Goal: Task Accomplishment & Management: Use online tool/utility

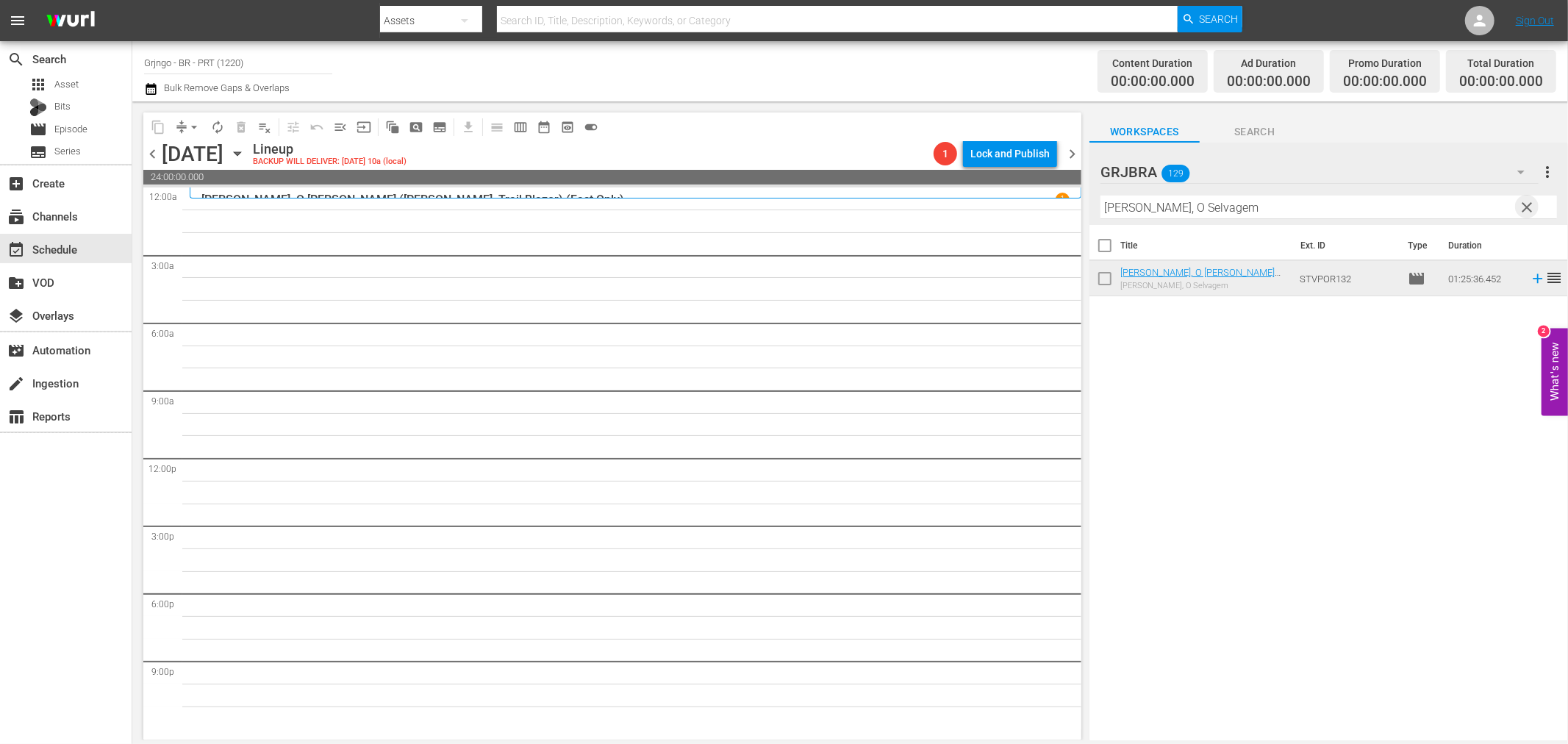
click at [1529, 204] on span "clear" at bounding box center [1528, 208] width 17 height 17
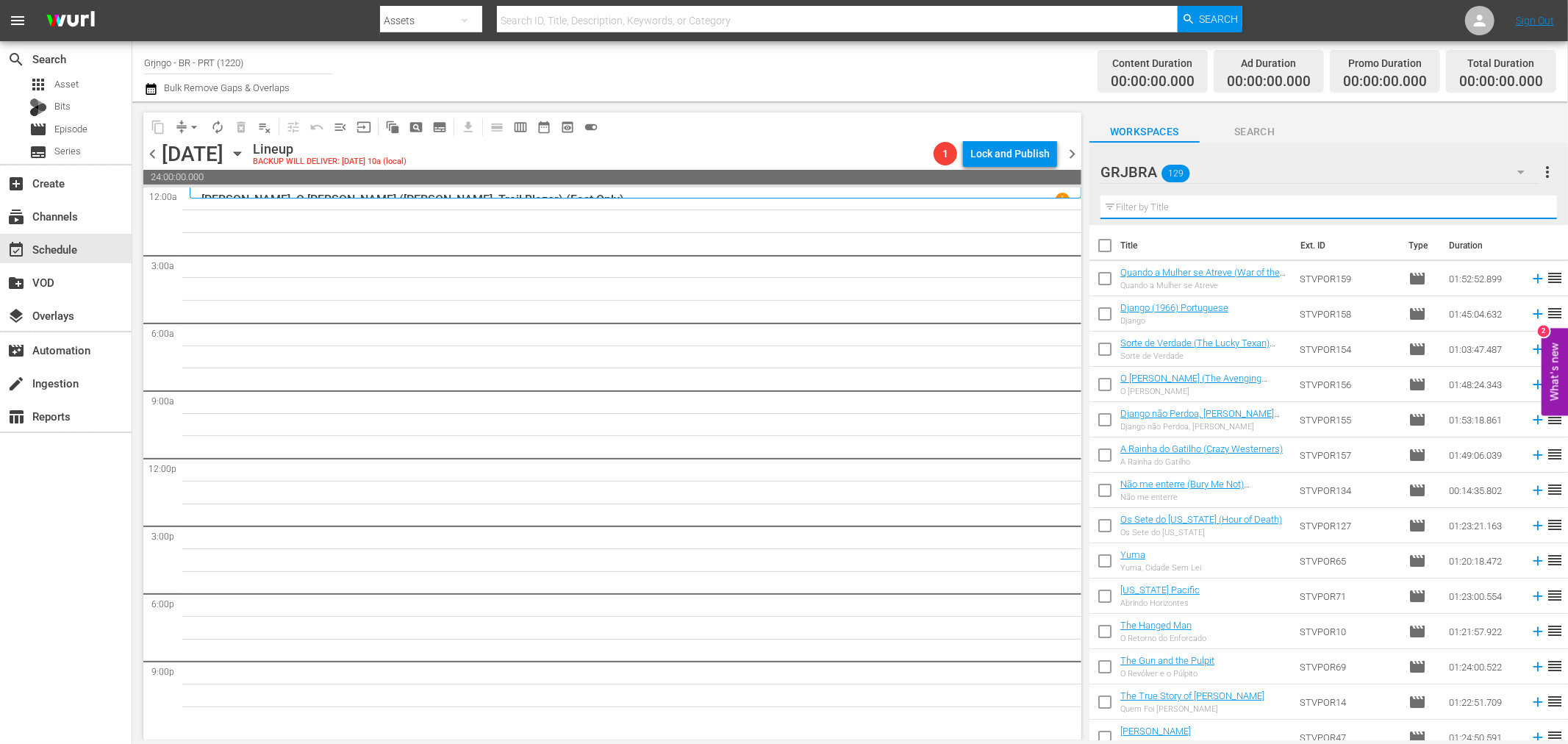
paste input "A [PERSON_NAME] do Cavaleiro Solitário"
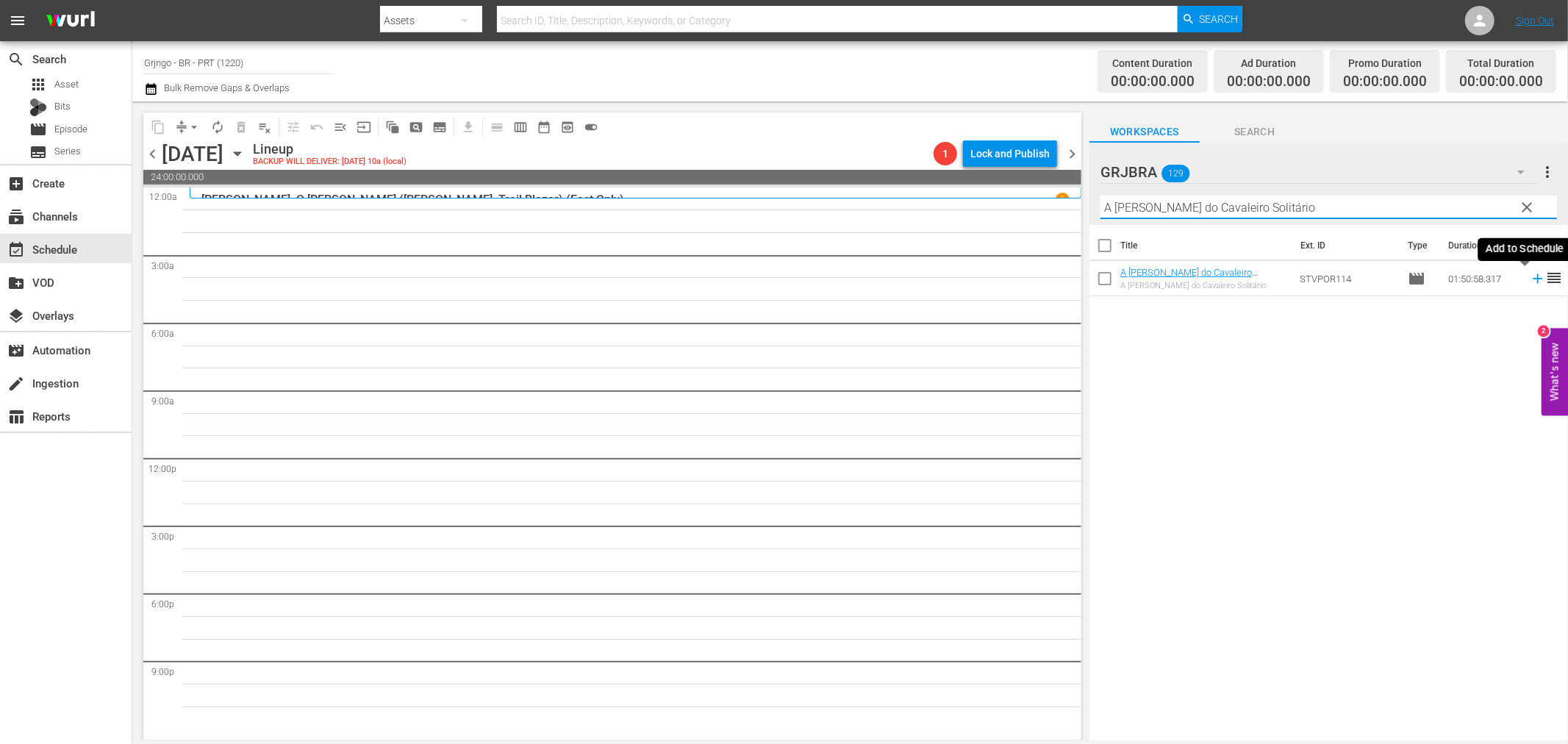
type input "A [PERSON_NAME] do Cavaleiro Solitário"
click at [1529, 276] on icon at bounding box center [1537, 278] width 16 height 16
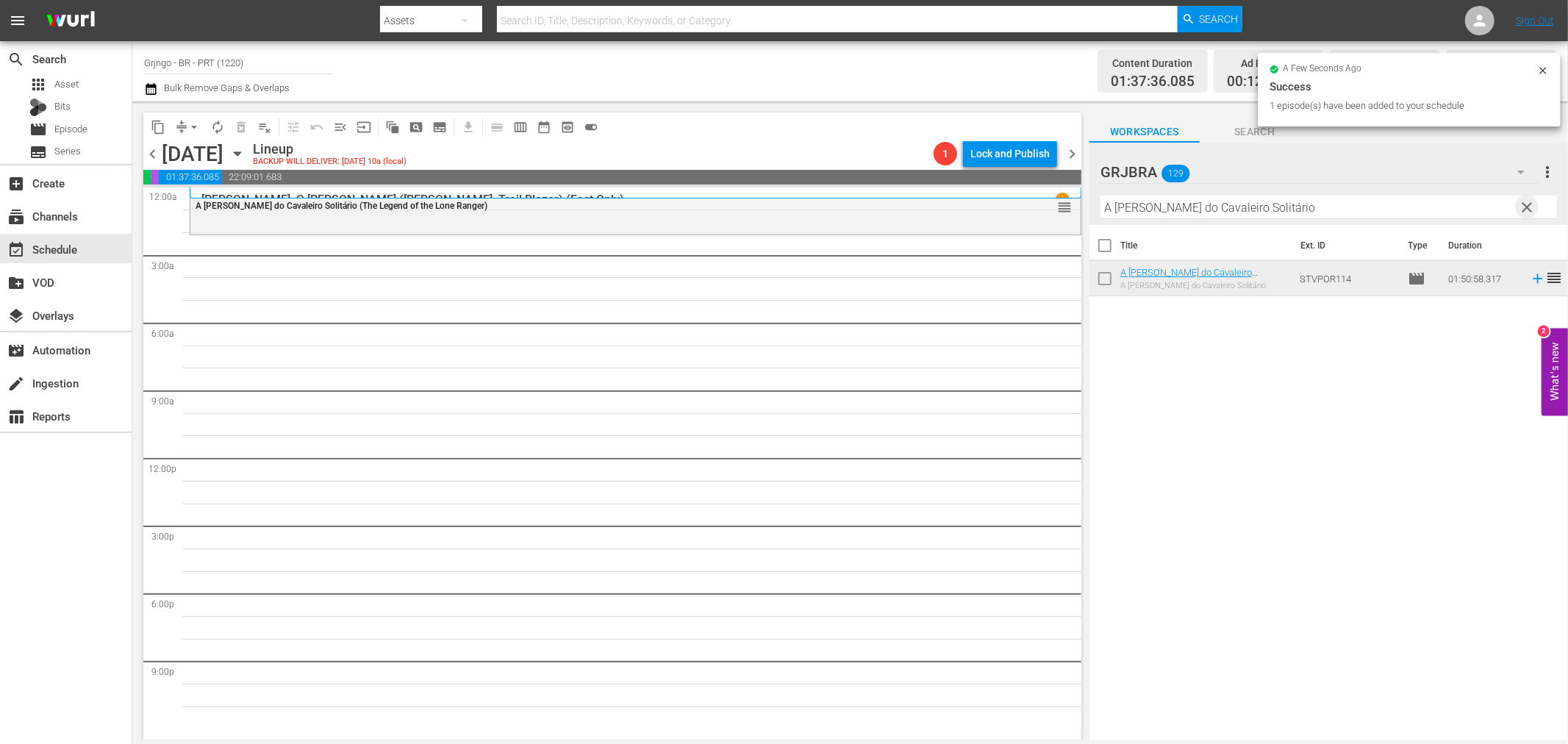
click at [1528, 201] on span "clear" at bounding box center [1528, 208] width 17 height 17
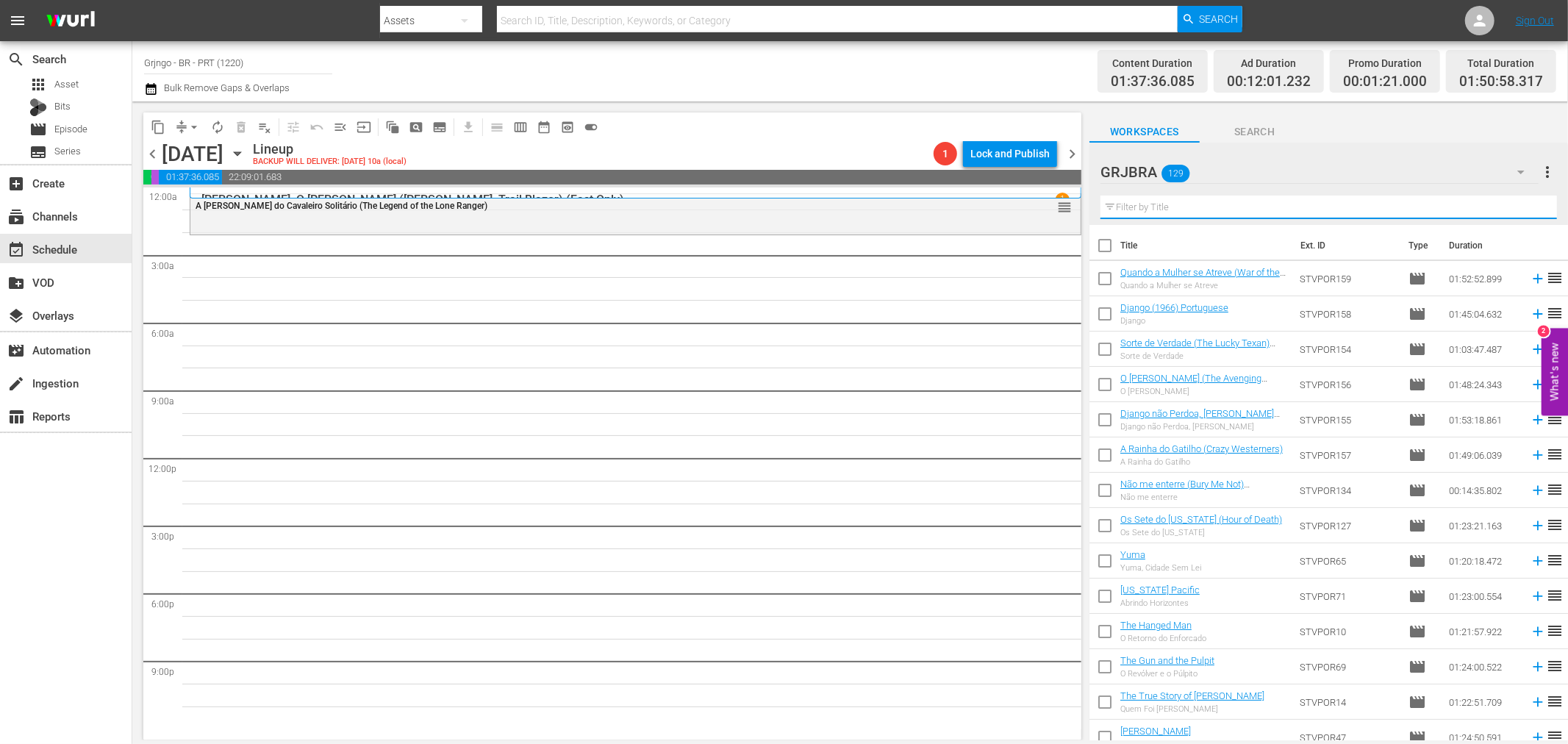
paste input "Os Sete do [US_STATE] (Hour of Death)"
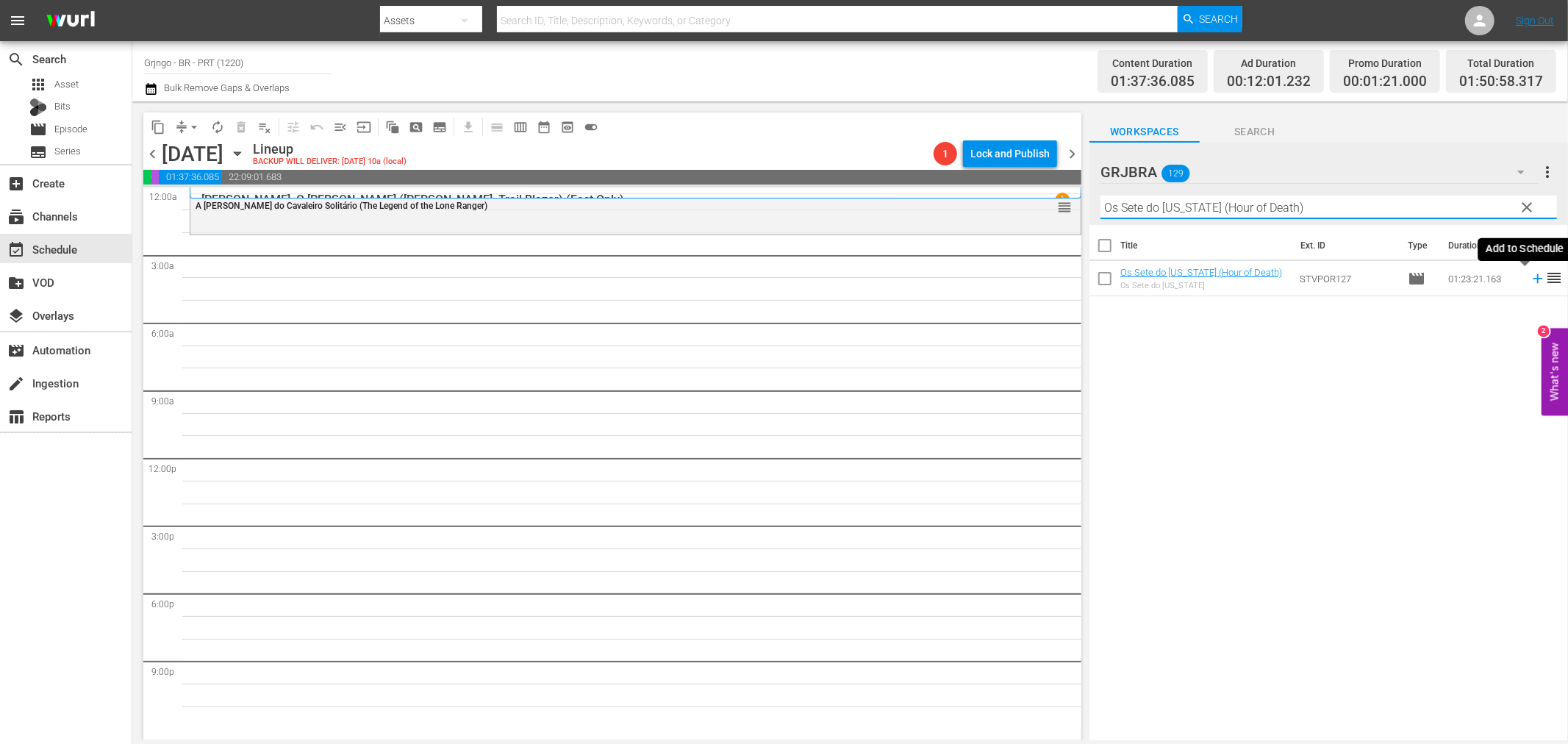
type input "Os Sete do [US_STATE] (Hour of Death)"
click at [1533, 280] on icon at bounding box center [1537, 279] width 9 height 9
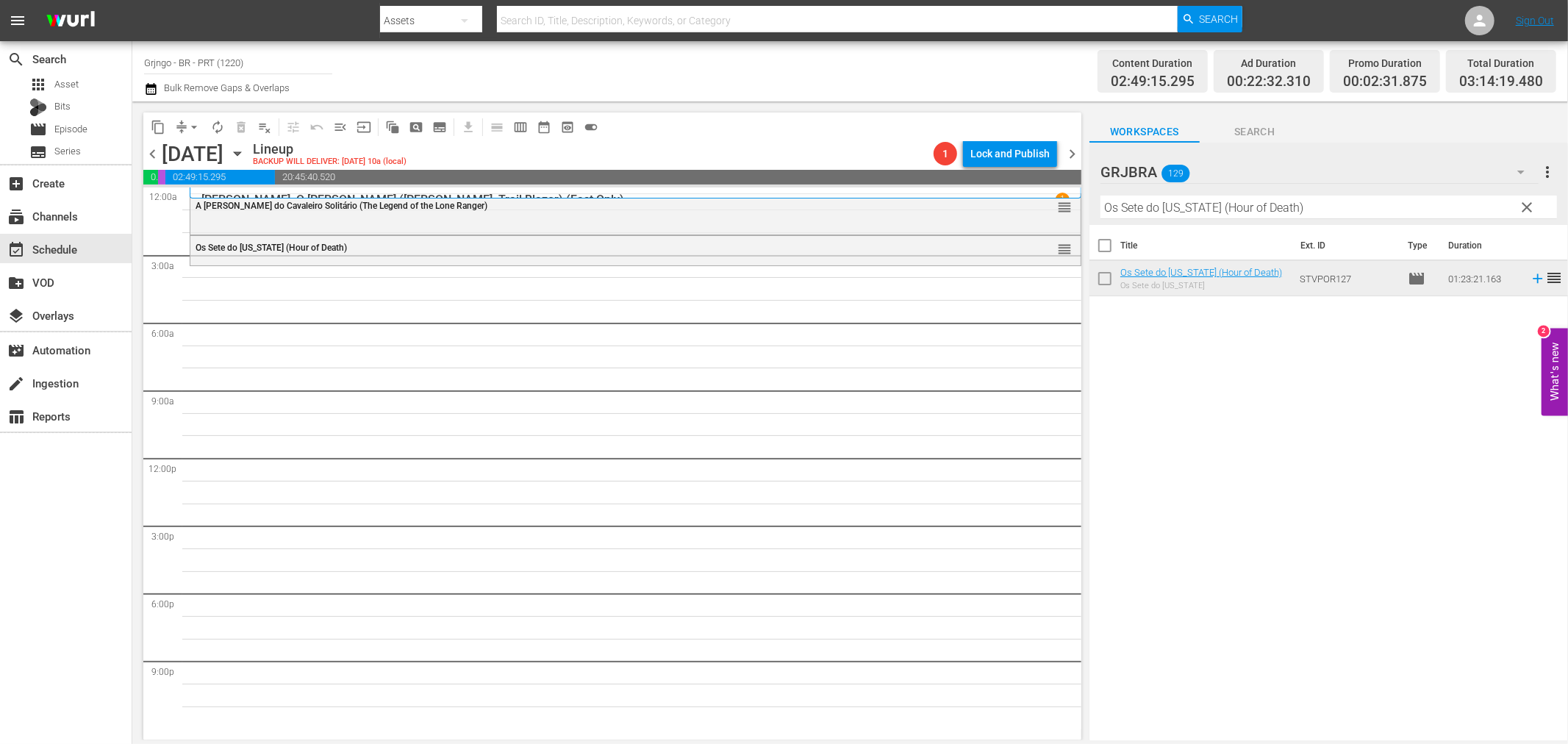
drag, startPoint x: 1527, startPoint y: 202, endPoint x: 1182, endPoint y: 221, distance: 345.5
click at [1527, 202] on span "clear" at bounding box center [1528, 208] width 17 height 17
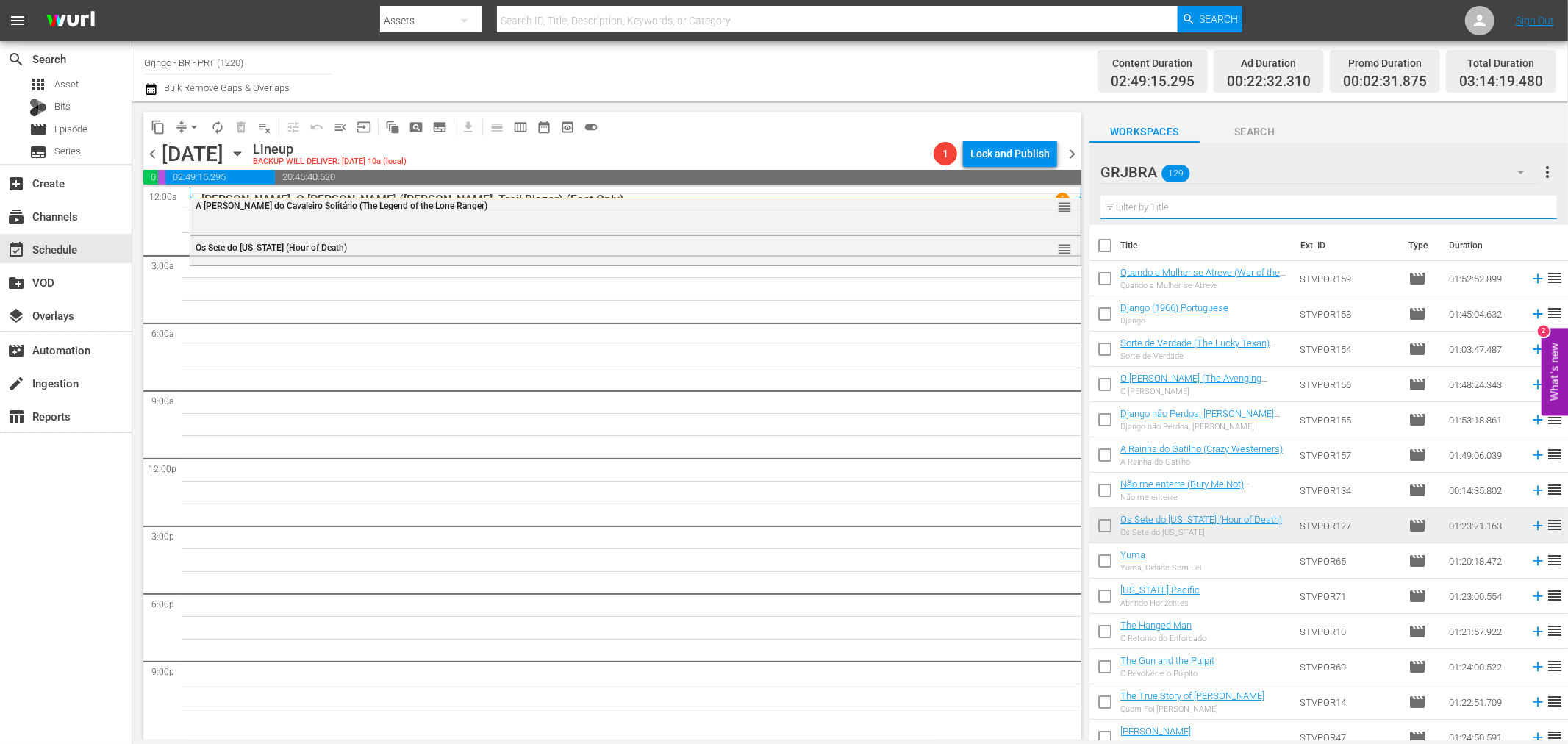
paste input "The True Story of [PERSON_NAME]"
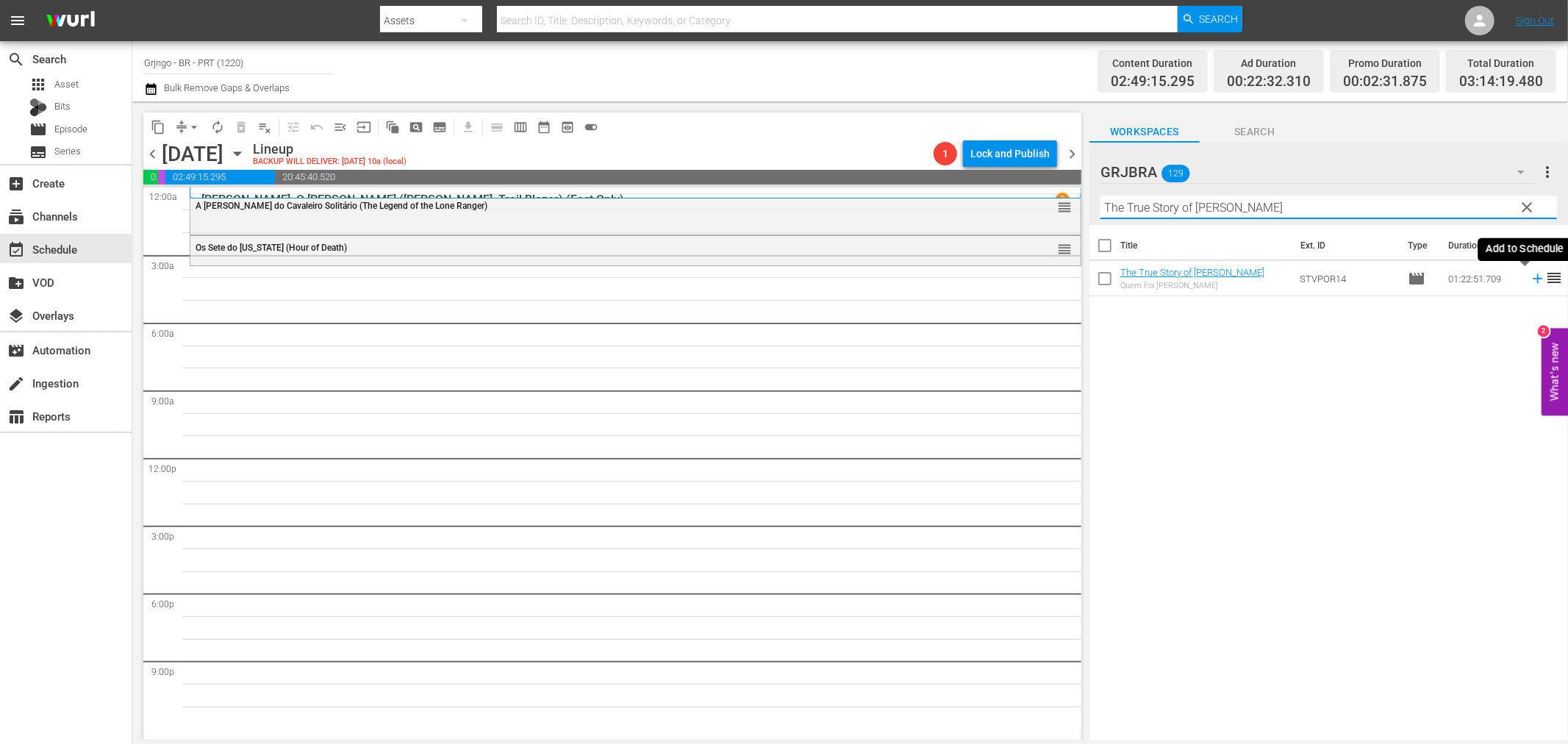
type input "The True Story of [PERSON_NAME]"
click at [1529, 276] on icon at bounding box center [1537, 278] width 16 height 16
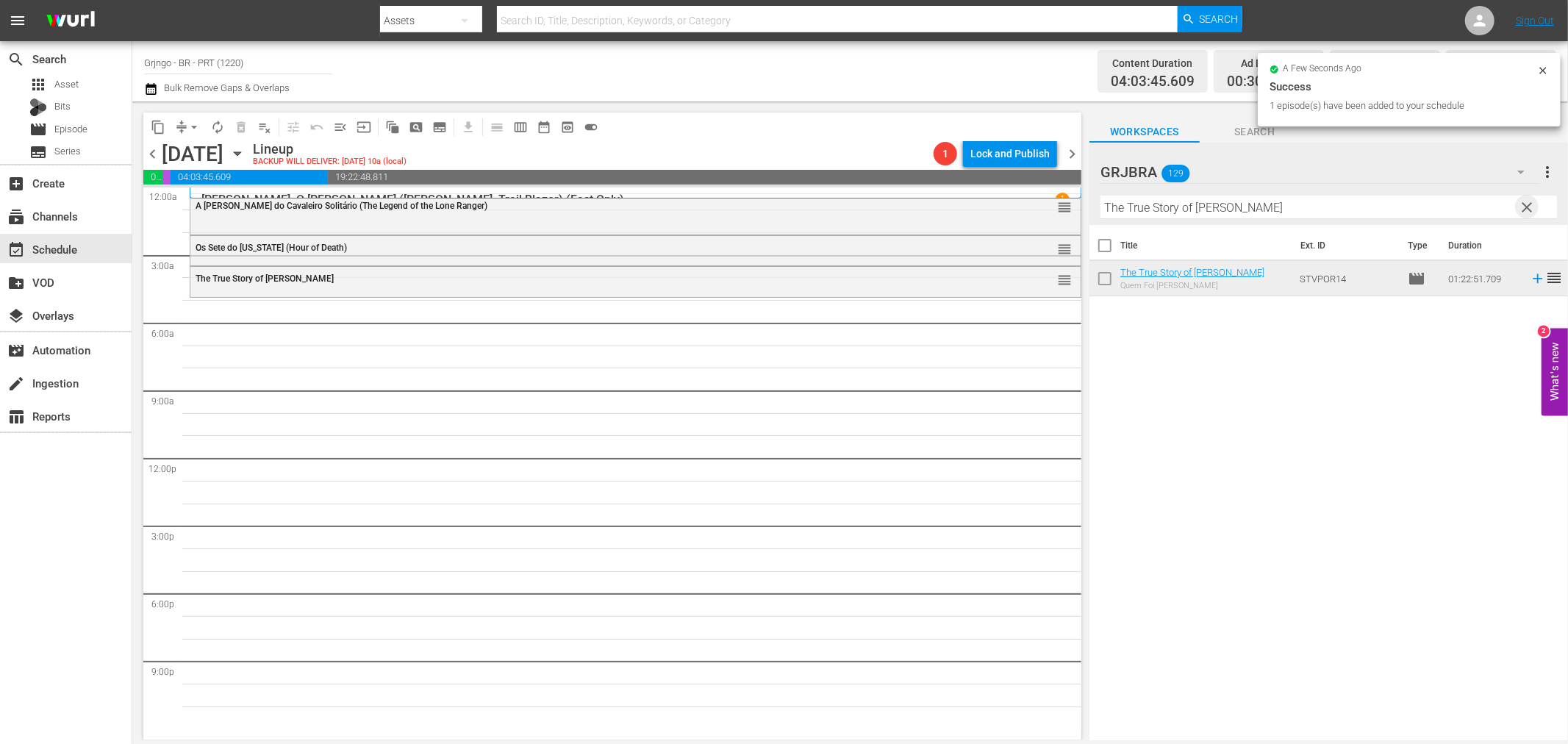
click at [1529, 203] on span "clear" at bounding box center [1528, 208] width 17 height 17
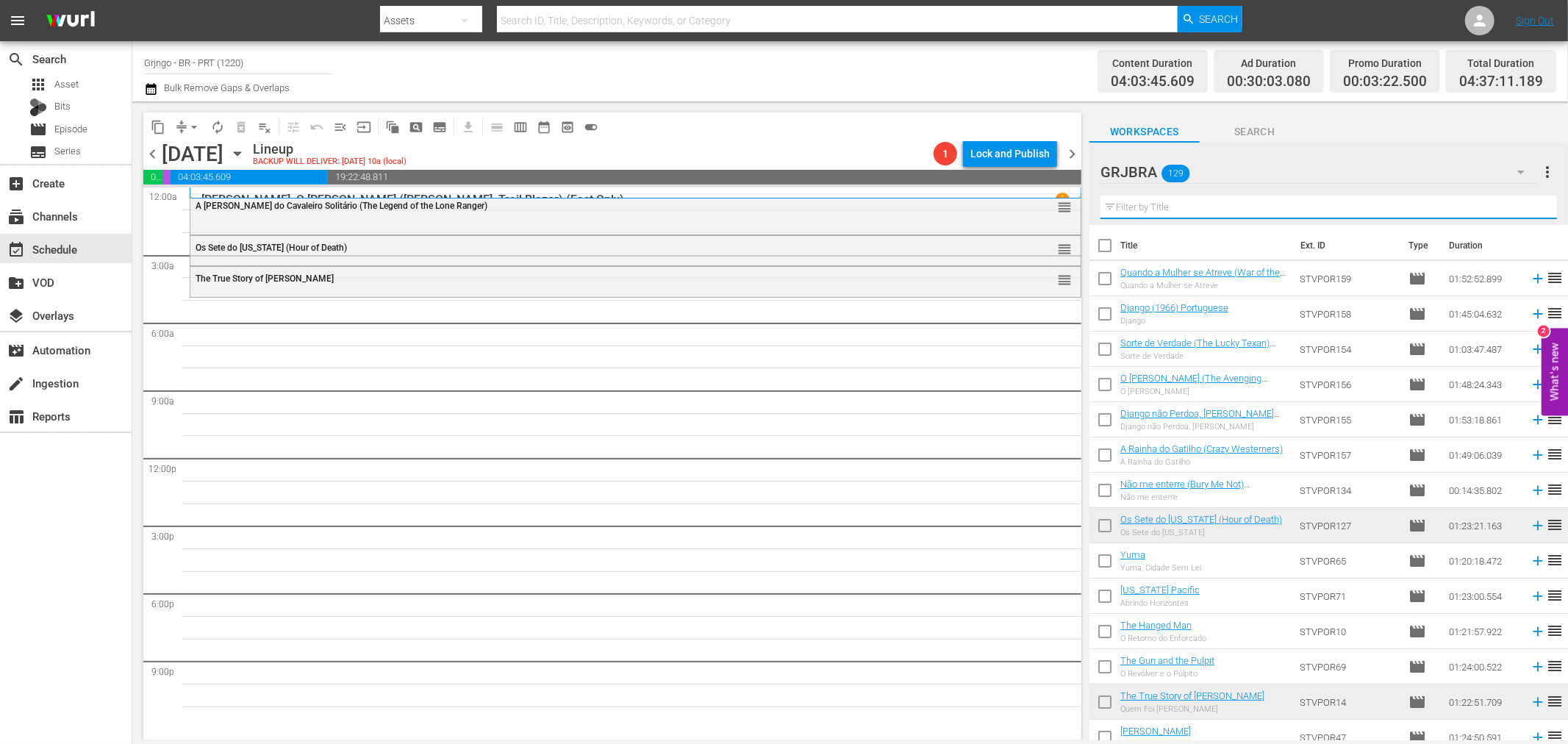
paste input "O Último dos Moicanos"
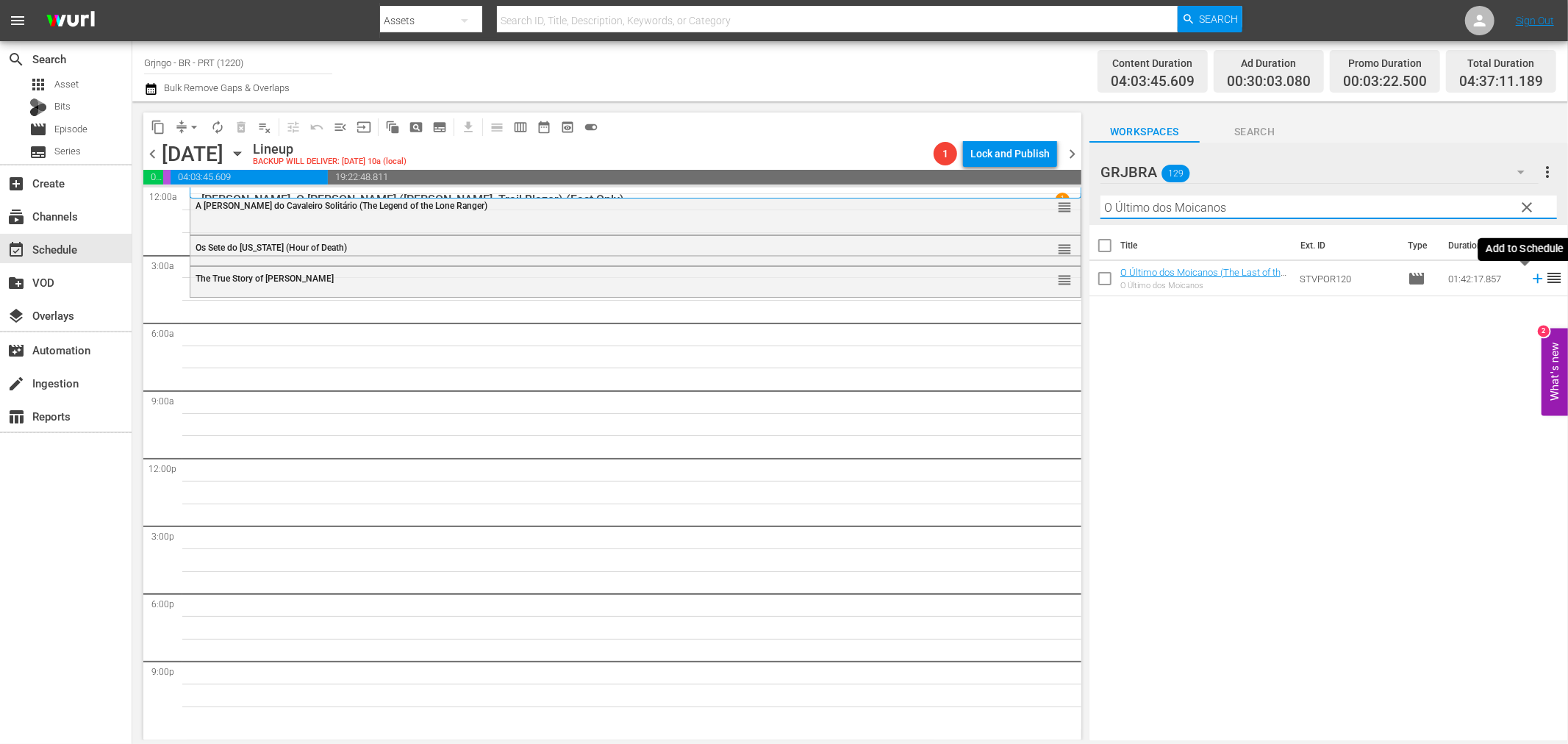
type input "O Último dos Moicanos"
click at [1529, 282] on icon at bounding box center [1537, 278] width 16 height 16
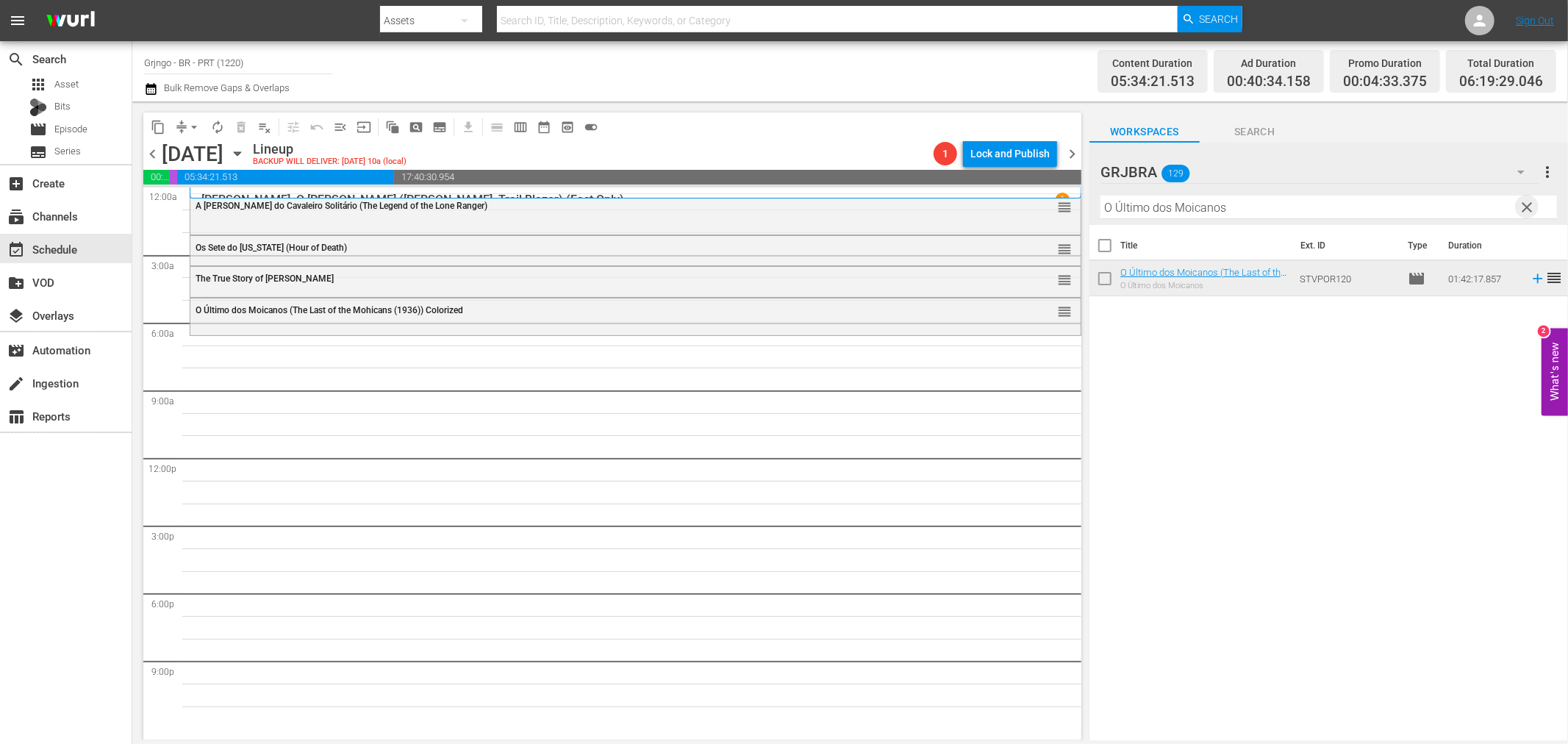
click at [1531, 208] on span "clear" at bounding box center [1528, 208] width 17 height 17
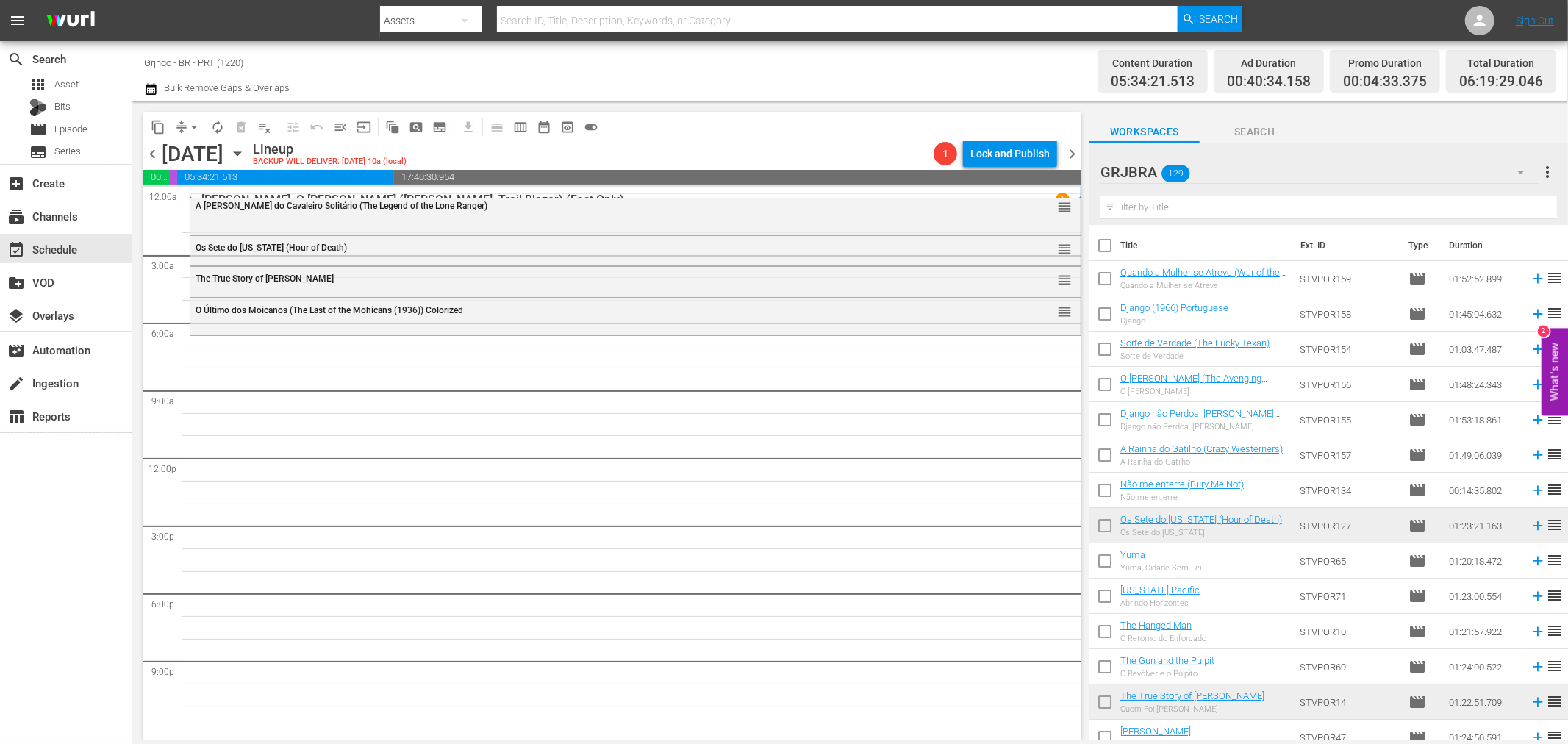
click at [1138, 210] on input "text" at bounding box center [1329, 207] width 456 height 23
paste input "40 Guns to Apache Pass"
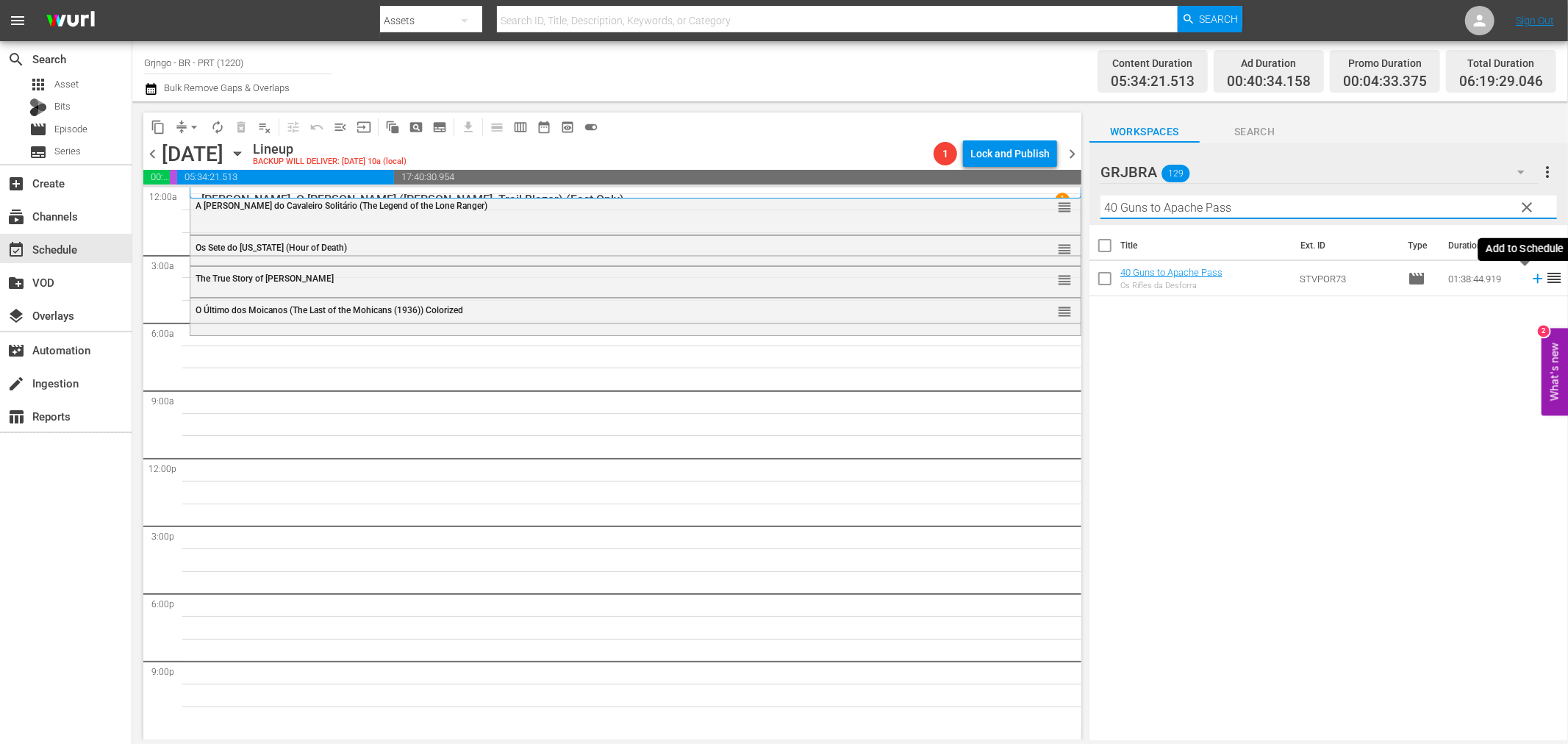
type input "40 Guns to Apache Pass"
click at [1533, 278] on icon at bounding box center [1537, 279] width 9 height 9
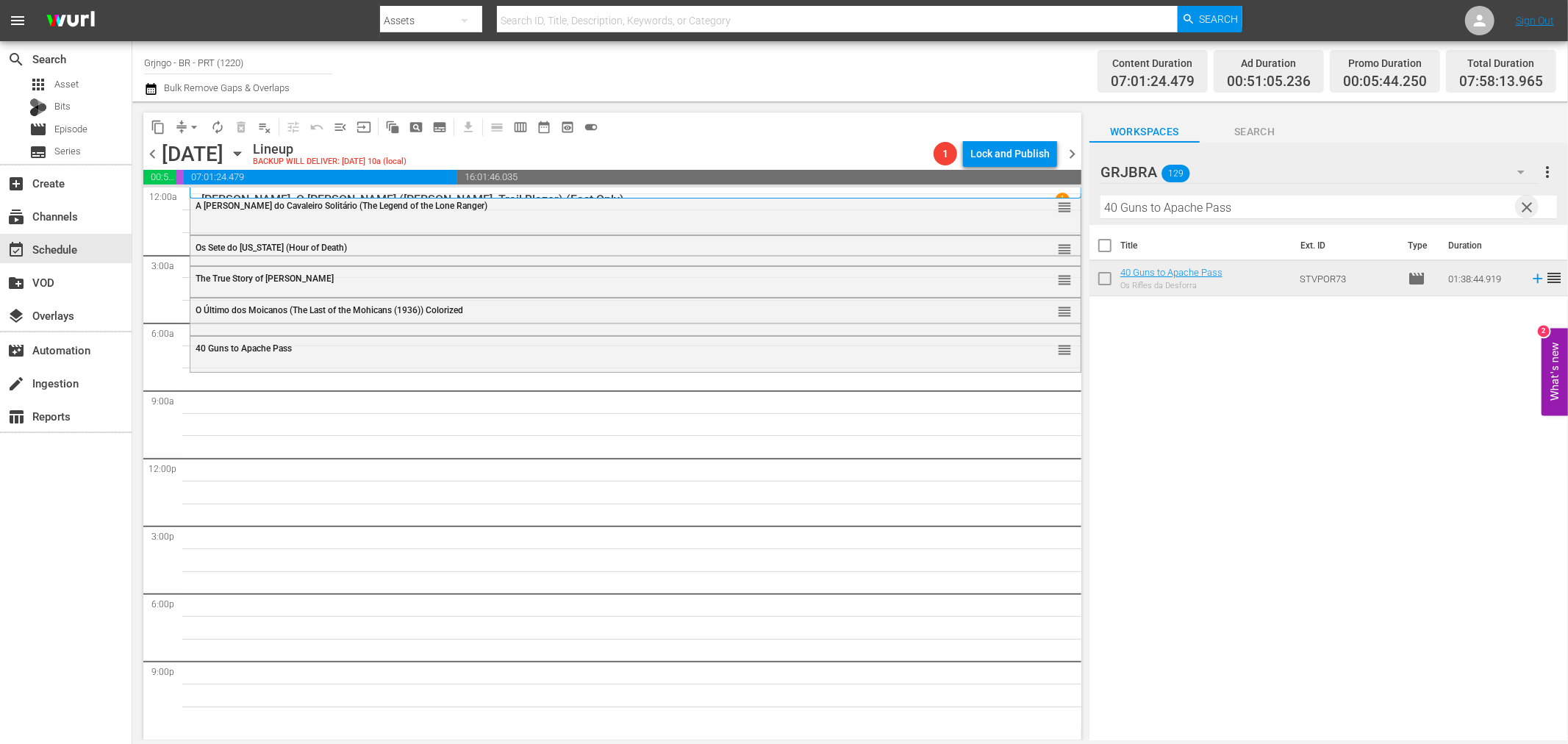
click at [1530, 208] on span "clear" at bounding box center [1528, 208] width 17 height 17
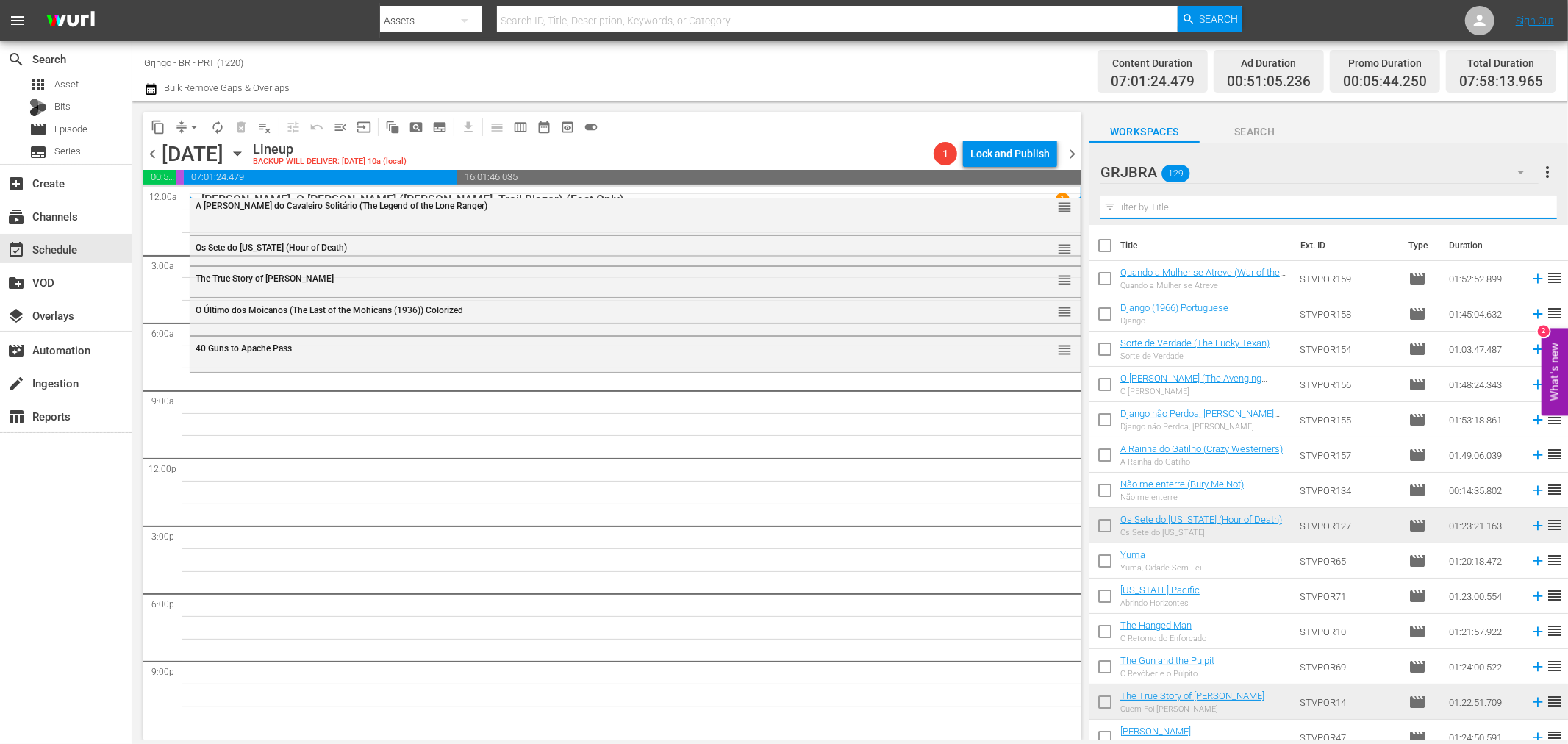
paste input "Django não Perdoa, [PERSON_NAME]"
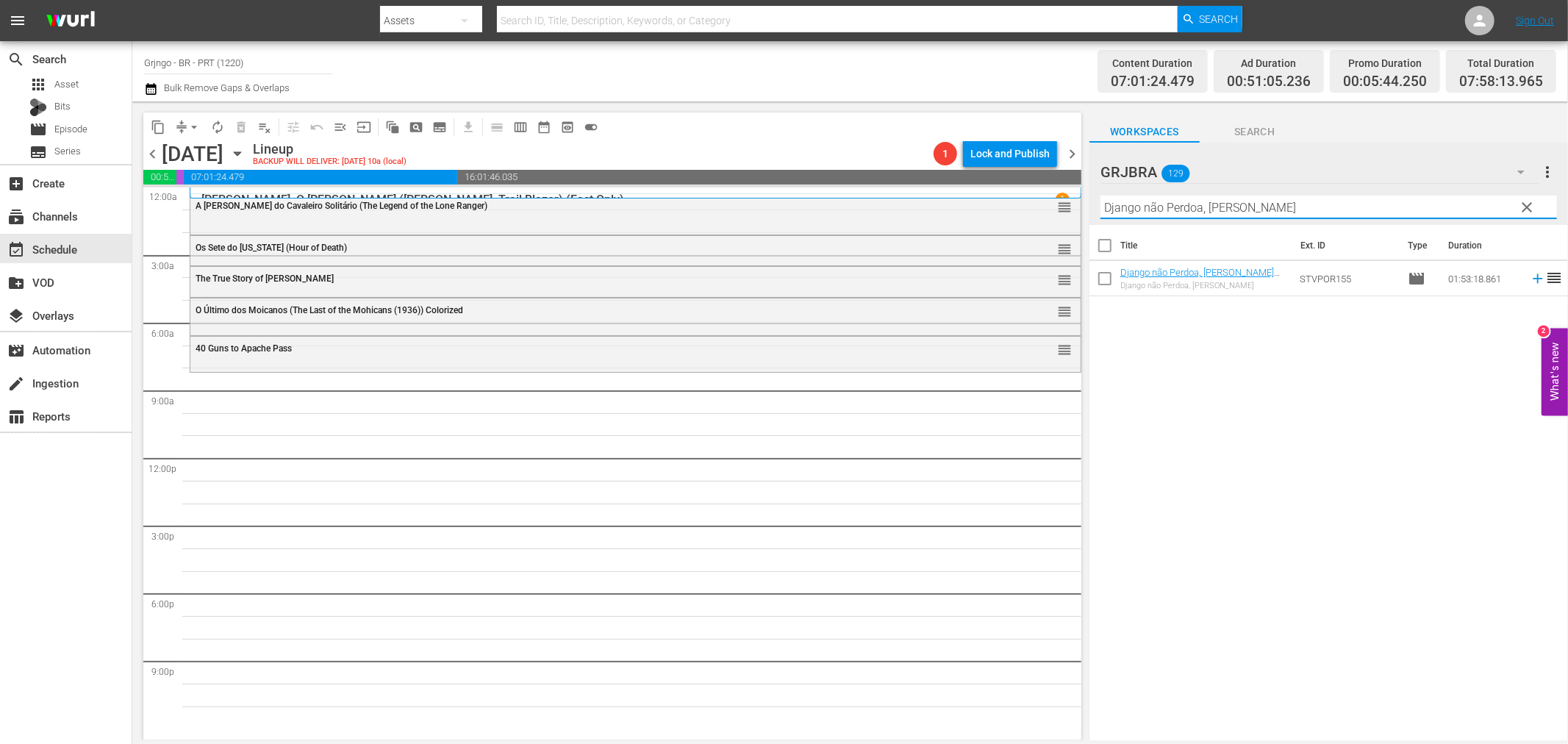
type input "Django não Perdoa, [PERSON_NAME]"
click at [1529, 282] on icon at bounding box center [1537, 278] width 16 height 16
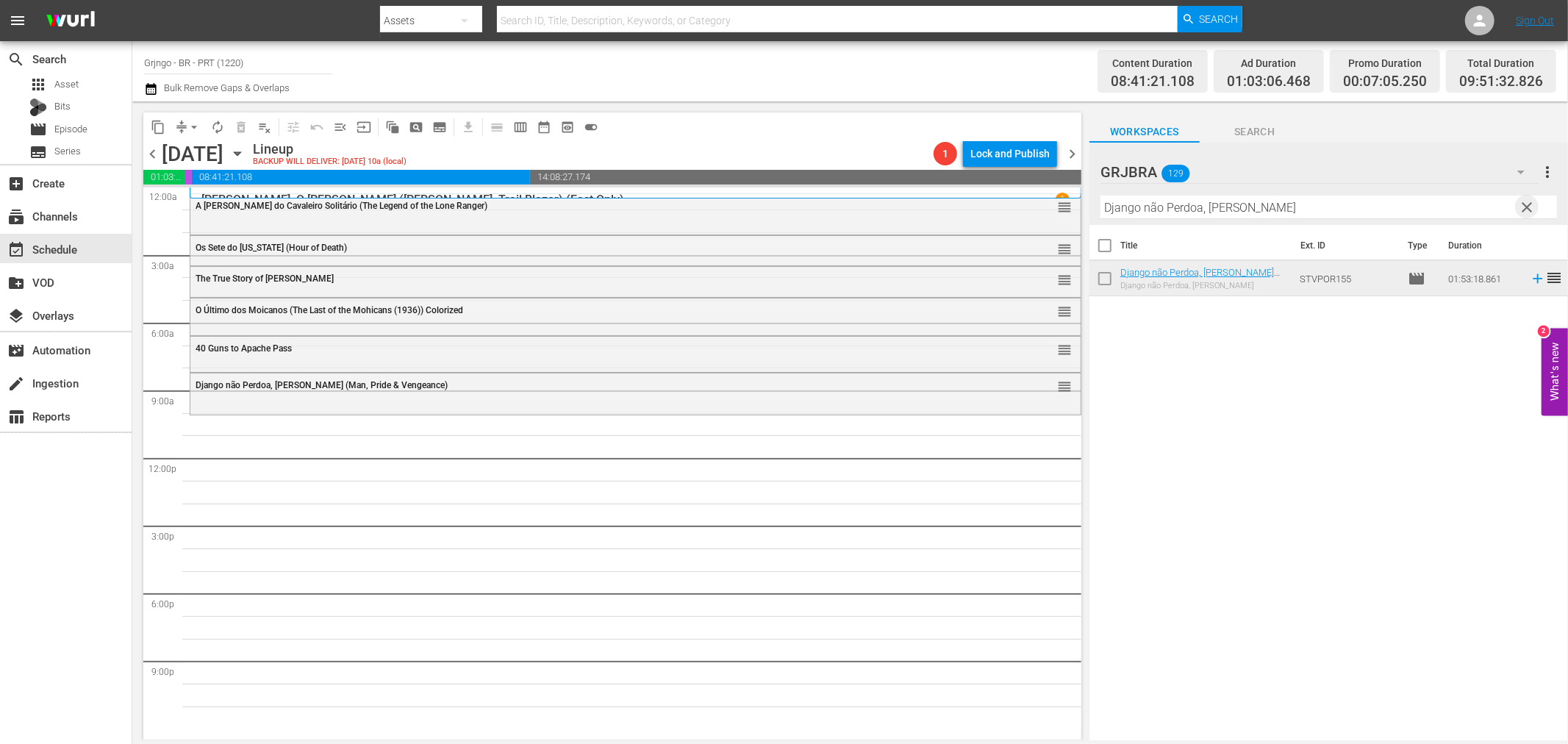
click at [1522, 202] on span "clear" at bounding box center [1528, 208] width 17 height 17
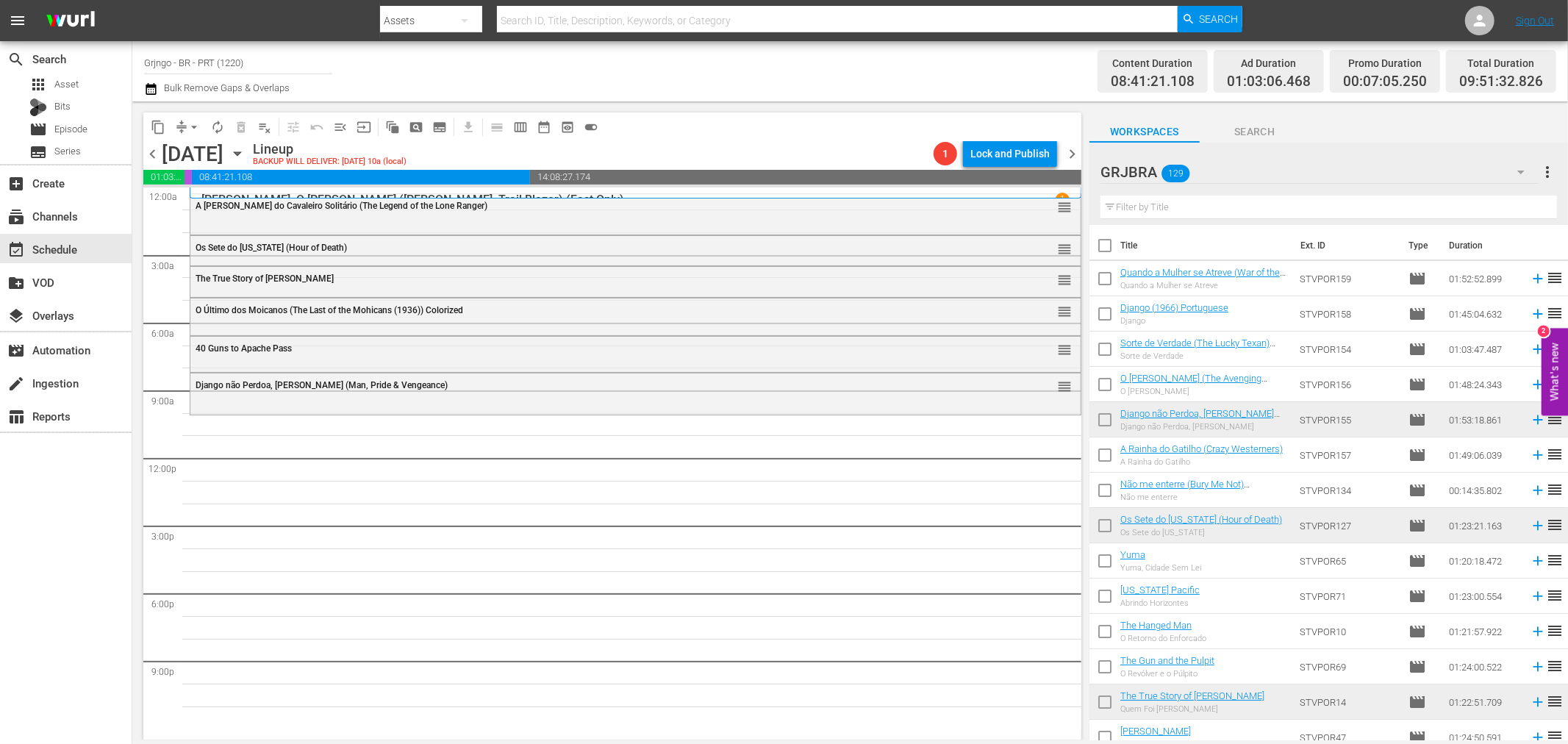
click at [1150, 202] on input "text" at bounding box center [1329, 207] width 456 height 23
paste input "Corre Homem, Corre"
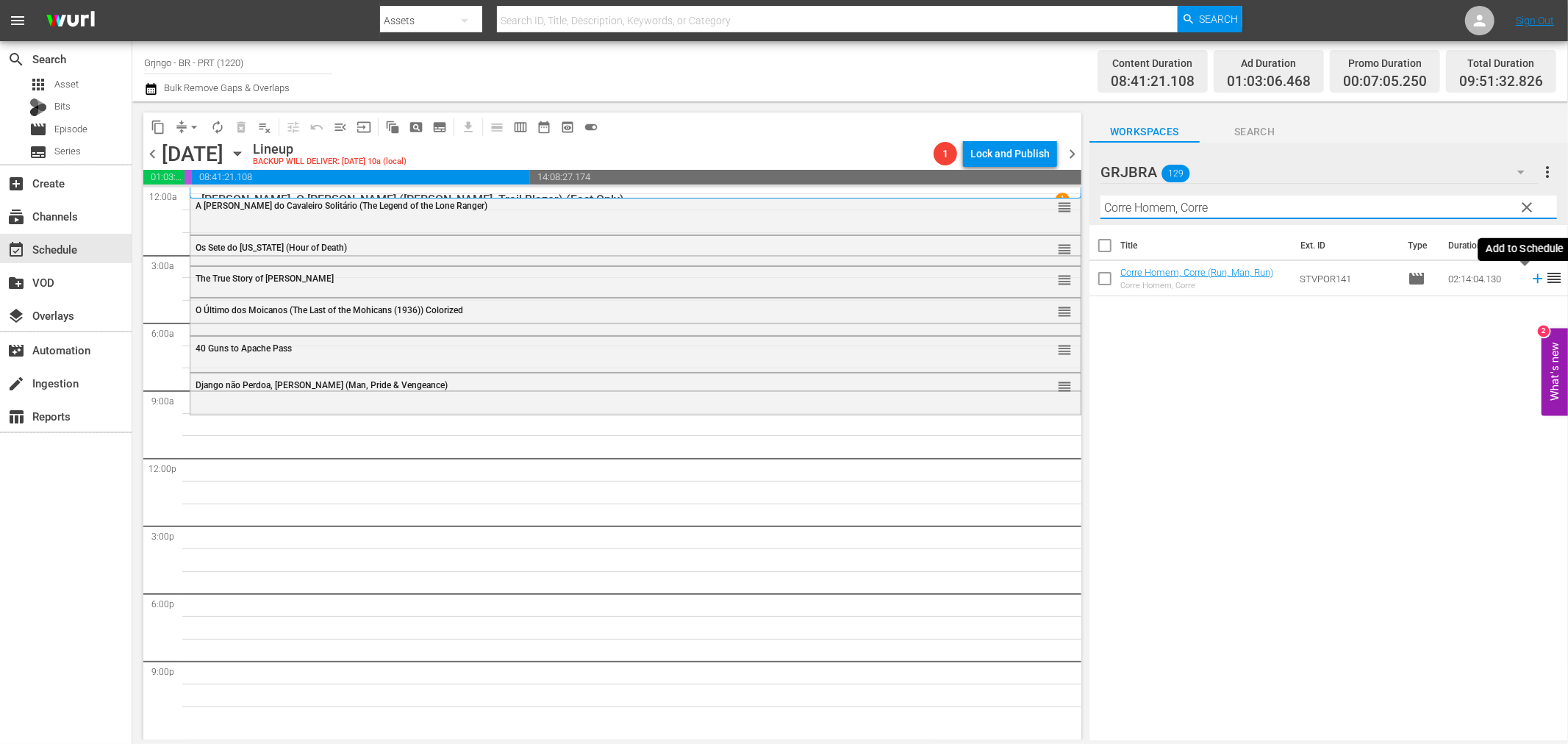
type input "Corre Homem, Corre"
click at [1533, 280] on icon at bounding box center [1537, 279] width 9 height 9
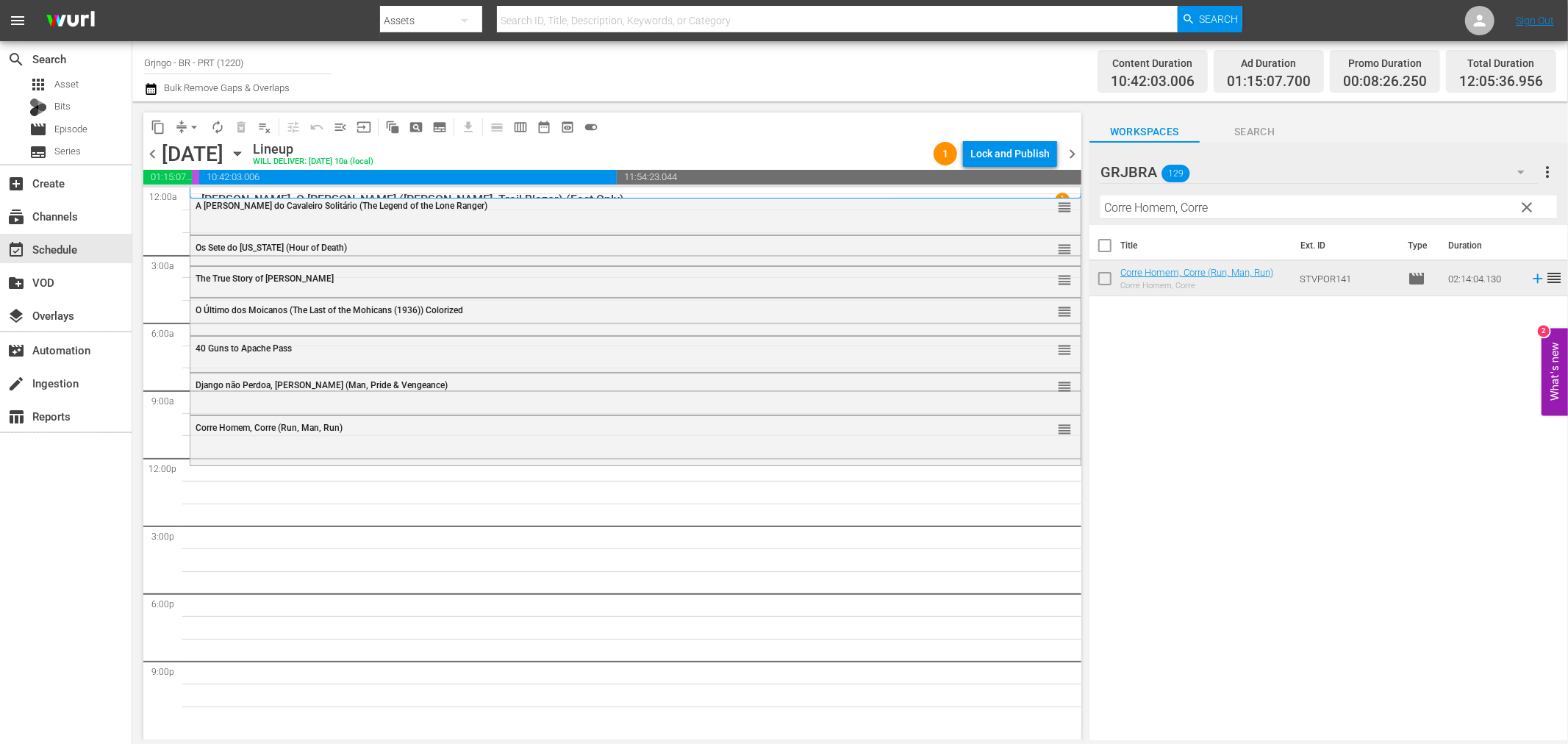
drag, startPoint x: 1524, startPoint y: 207, endPoint x: 1254, endPoint y: 228, distance: 270.8
click at [1524, 207] on span "clear" at bounding box center [1528, 208] width 17 height 17
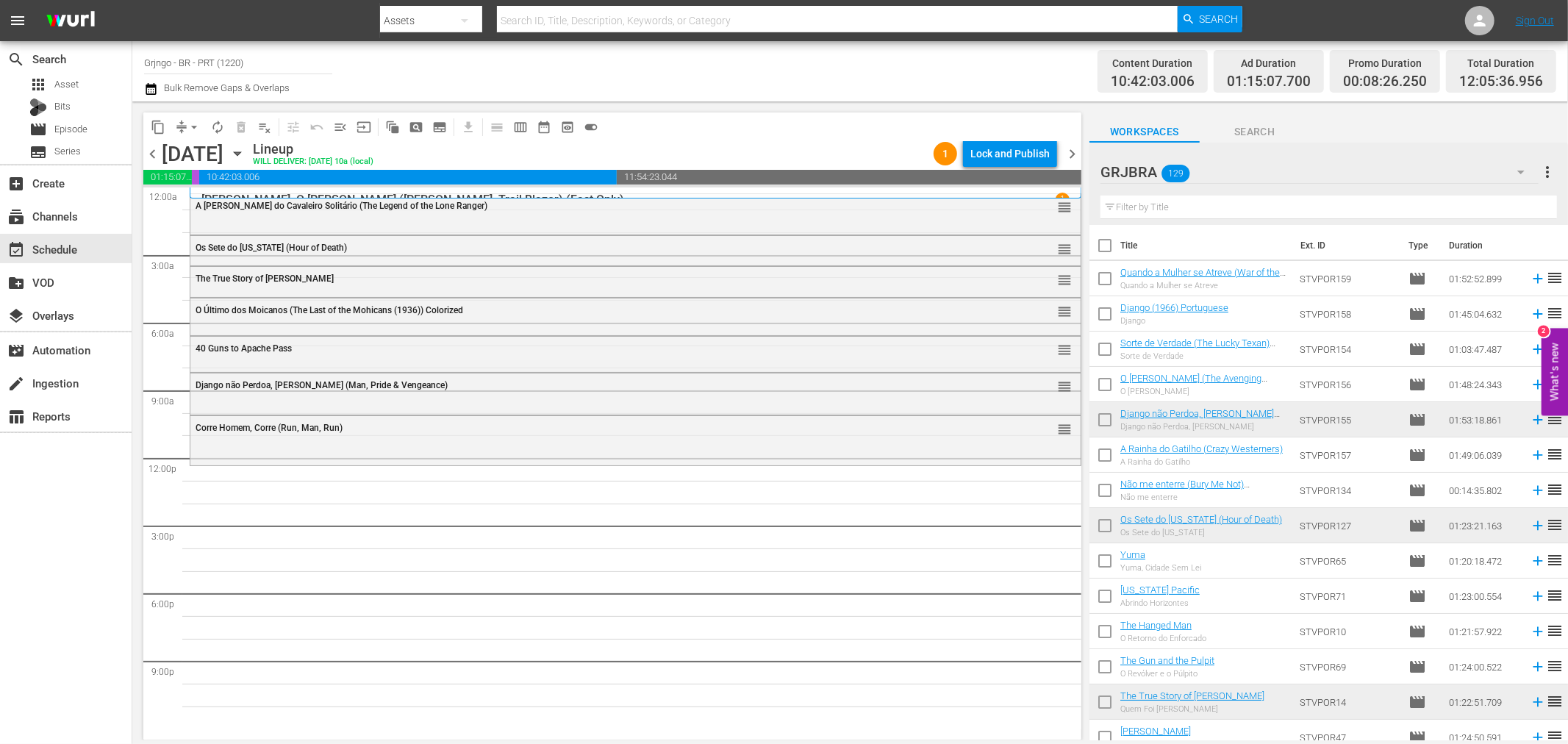
click at [1200, 209] on input "text" at bounding box center [1329, 207] width 456 height 23
paste input "Long Days of Vengeance"
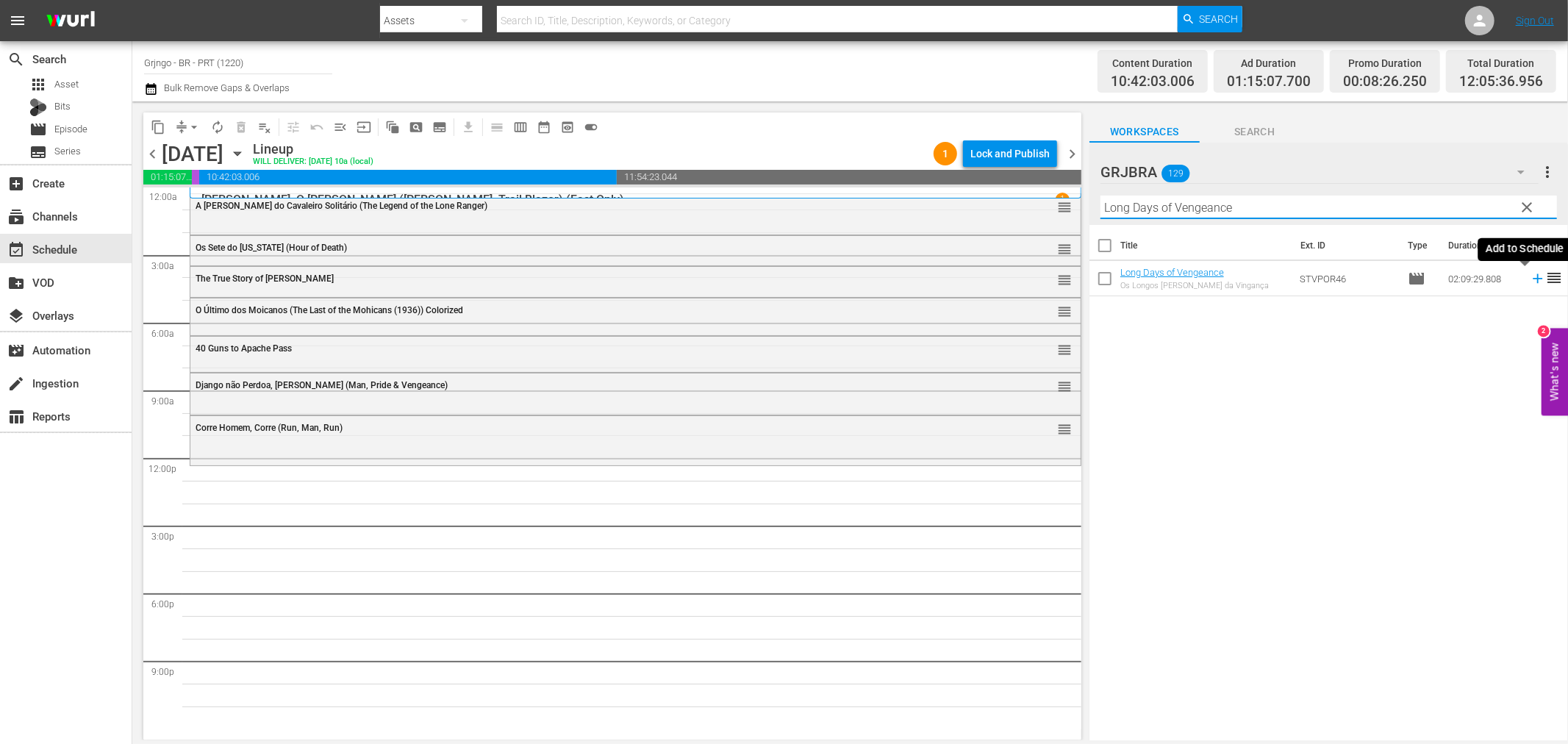
type input "Long Days of Vengeance"
click at [1529, 277] on icon at bounding box center [1537, 278] width 16 height 16
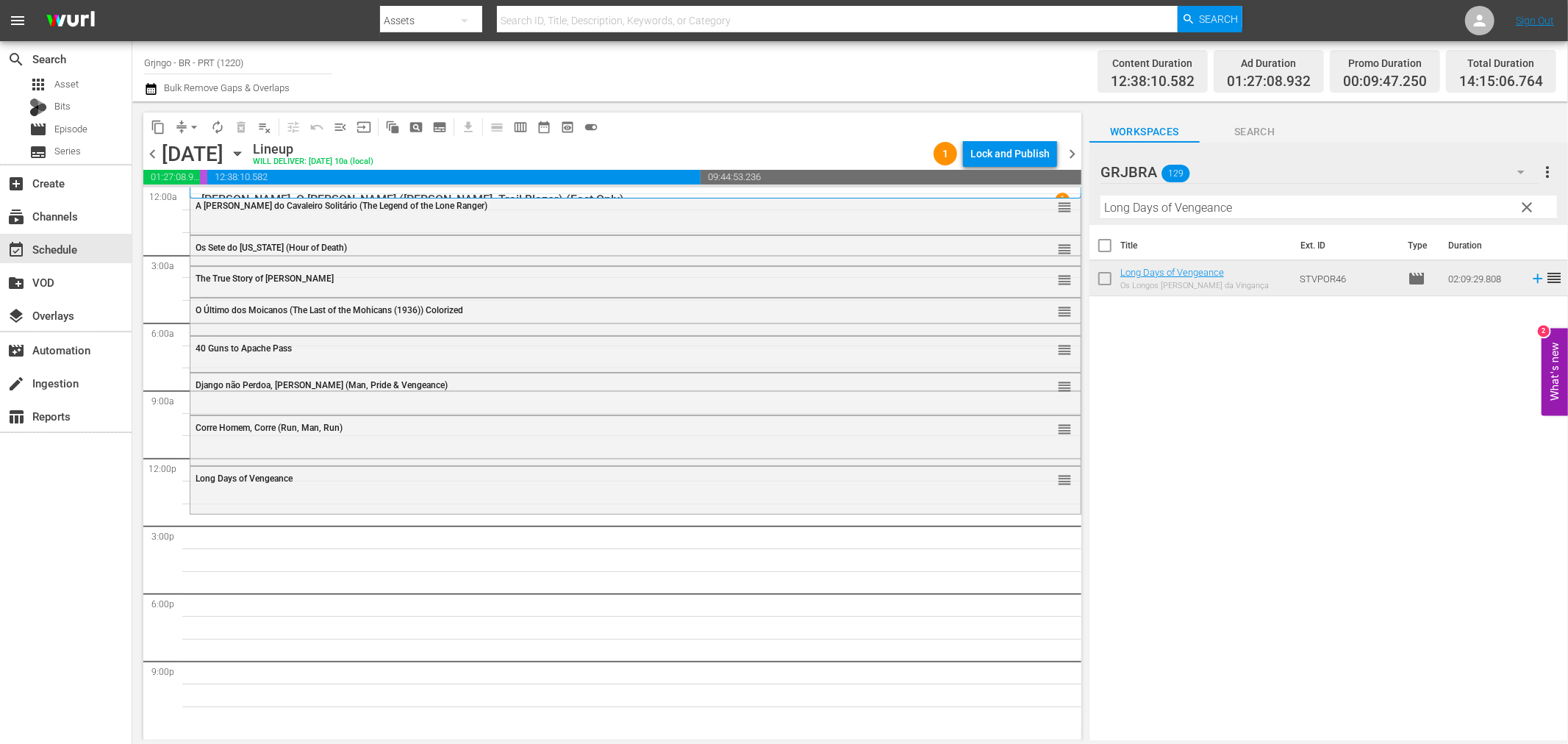
drag, startPoint x: 1528, startPoint y: 210, endPoint x: 1349, endPoint y: 211, distance: 179.0
click at [1528, 210] on span "clear" at bounding box center [1528, 208] width 17 height 17
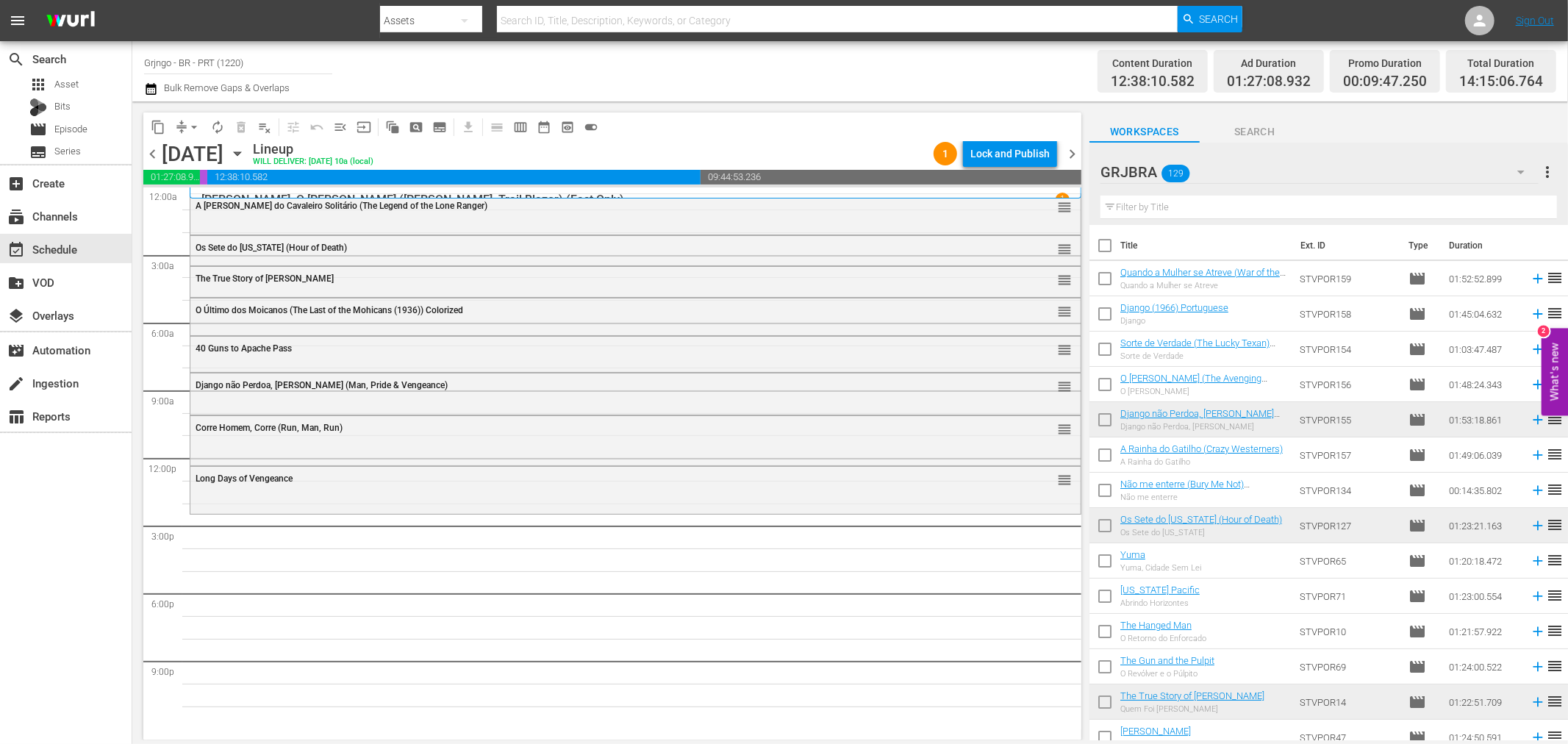
click at [1213, 204] on input "text" at bounding box center [1329, 207] width 456 height 23
paste input "Réquiem Para Matar (Requiescant)"
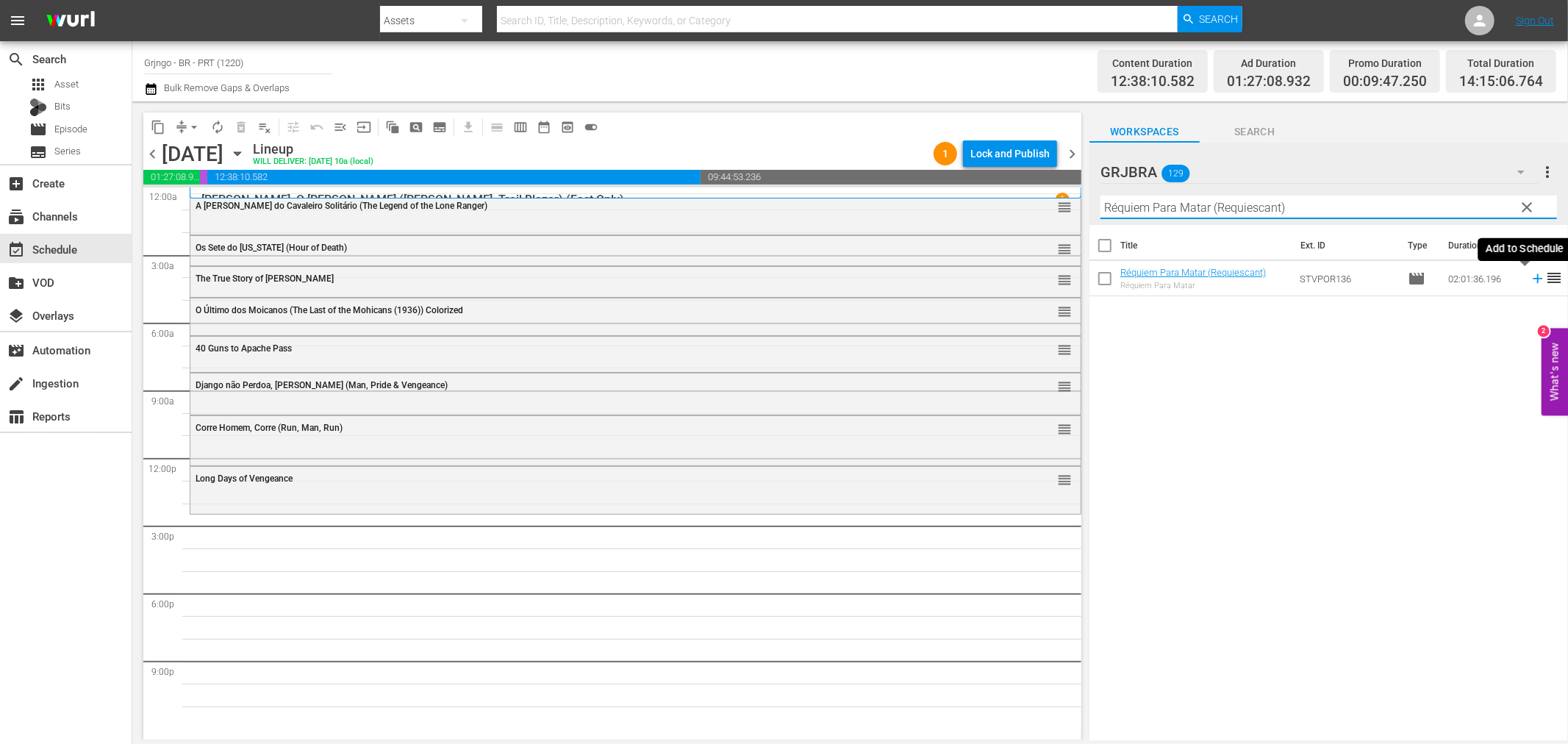
type input "Réquiem Para Matar (Requiescant)"
click at [1533, 275] on icon at bounding box center [1537, 279] width 9 height 9
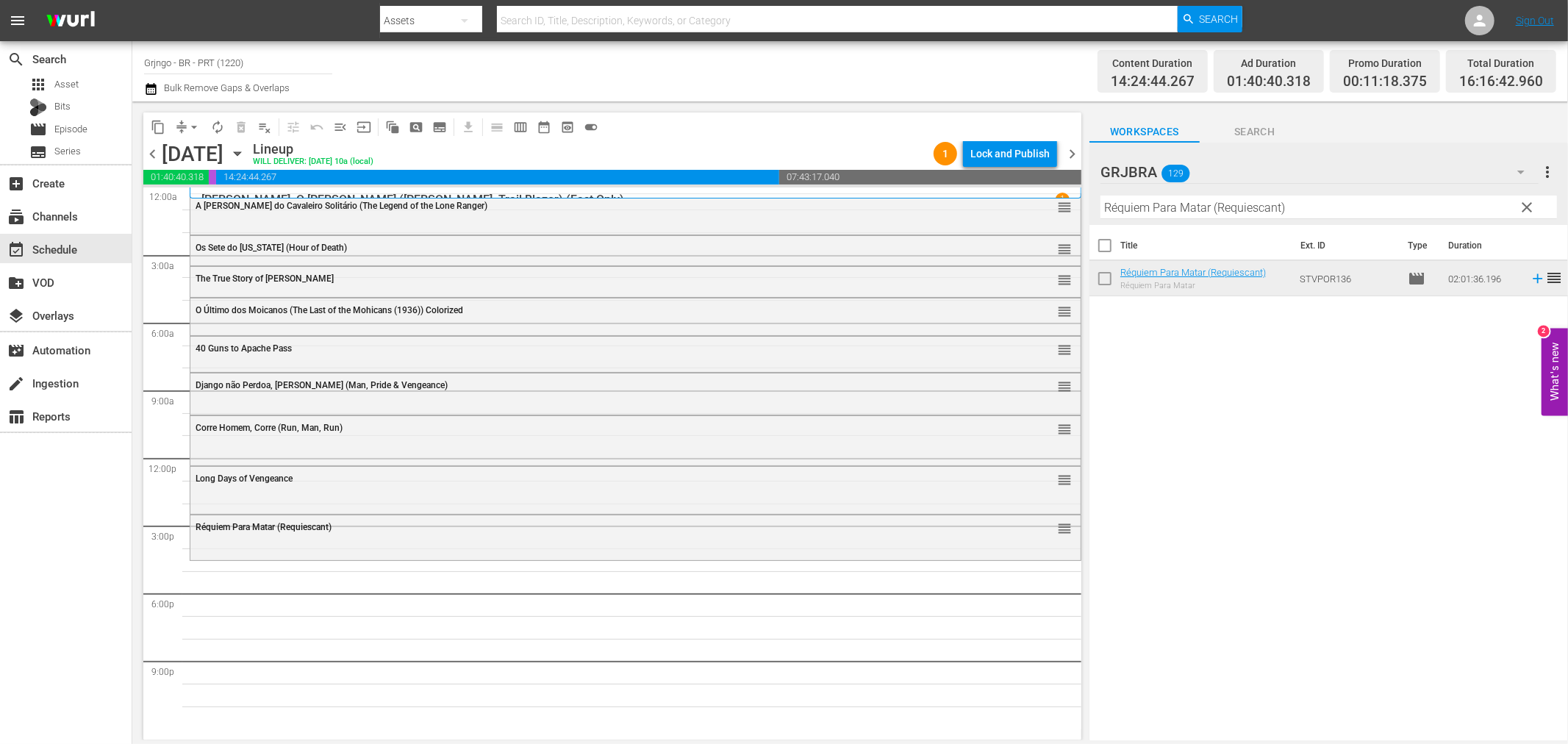
drag, startPoint x: 1526, startPoint y: 202, endPoint x: 1517, endPoint y: 202, distance: 9.0
click at [1526, 202] on span "clear" at bounding box center [1528, 208] width 17 height 17
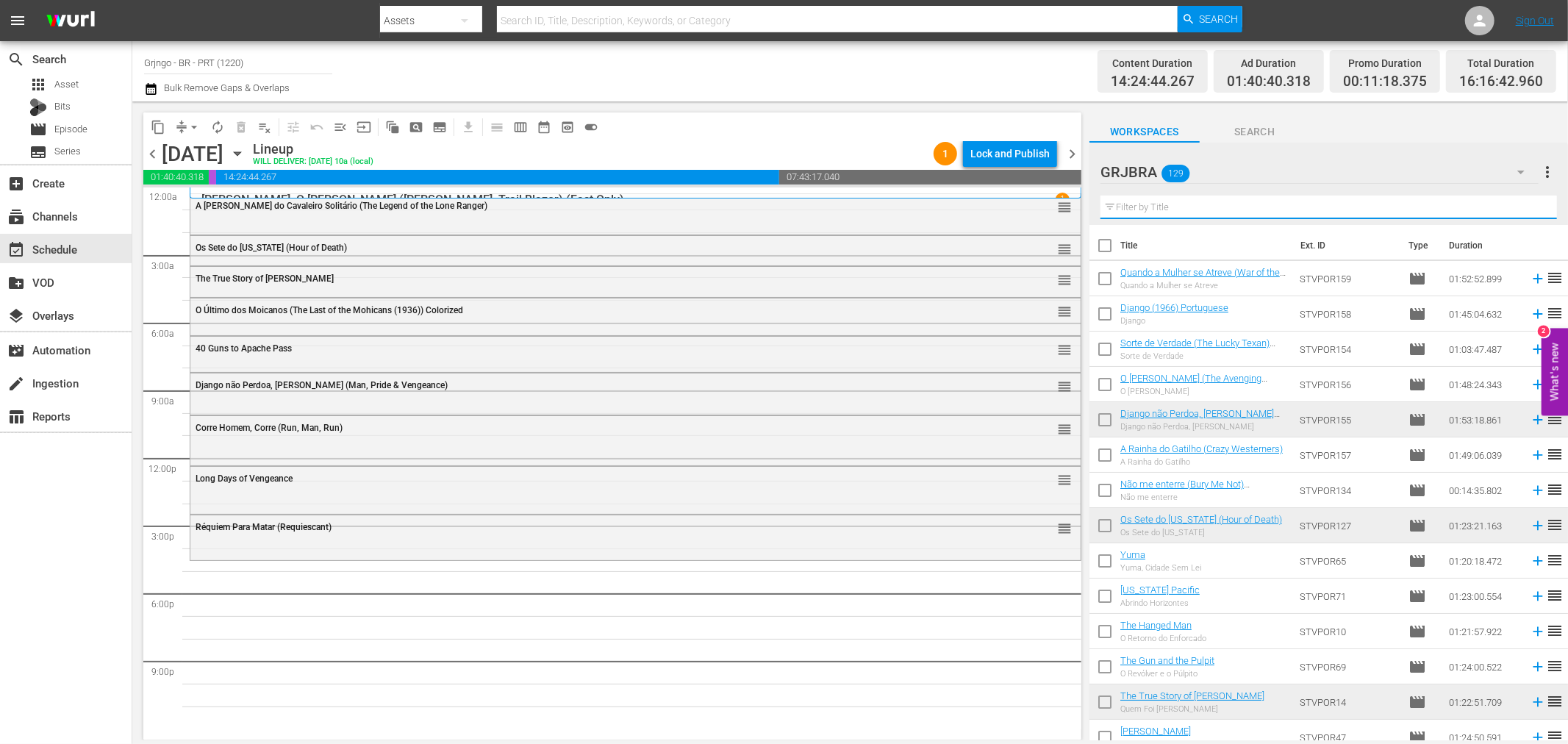
click at [1244, 202] on input "text" at bounding box center [1329, 207] width 456 height 23
paste input "Com Sartana Cada Bala é [PERSON_NAME]"
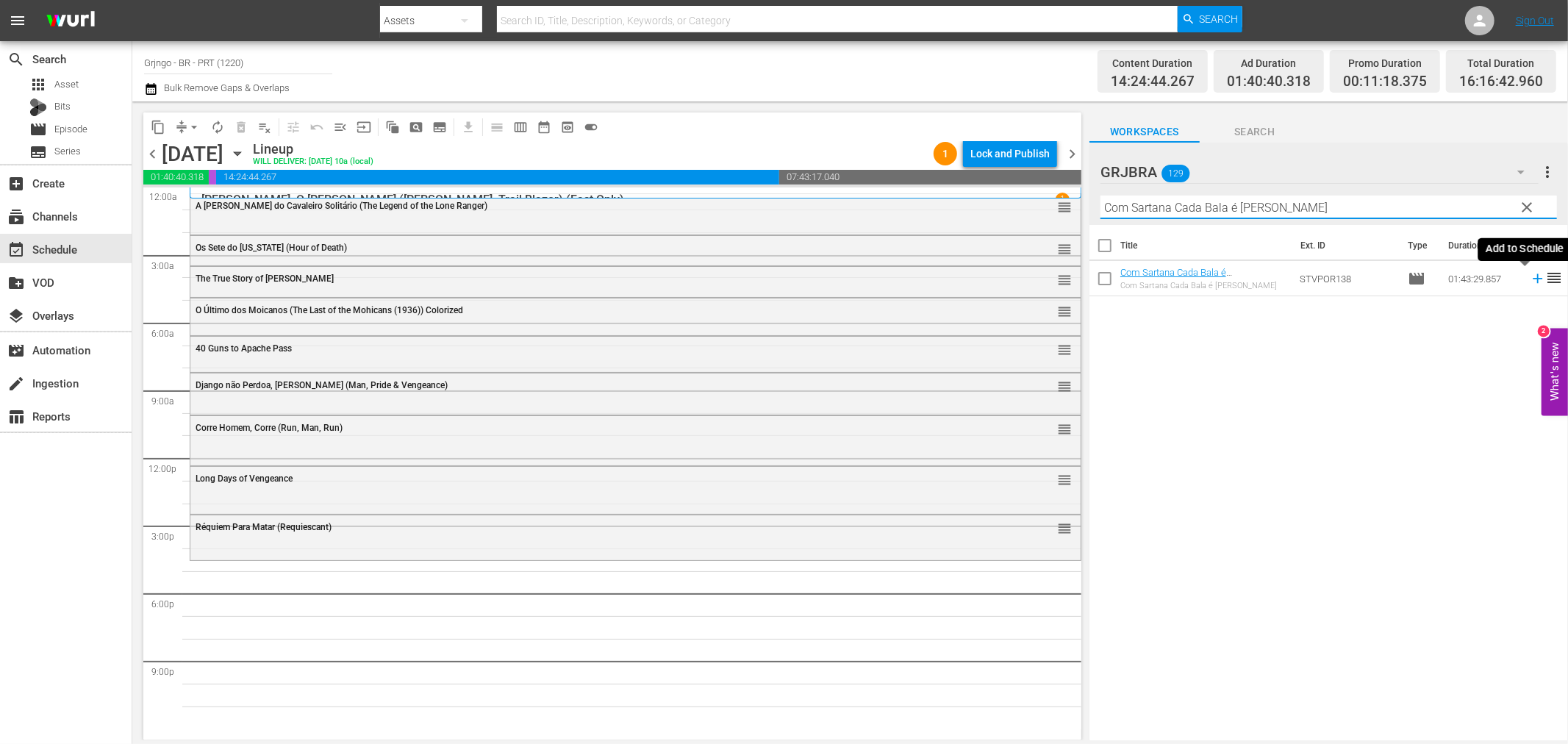
type input "Com Sartana Cada Bala é [PERSON_NAME]"
click at [1533, 283] on icon at bounding box center [1537, 279] width 9 height 9
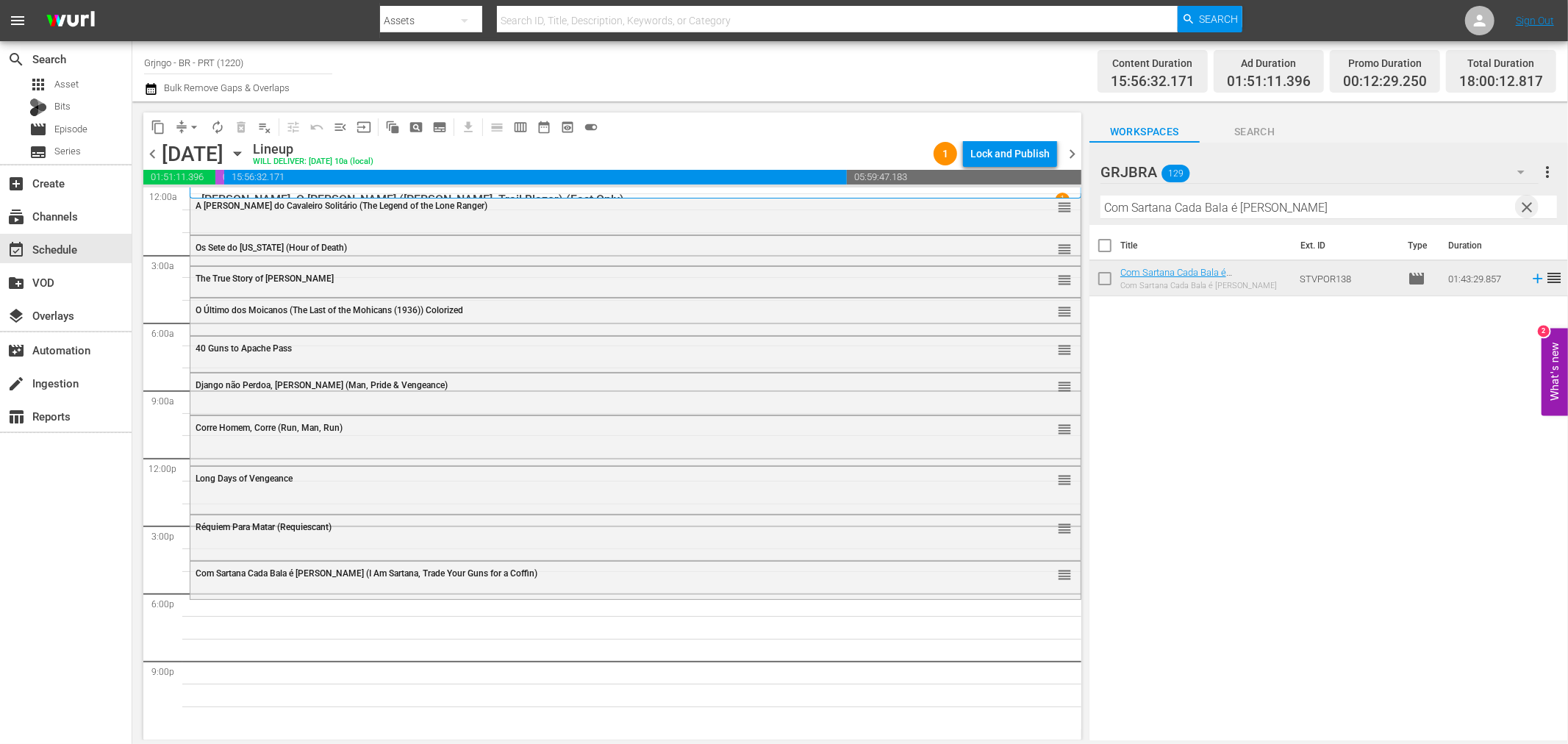
click at [1529, 201] on span "clear" at bounding box center [1528, 208] width 17 height 17
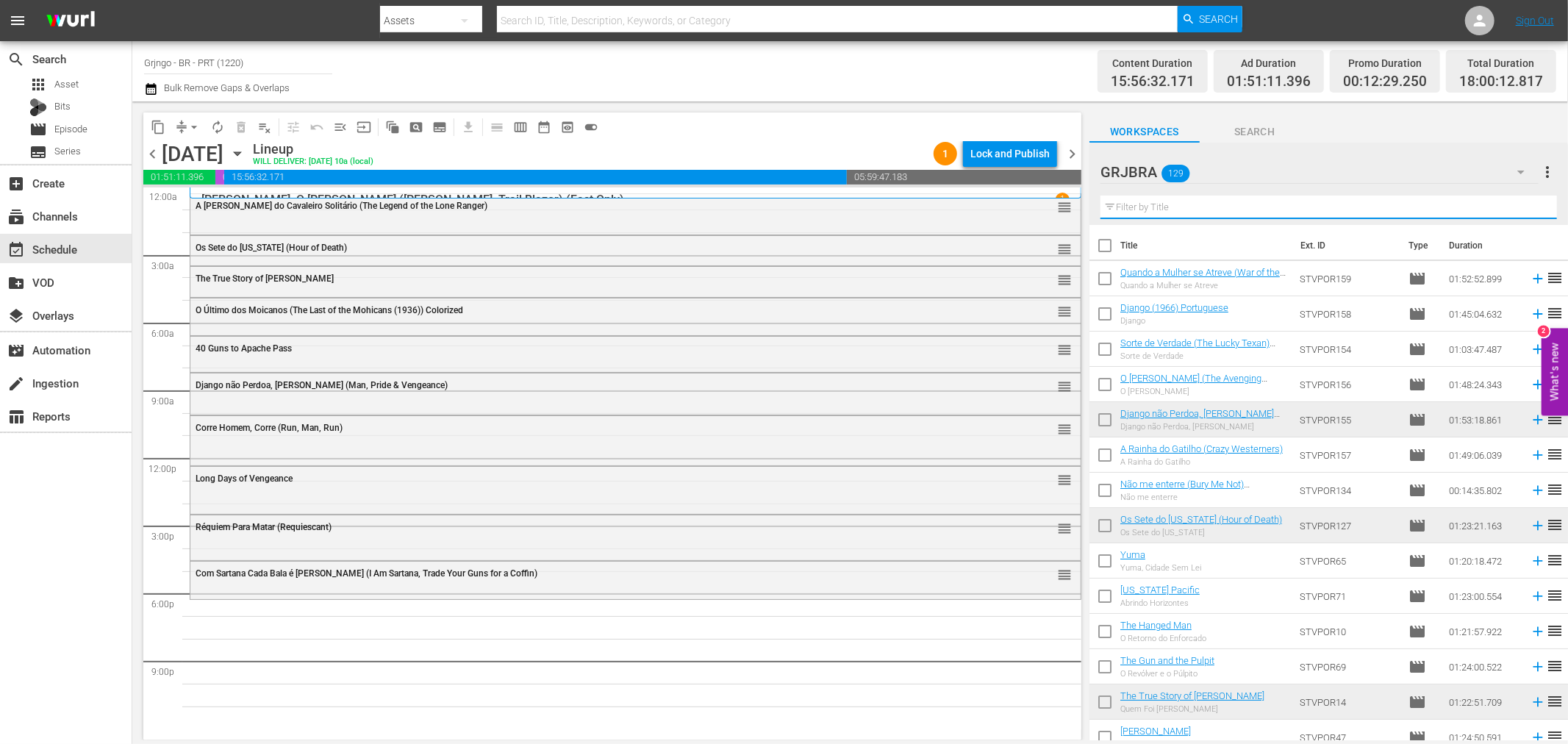
paste input "[PERSON_NAME] Rides Alone"
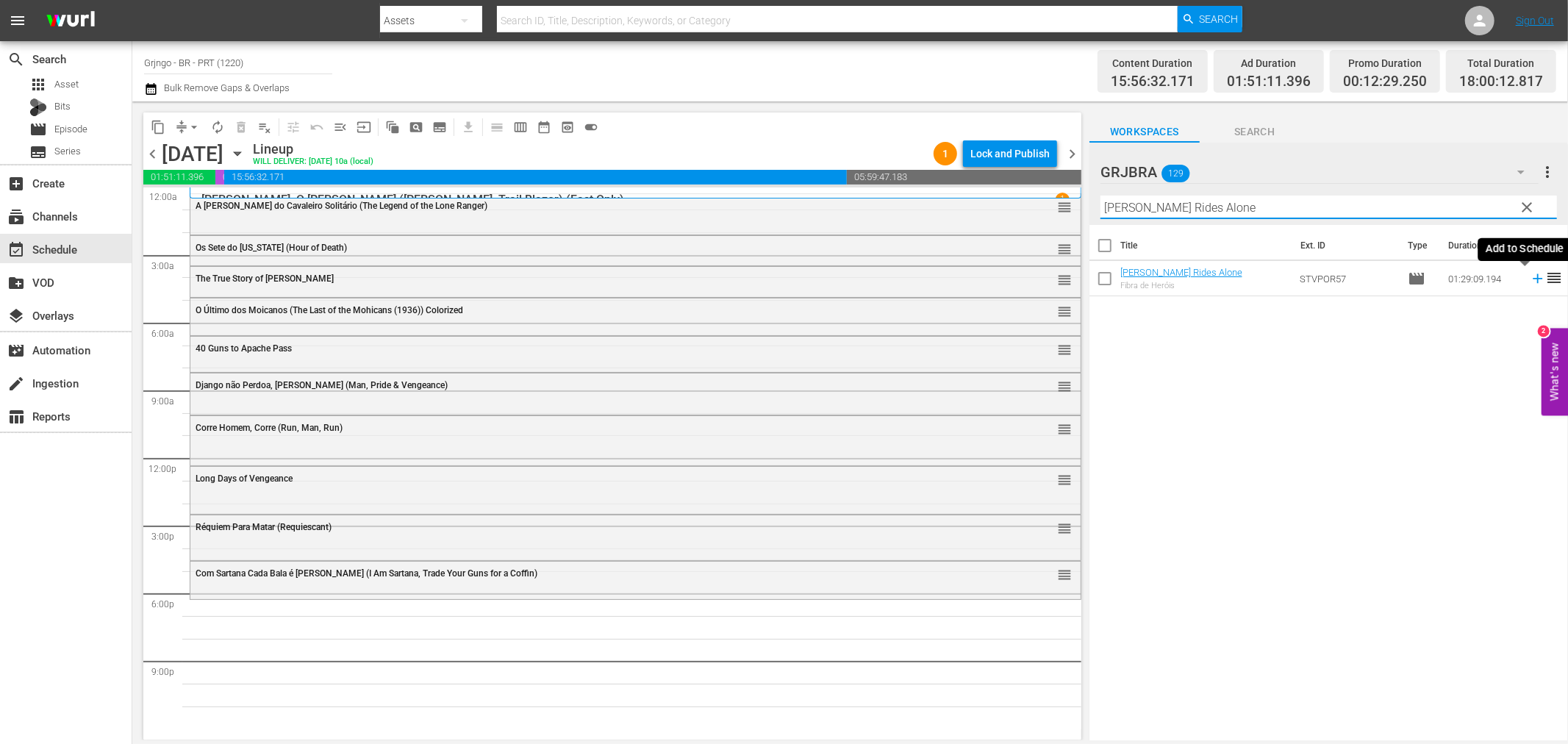
type input "[PERSON_NAME] Rides Alone"
click at [1529, 280] on icon at bounding box center [1537, 278] width 16 height 16
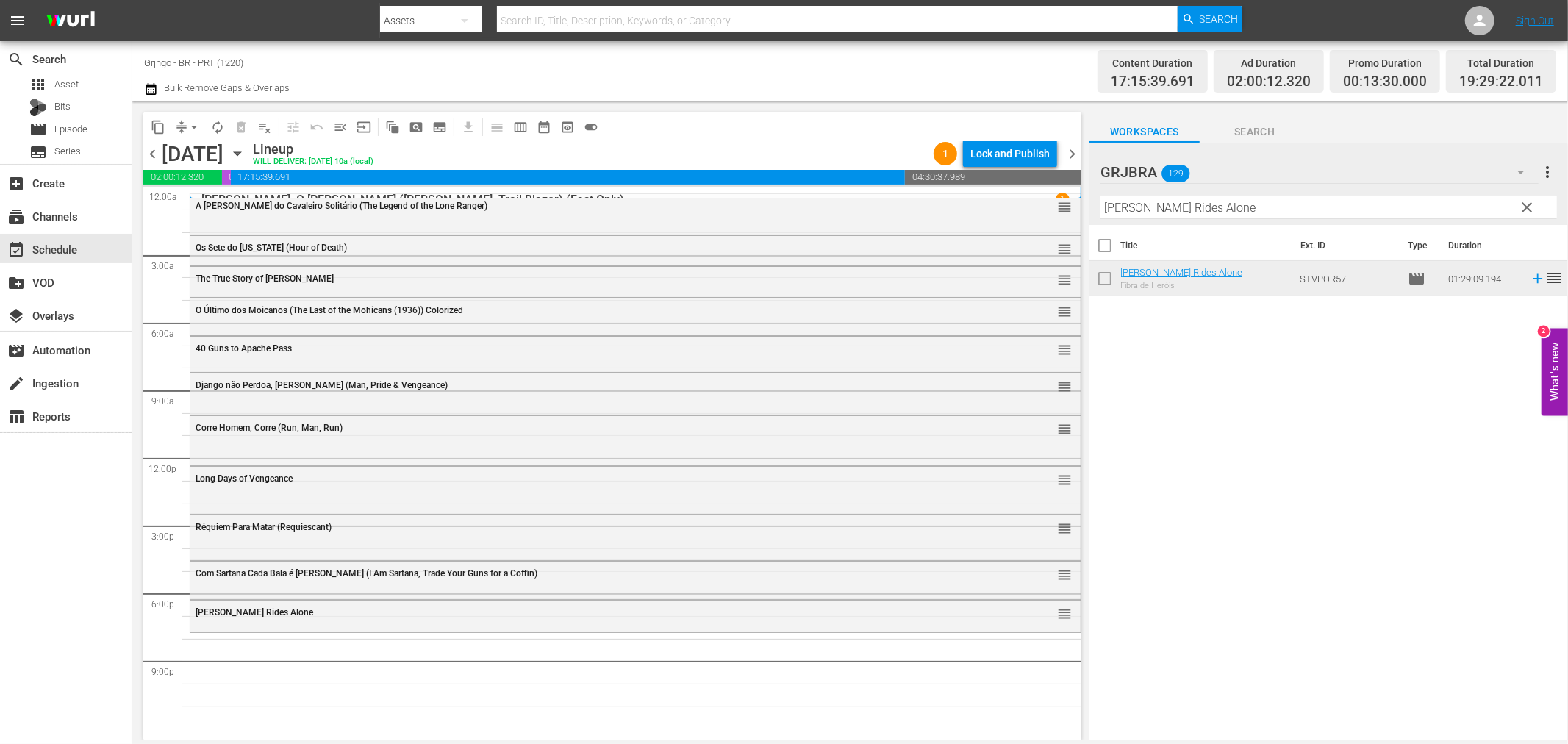
drag, startPoint x: 1530, startPoint y: 200, endPoint x: 1457, endPoint y: 206, distance: 73.2
click at [1530, 200] on span "clear" at bounding box center [1528, 208] width 17 height 17
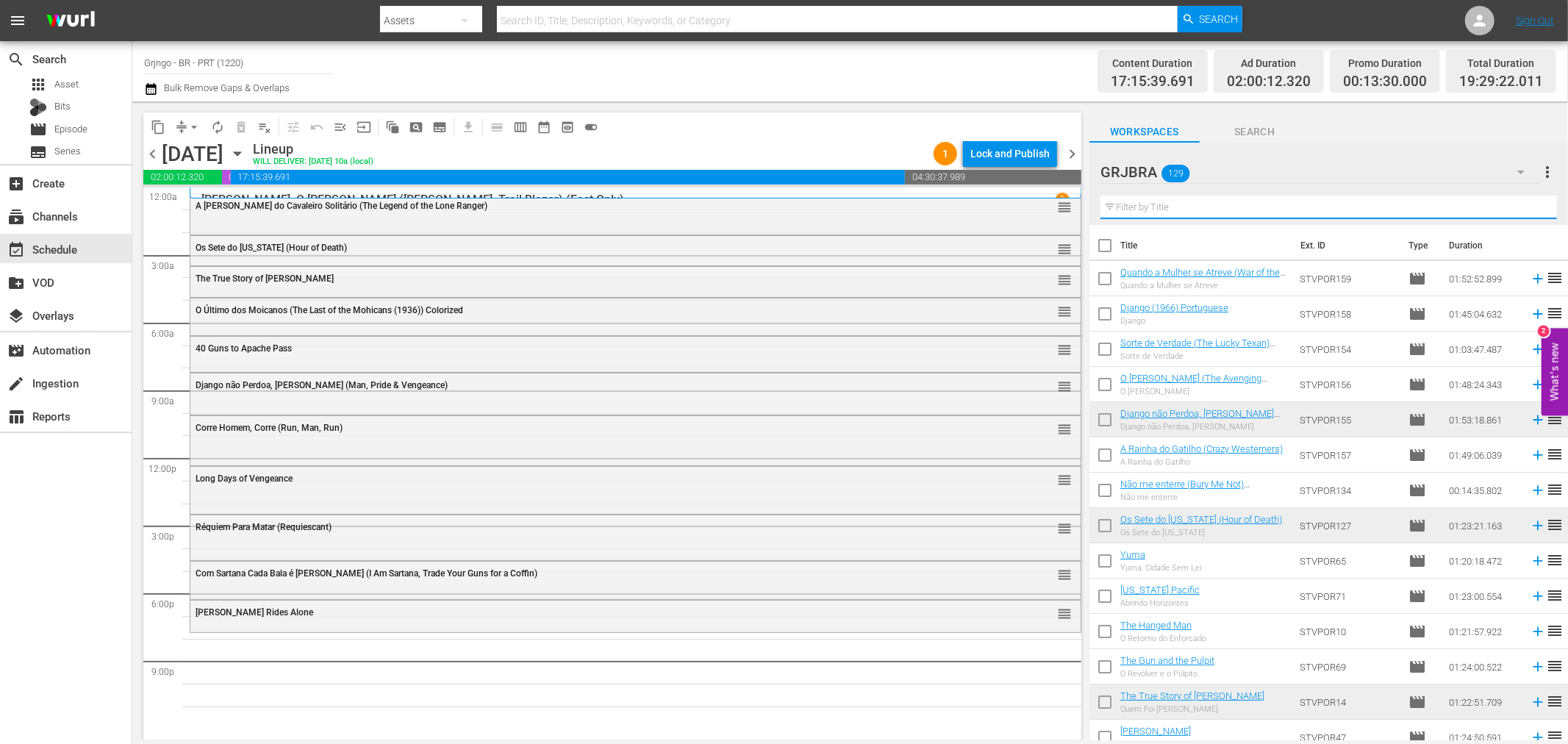
paste input "Dead Men Don't Make Shadows"
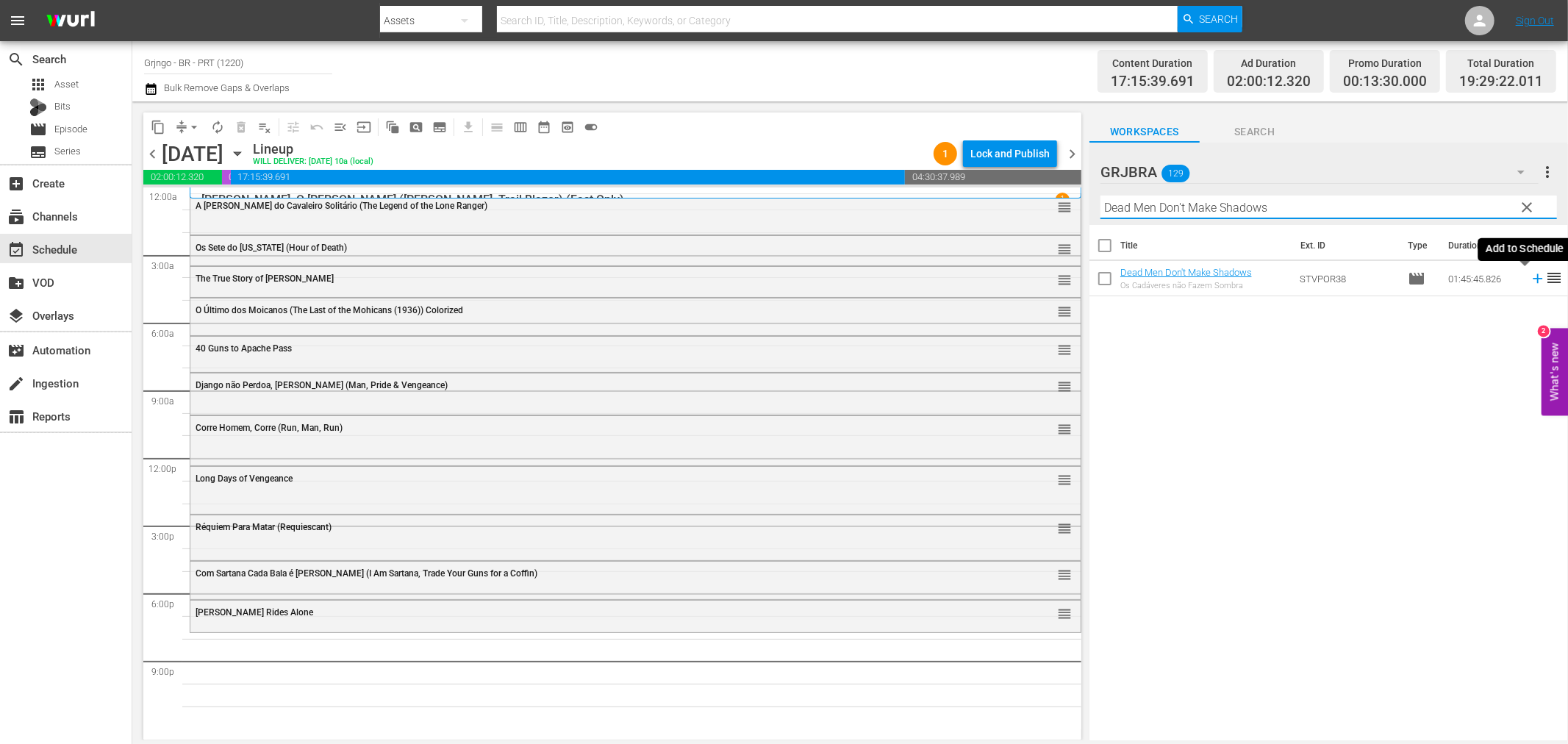
type input "Dead Men Don't Make Shadows"
click at [1533, 278] on icon at bounding box center [1537, 279] width 9 height 9
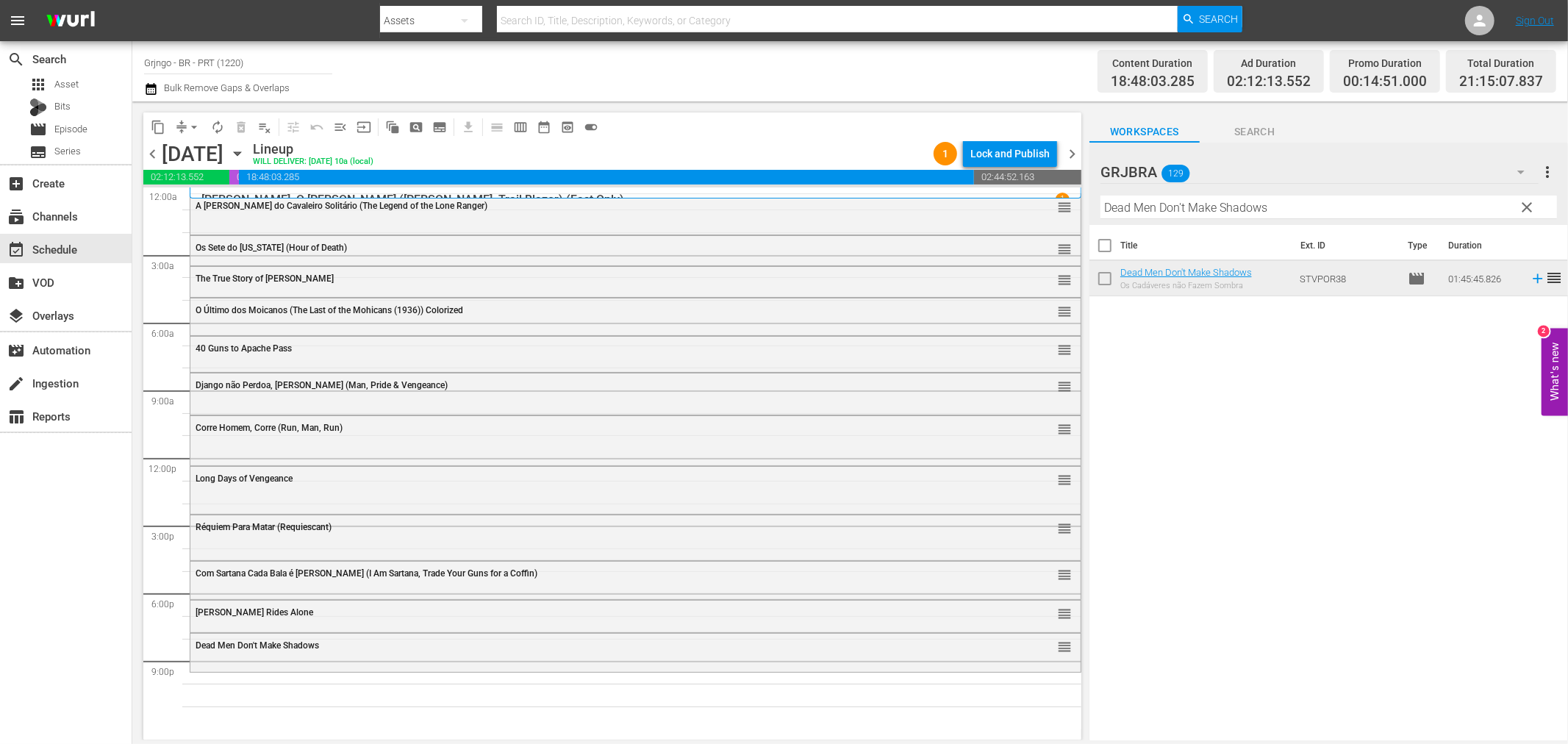
drag, startPoint x: 1524, startPoint y: 203, endPoint x: 1273, endPoint y: 196, distance: 251.1
click at [1524, 203] on span "clear" at bounding box center [1528, 208] width 17 height 17
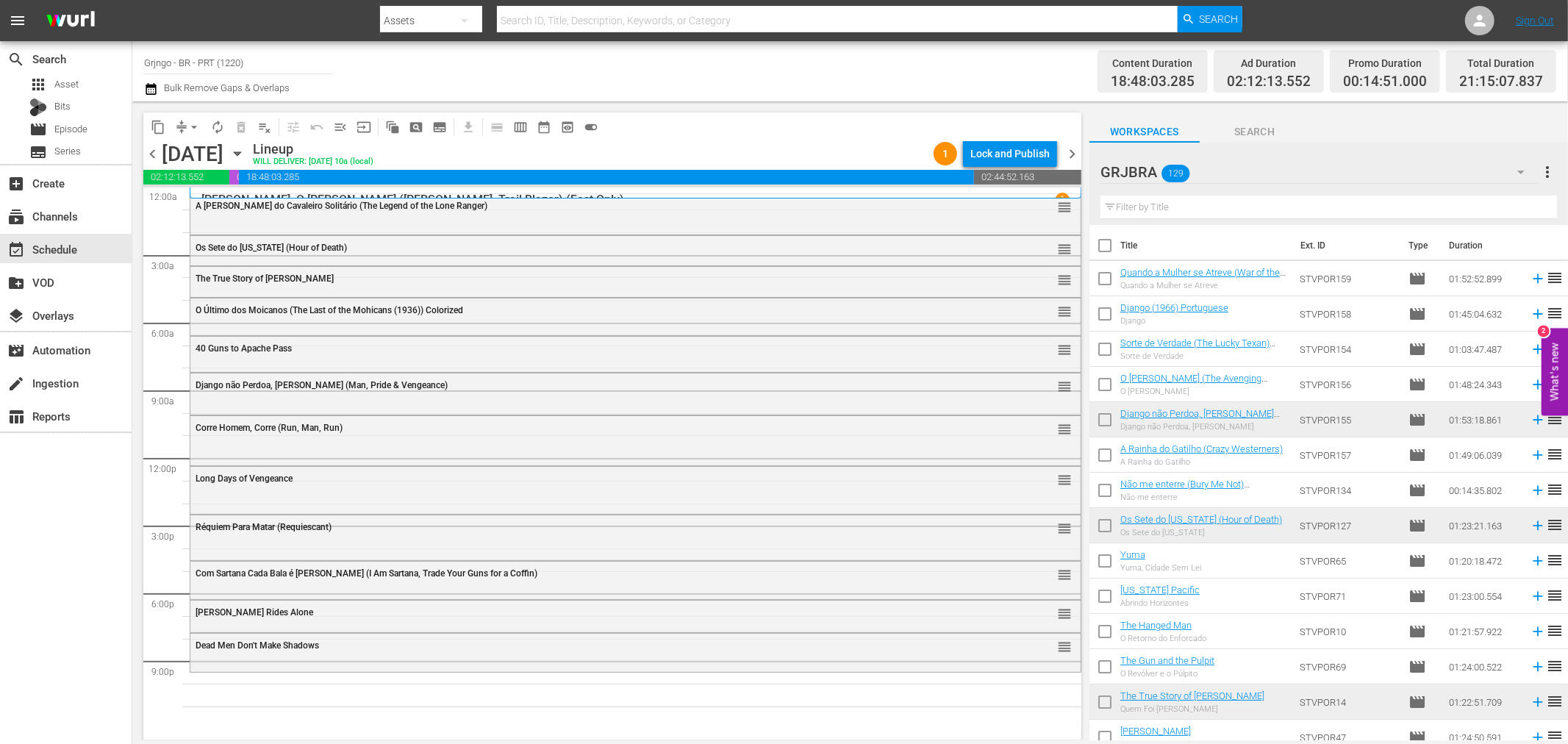
click at [1165, 204] on input "text" at bounding box center [1329, 207] width 456 height 23
paste input "Que Assim Seja, Trinity"
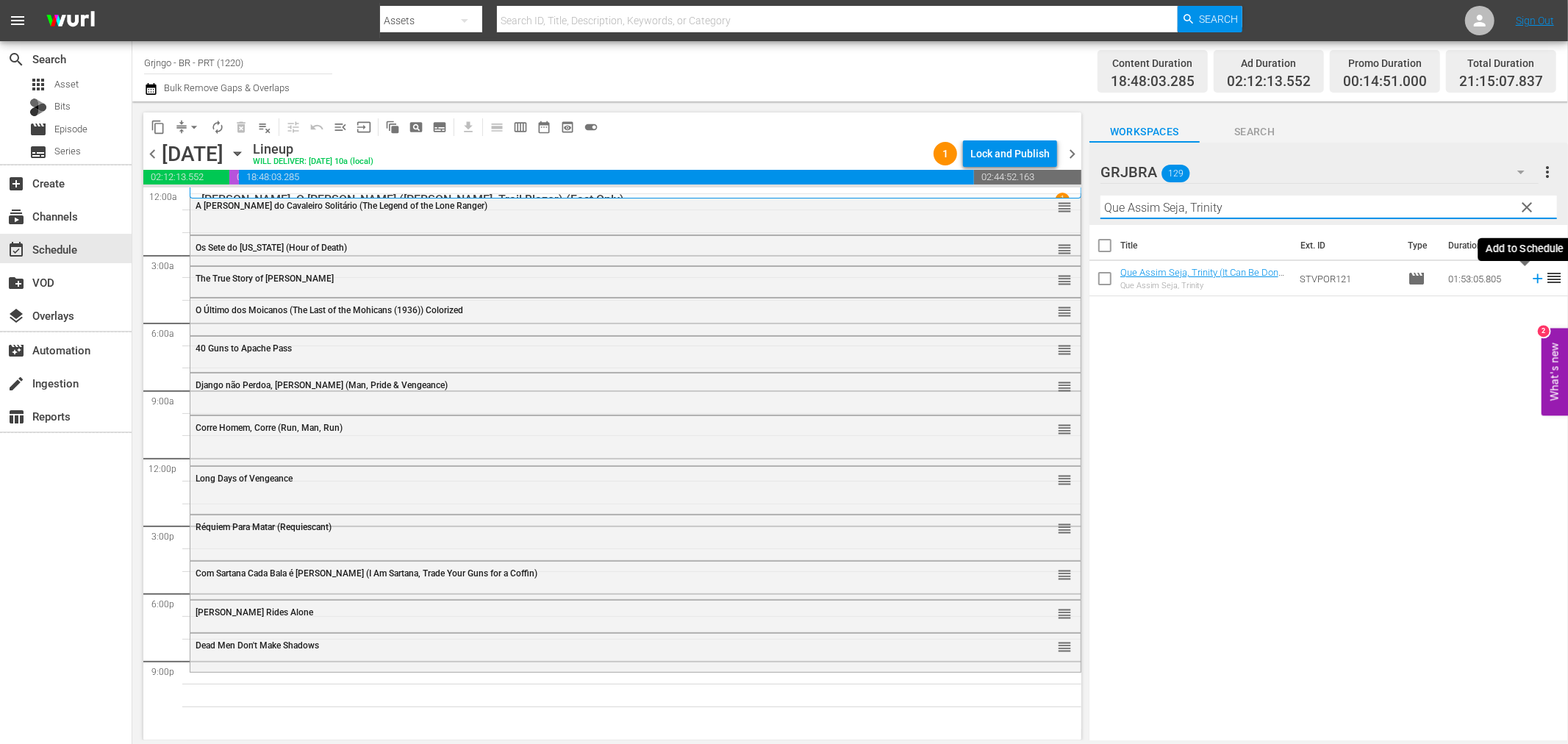
type input "Que Assim Seja, Trinity"
click at [1529, 282] on icon at bounding box center [1537, 278] width 16 height 16
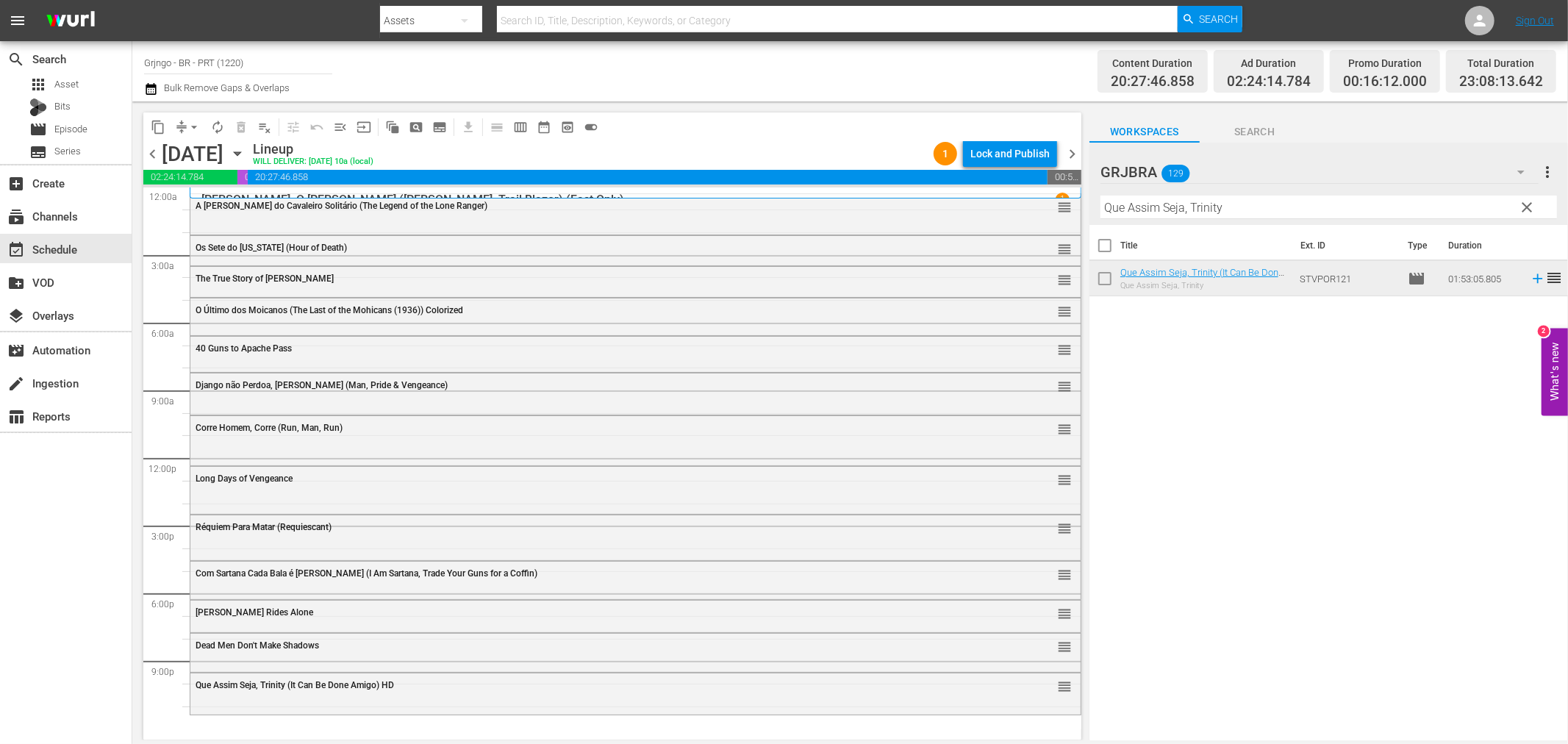
click at [1529, 209] on span "clear" at bounding box center [1528, 208] width 17 height 17
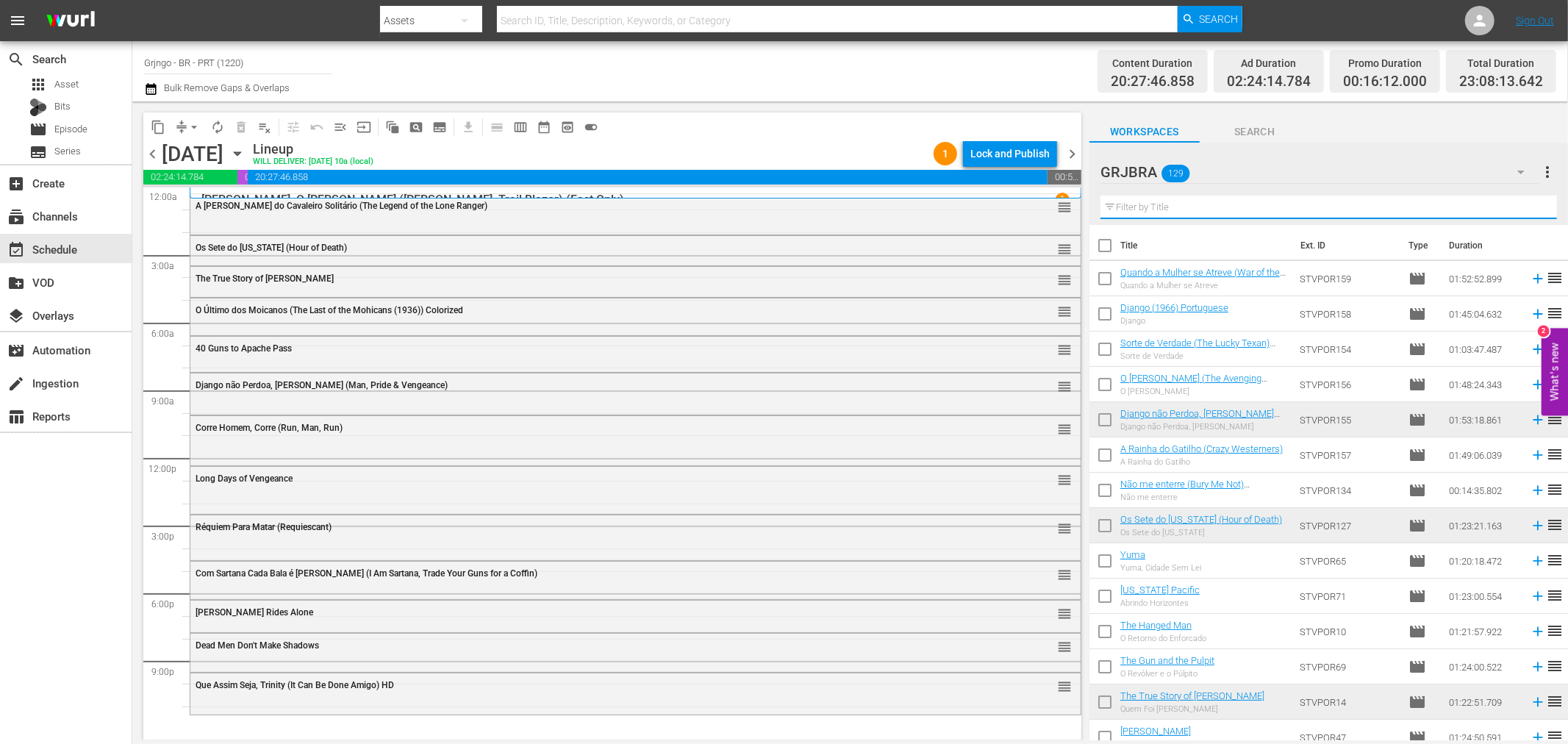
paste input "The Gun and the Pulpit"
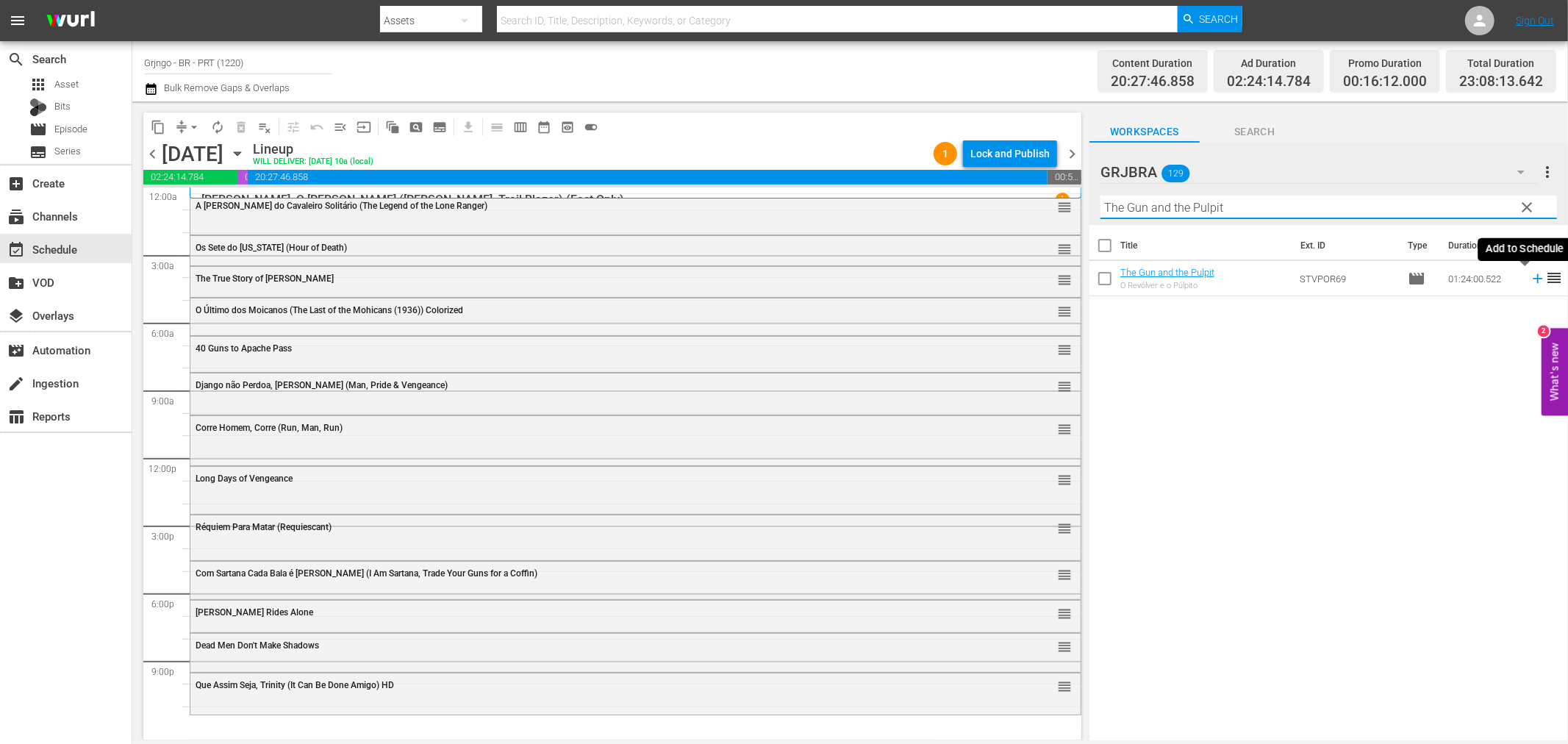
type input "The Gun and the Pulpit"
click at [1529, 280] on icon at bounding box center [1537, 278] width 16 height 16
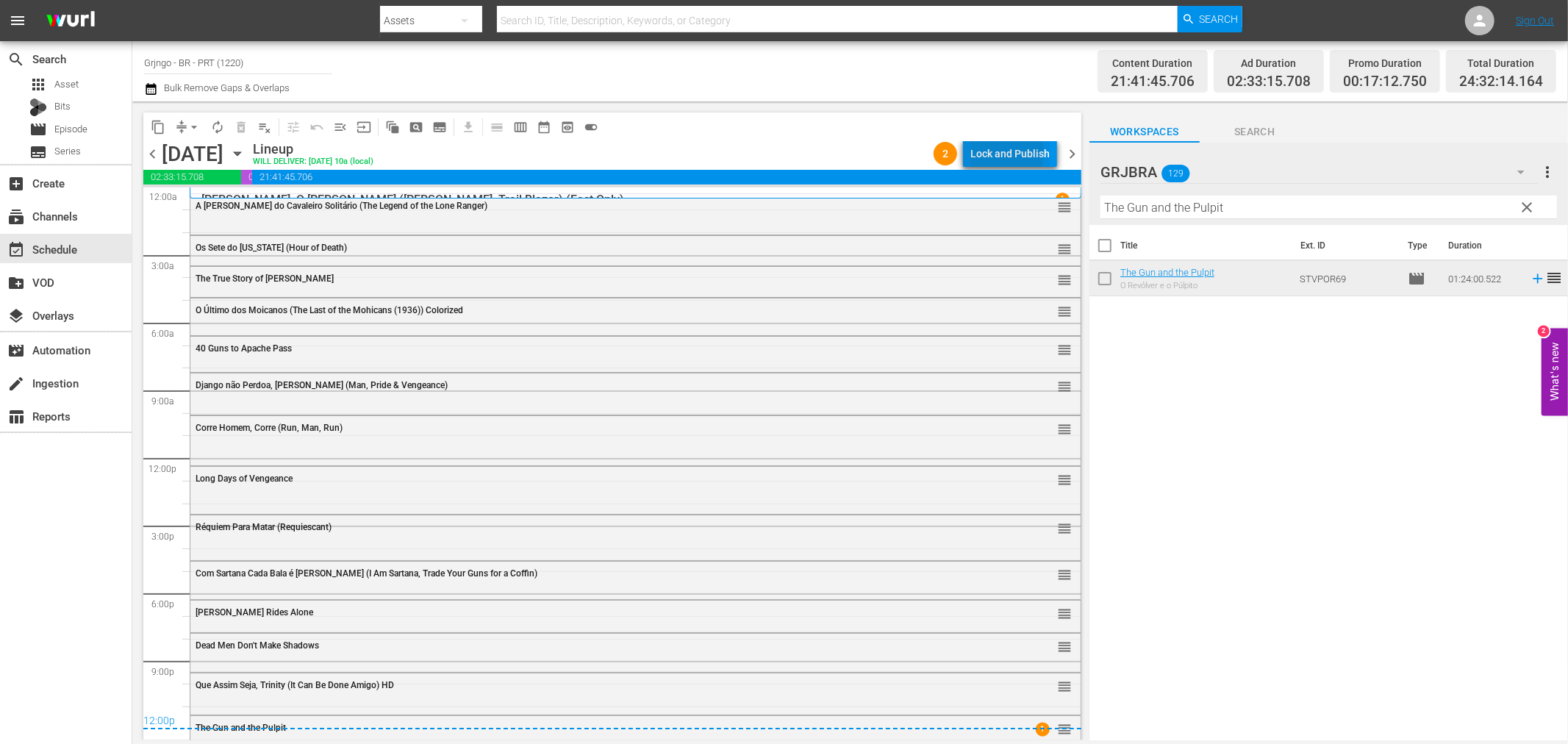
click at [1005, 153] on div "Lock and Publish" at bounding box center [1009, 153] width 79 height 27
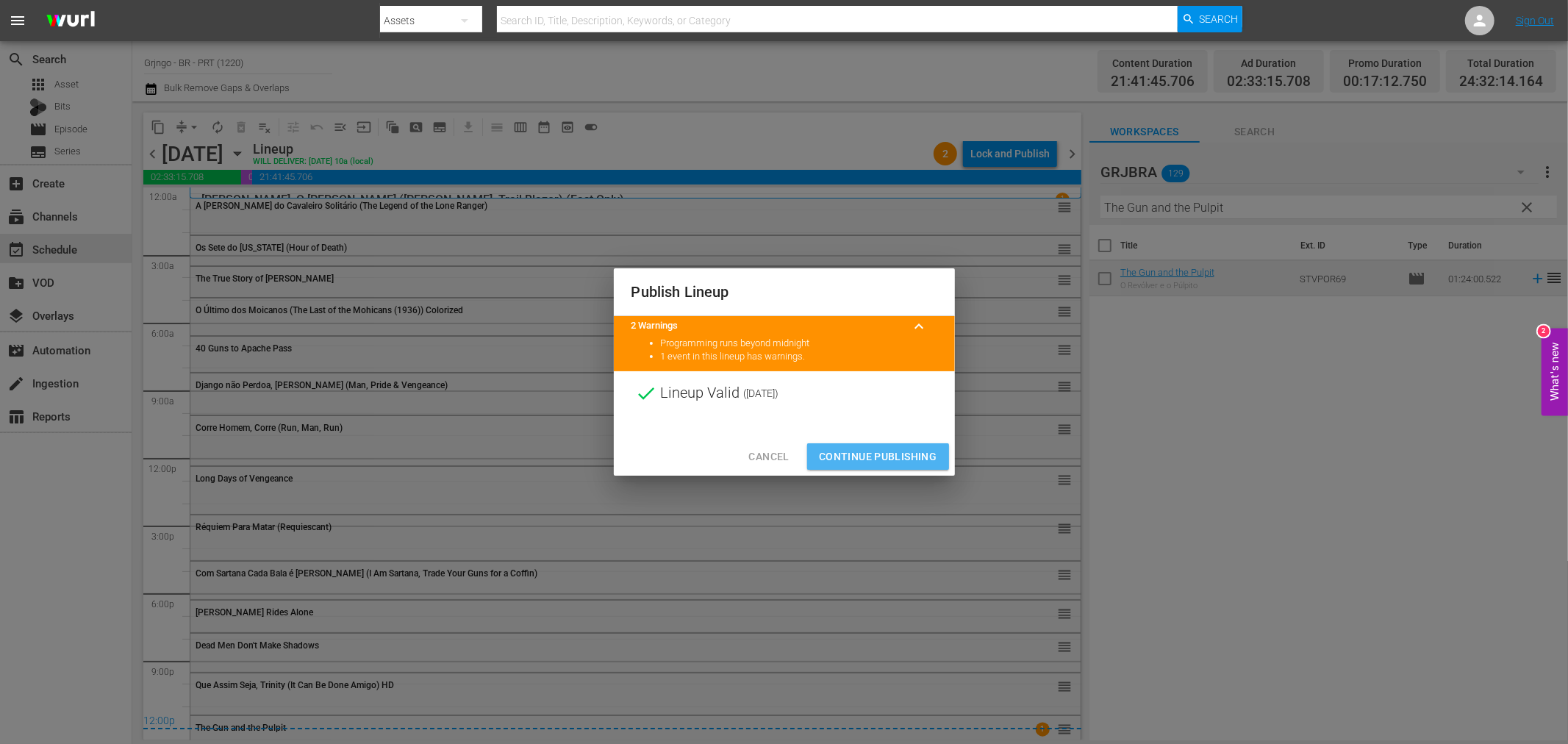
click at [889, 453] on span "Continue Publishing" at bounding box center [878, 456] width 119 height 18
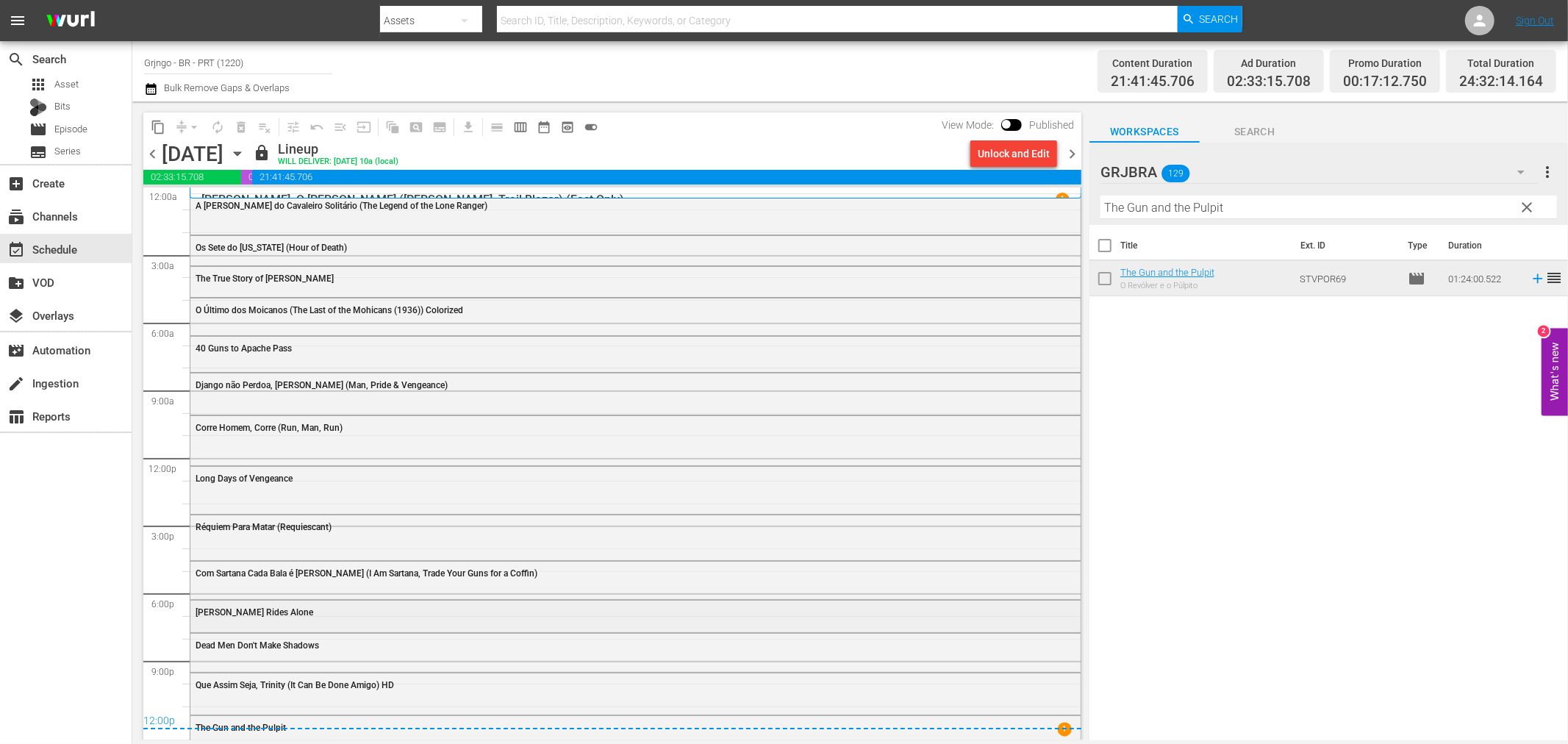
scroll to position [6, 0]
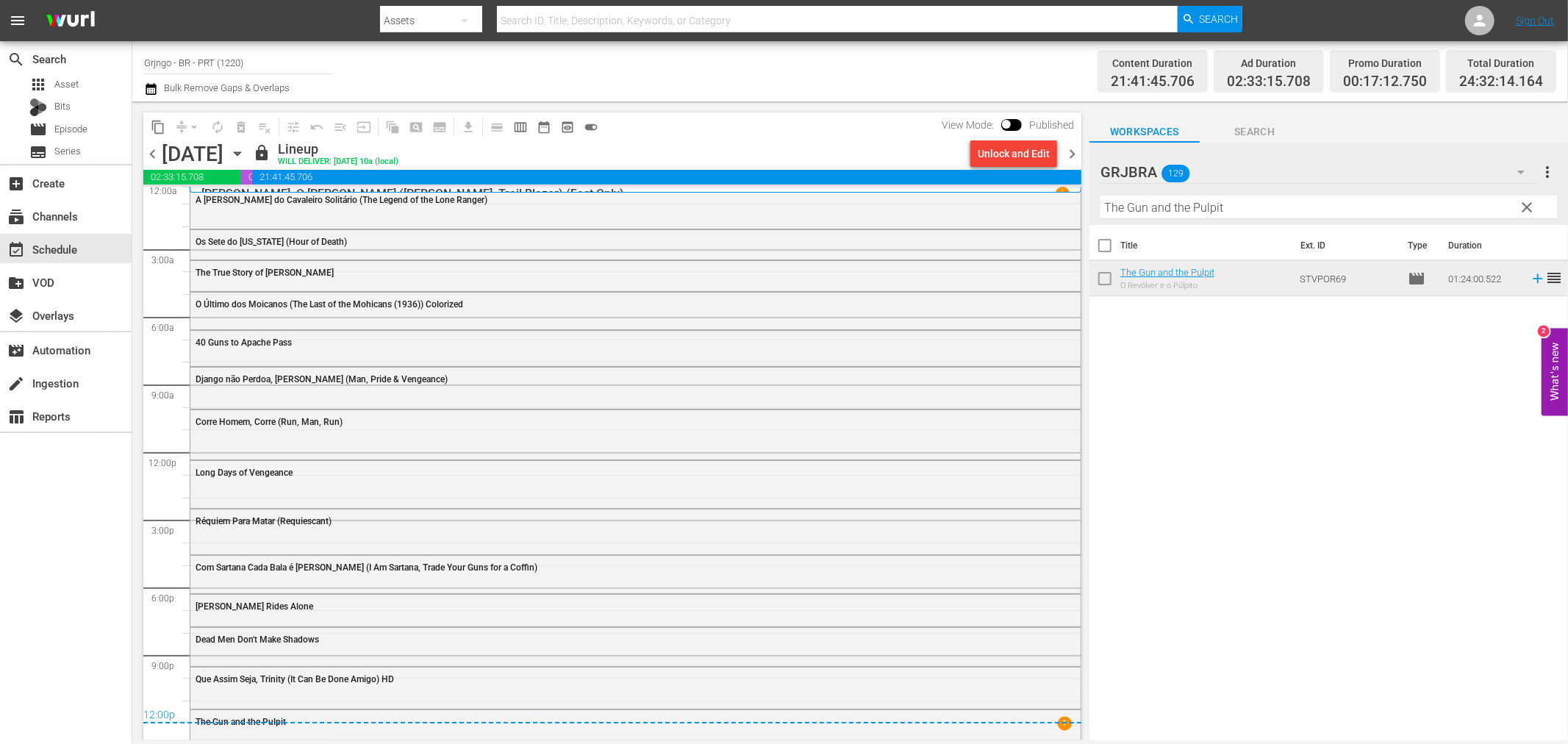
click at [1528, 201] on span "clear" at bounding box center [1528, 208] width 17 height 17
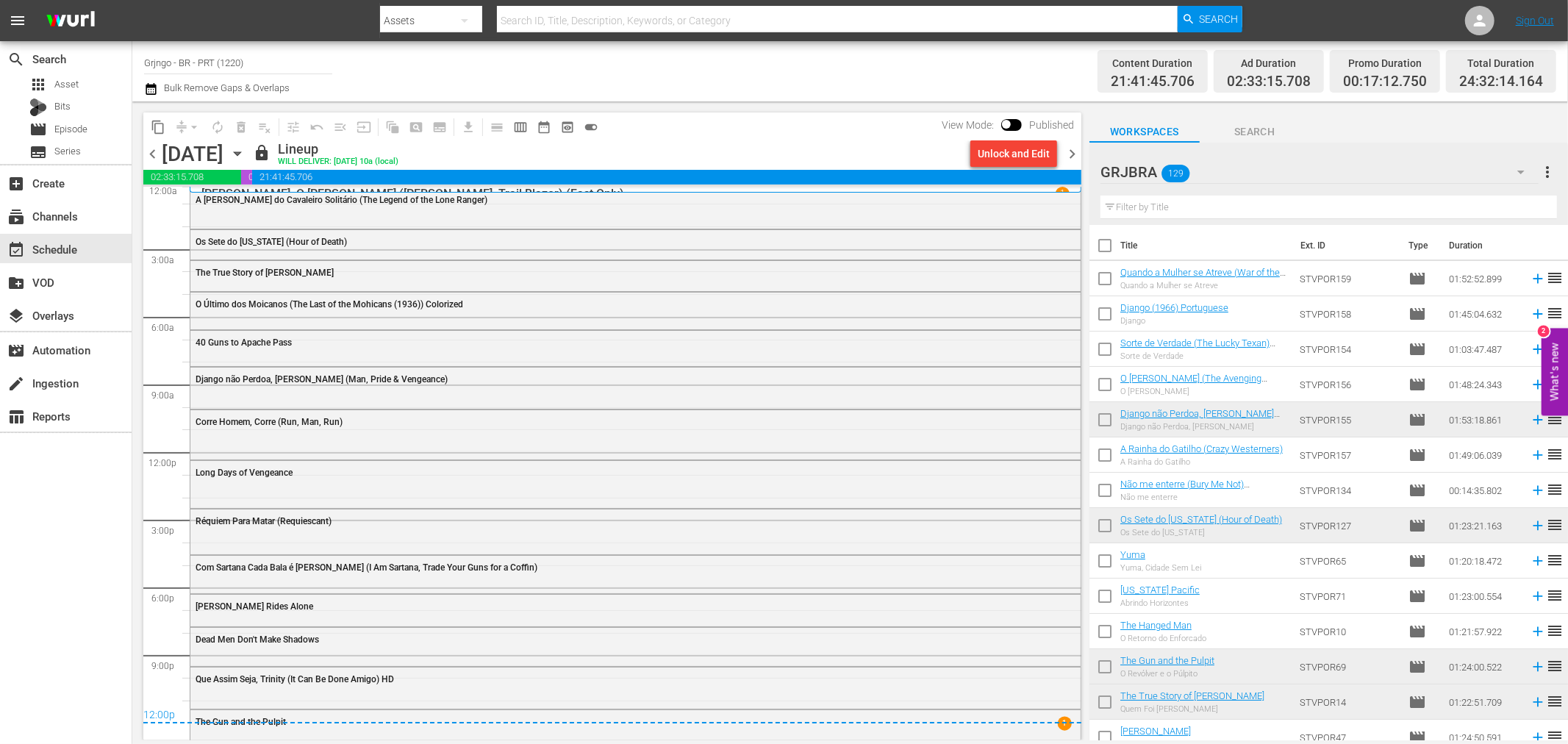
click at [1065, 148] on span "chevron_right" at bounding box center [1071, 153] width 18 height 18
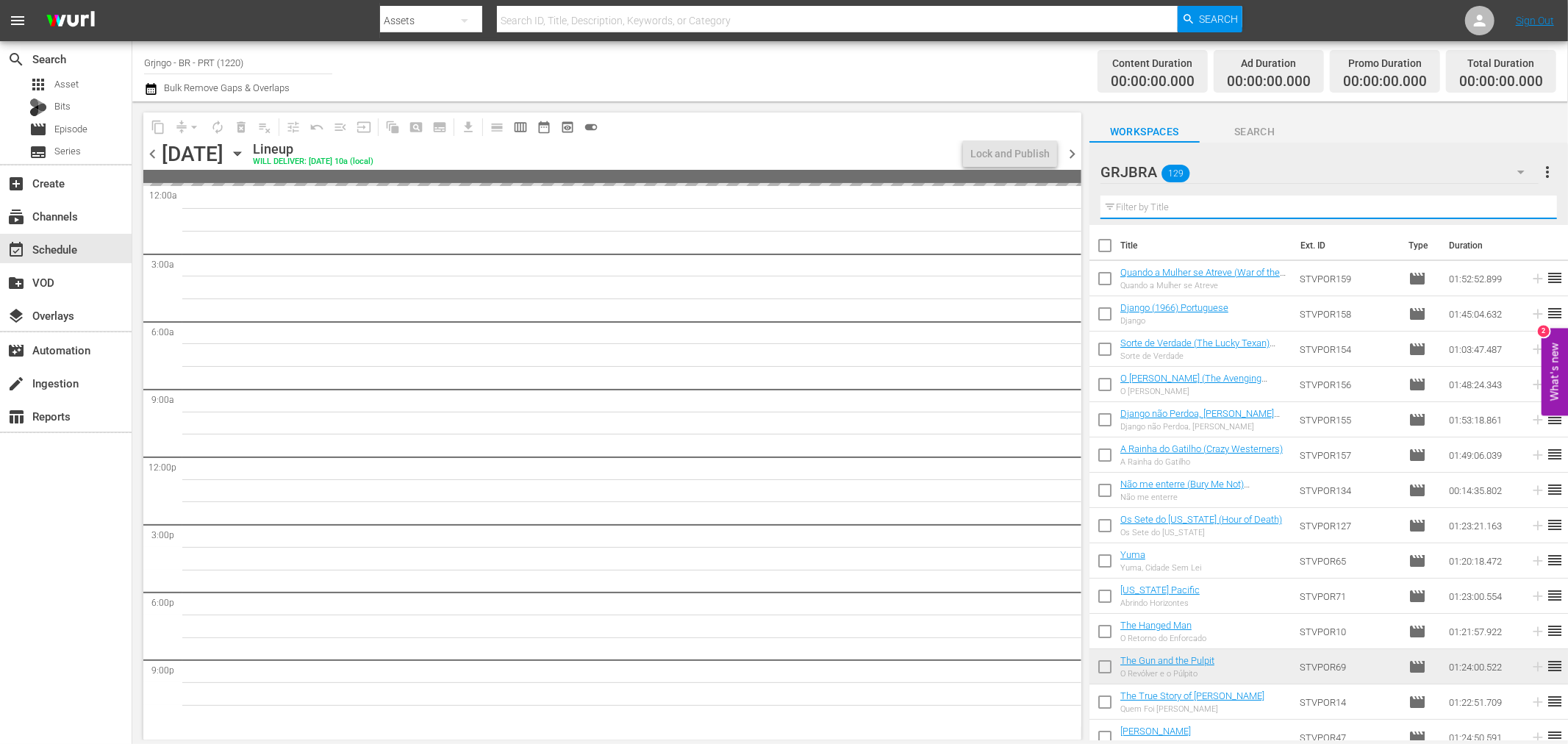
click at [1128, 209] on input "text" at bounding box center [1329, 207] width 456 height 23
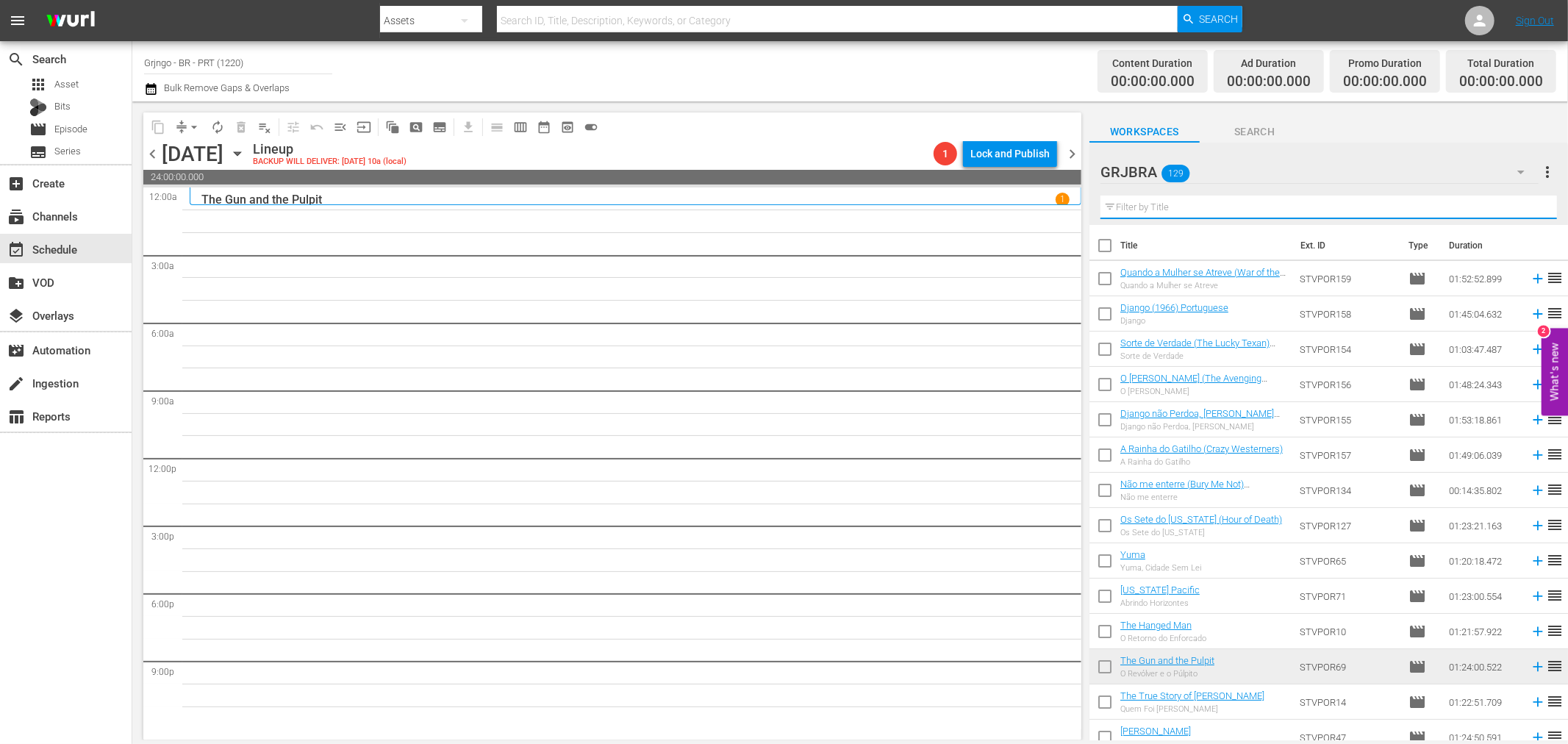
paste input "$100,000 for a Killing"
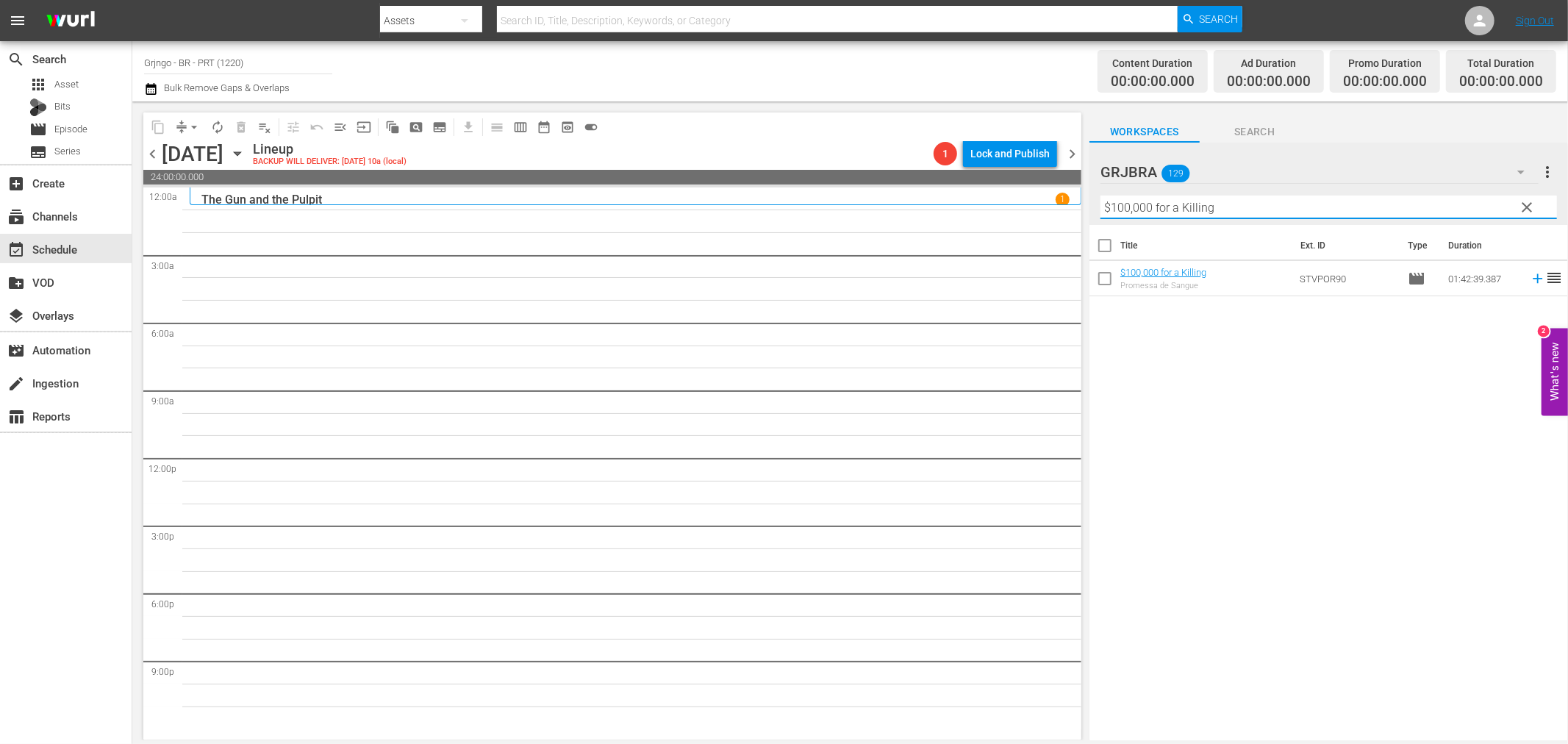
type input "$100,000 for a Killing"
click at [1529, 281] on icon at bounding box center [1537, 278] width 16 height 16
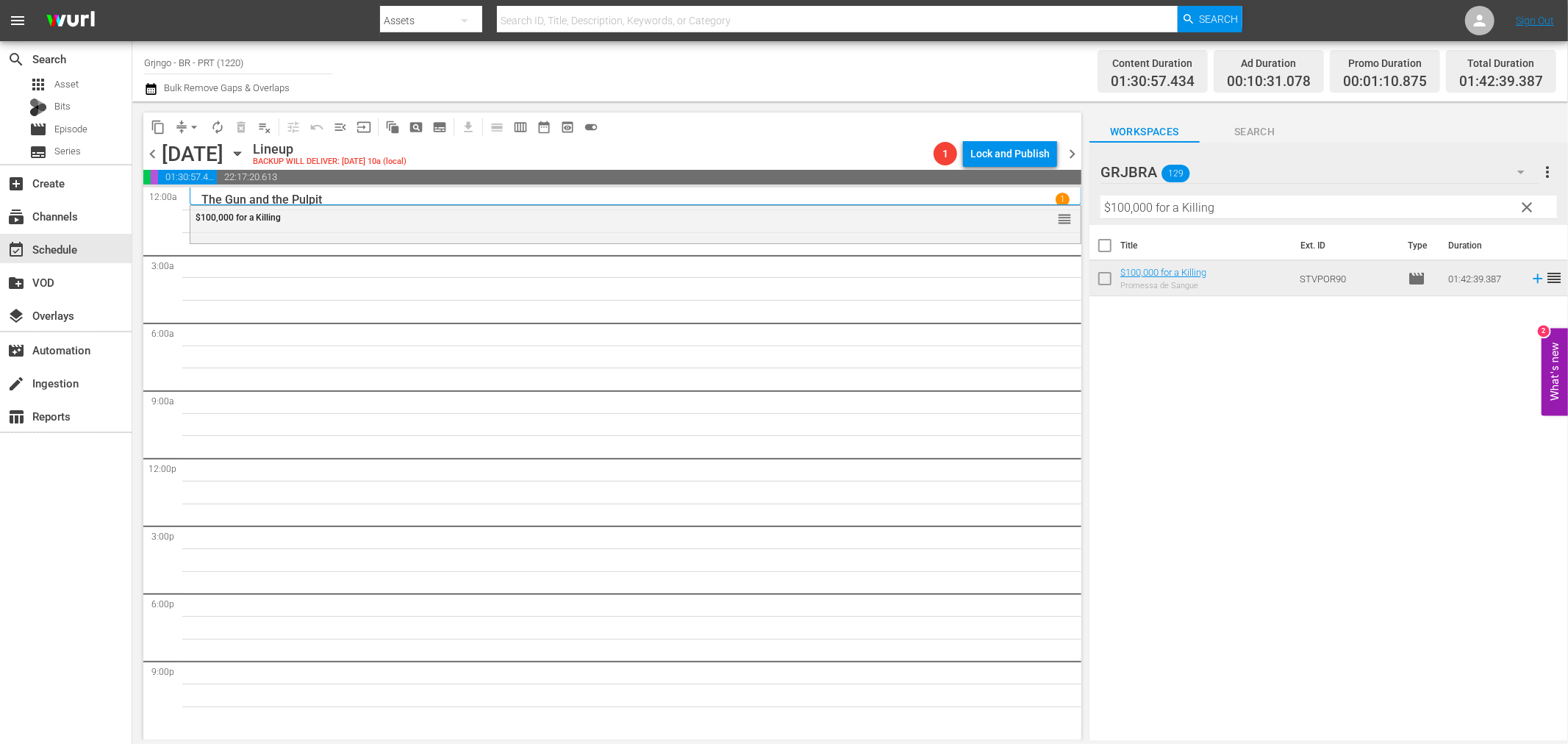
drag, startPoint x: 1525, startPoint y: 202, endPoint x: 1255, endPoint y: 203, distance: 270.0
click at [1525, 202] on span "clear" at bounding box center [1528, 208] width 17 height 17
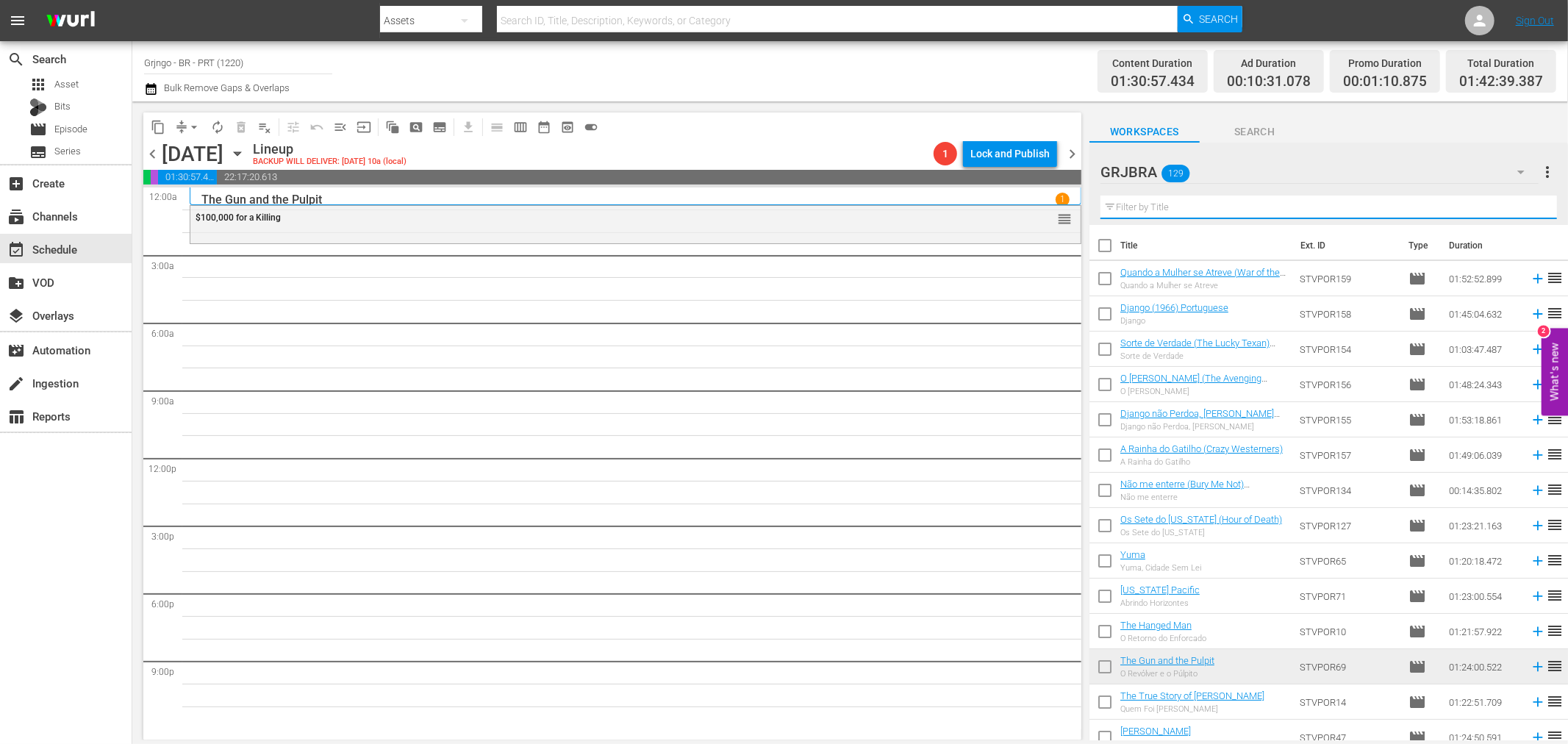
paste input "O Pistoleiro do Inferno"
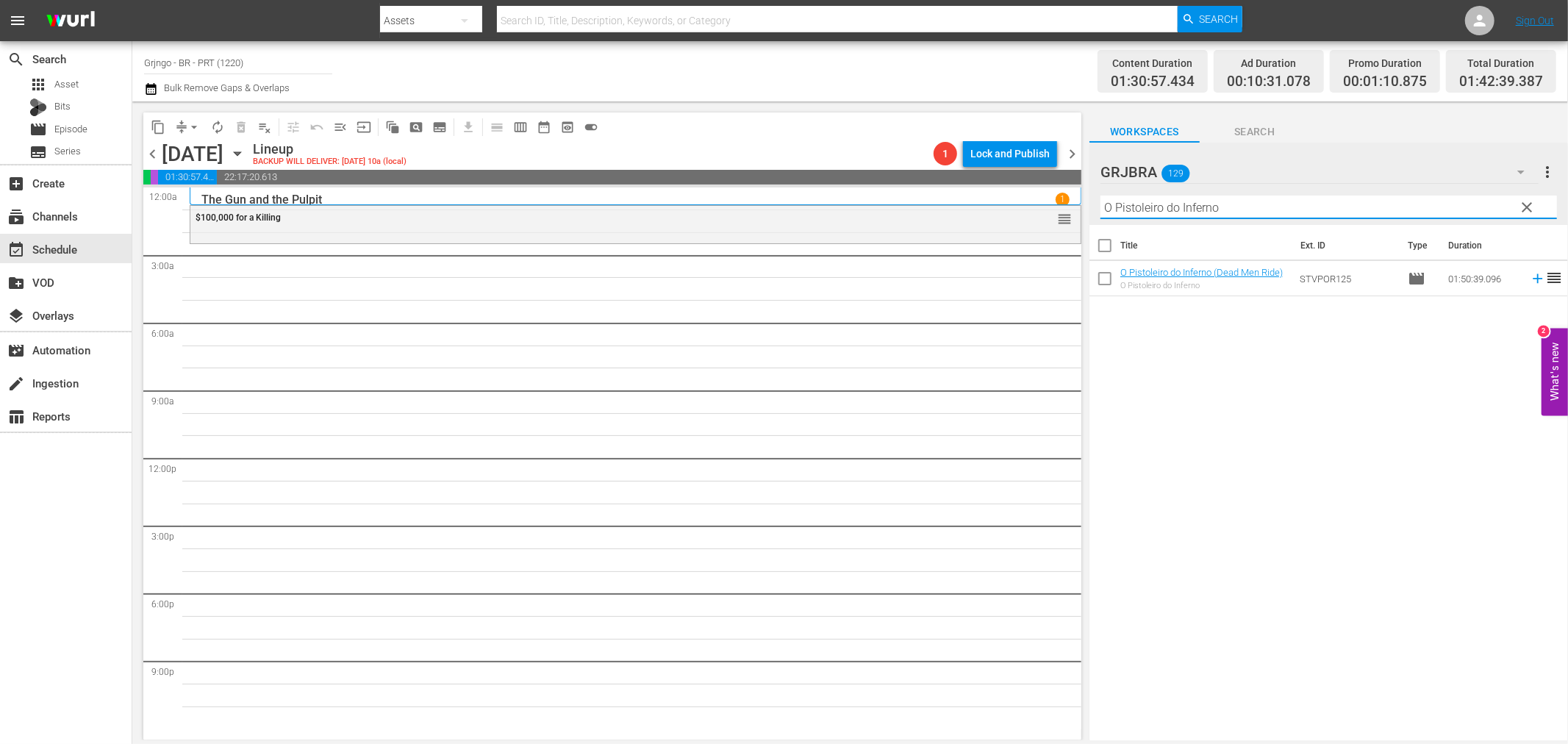
type input "O Pistoleiro do Inferno"
drag, startPoint x: 1510, startPoint y: 3, endPoint x: 937, endPoint y: 467, distance: 737.3
click at [941, 471] on div "$100,000 for a Killing reorder" at bounding box center [635, 458] width 892 height 542
drag, startPoint x: 1530, startPoint y: 200, endPoint x: 1195, endPoint y: 214, distance: 335.3
click at [1530, 200] on span "clear" at bounding box center [1528, 208] width 17 height 17
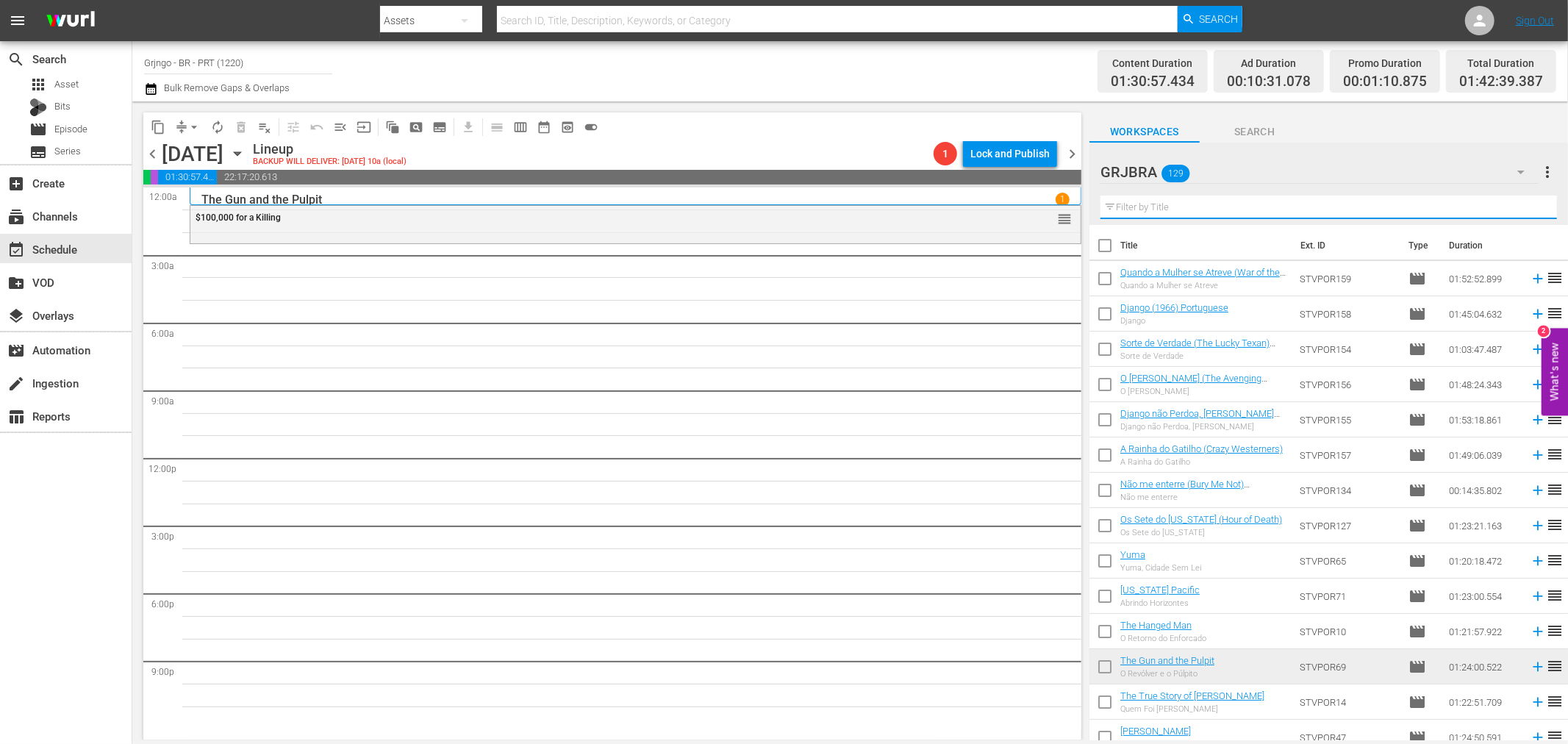
paste input "O Pistoleiro do Inferno"
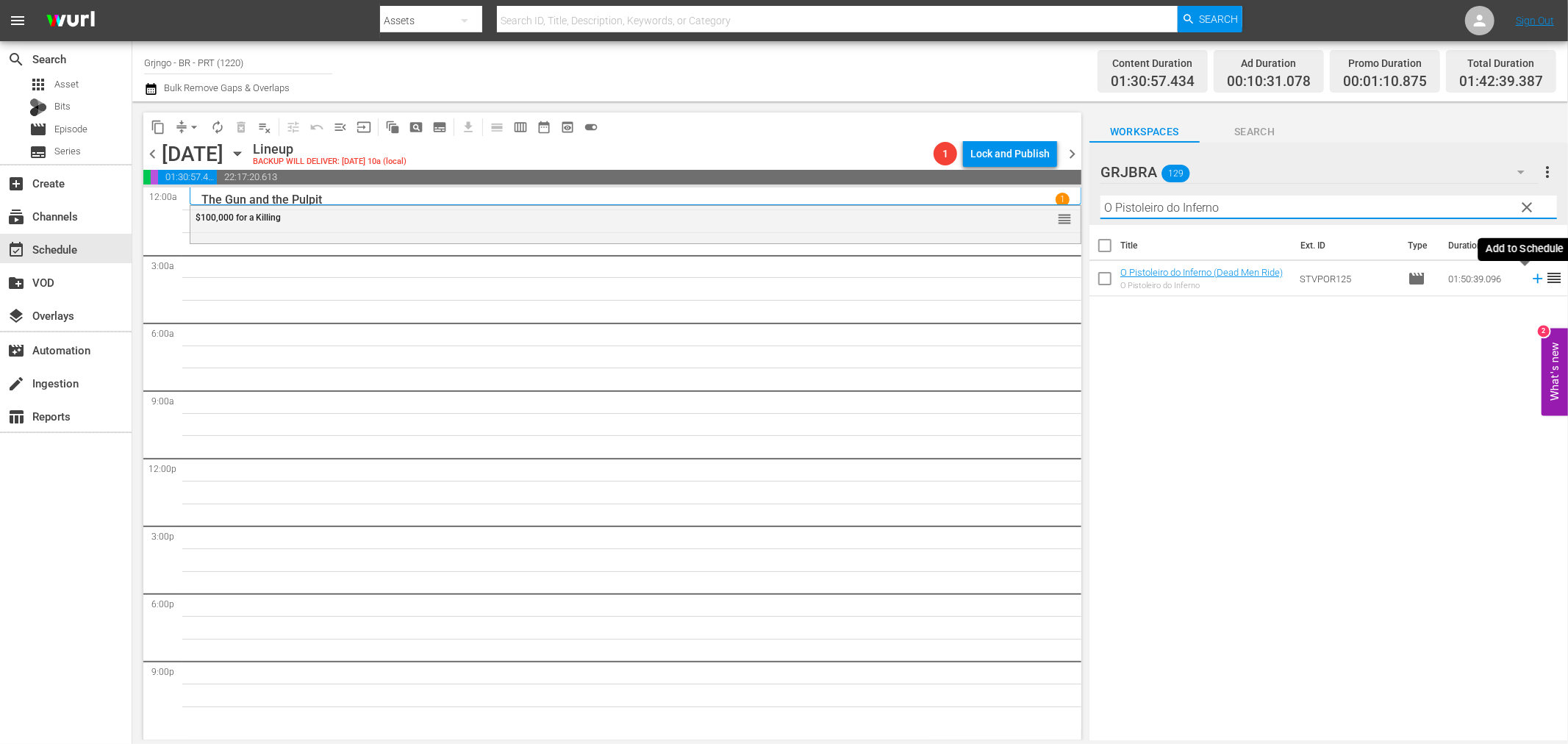
type input "O Pistoleiro do Inferno"
click at [1529, 277] on icon at bounding box center [1537, 278] width 16 height 16
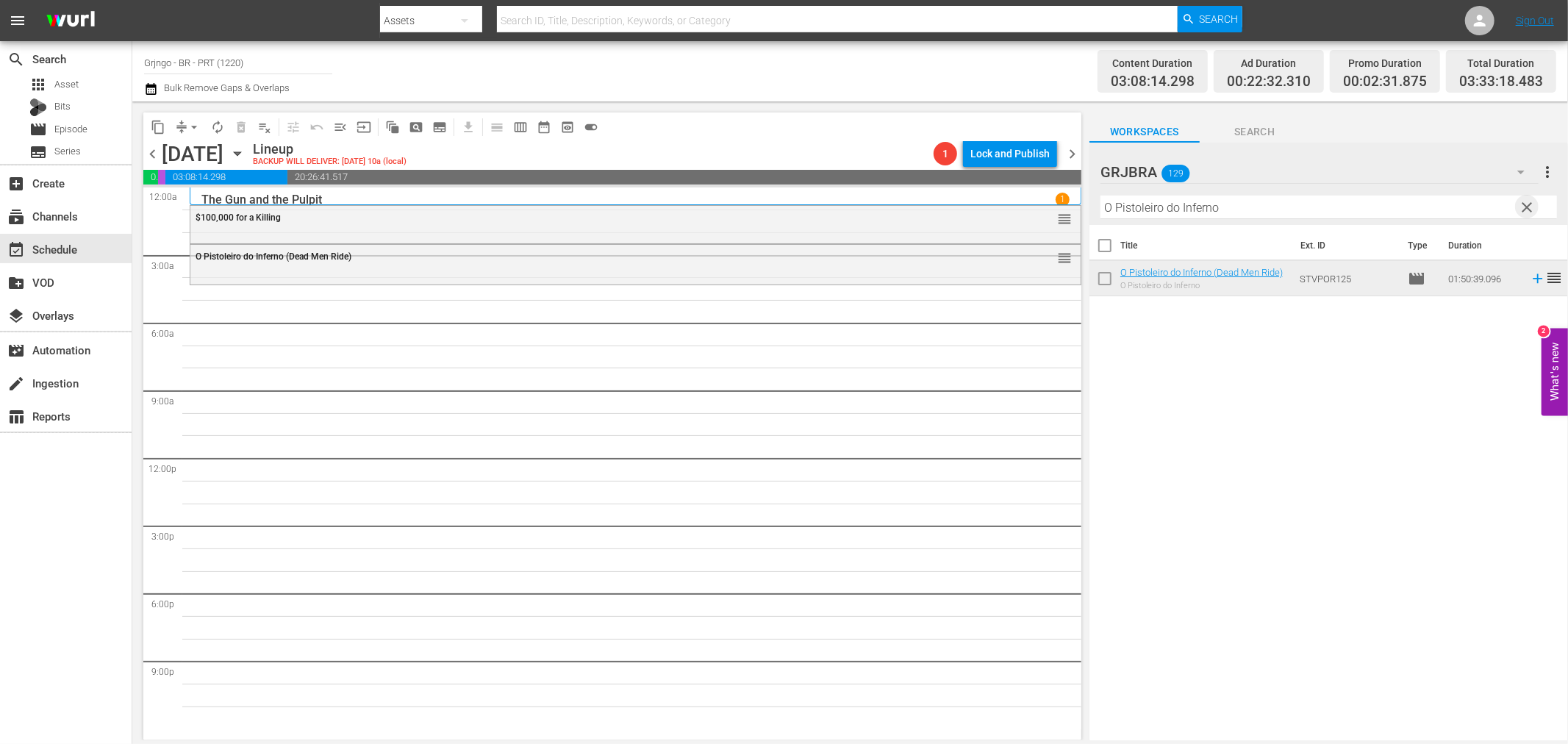
click at [1523, 204] on span "clear" at bounding box center [1528, 208] width 17 height 17
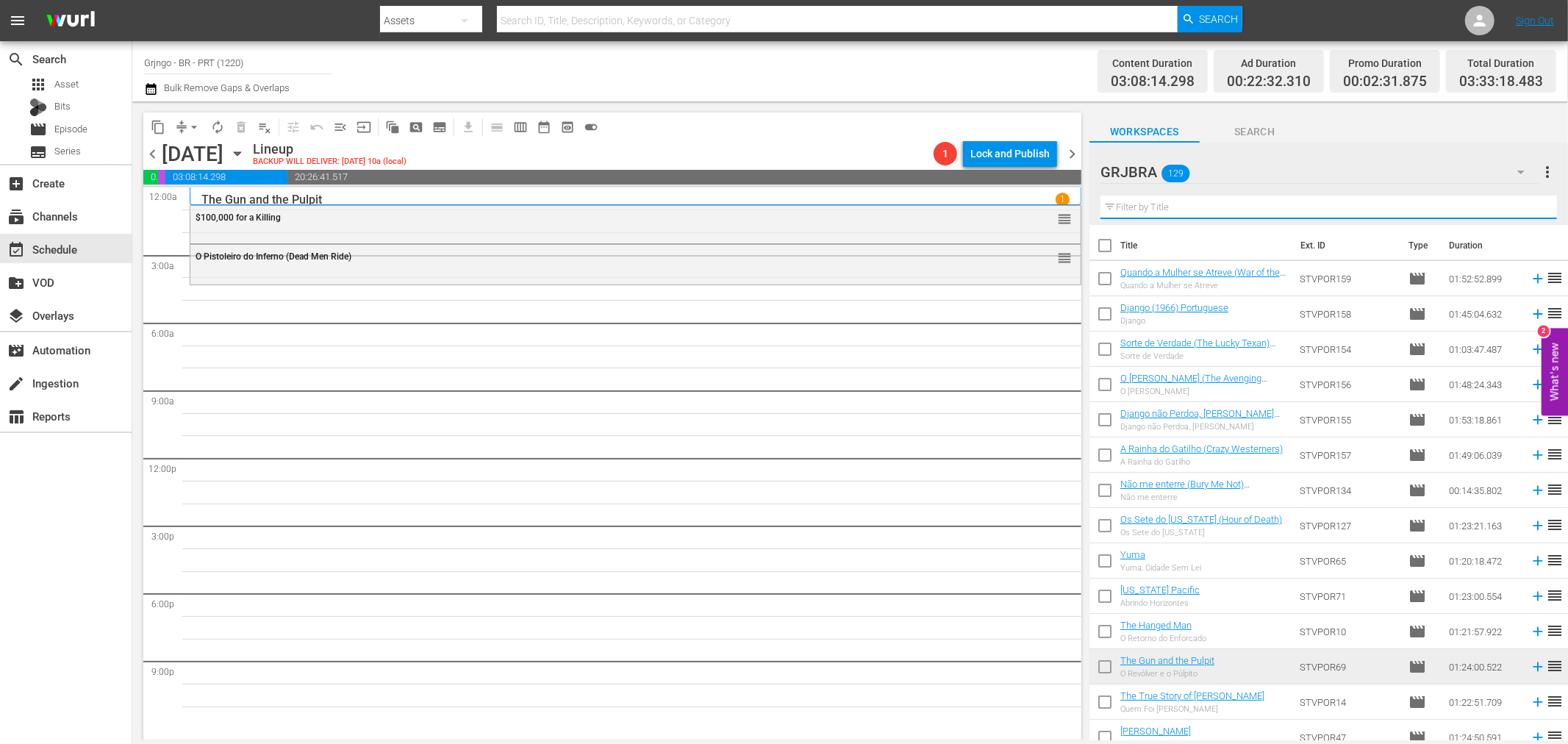
paste input "Mais um para o Inferno (To Hell and Back)"
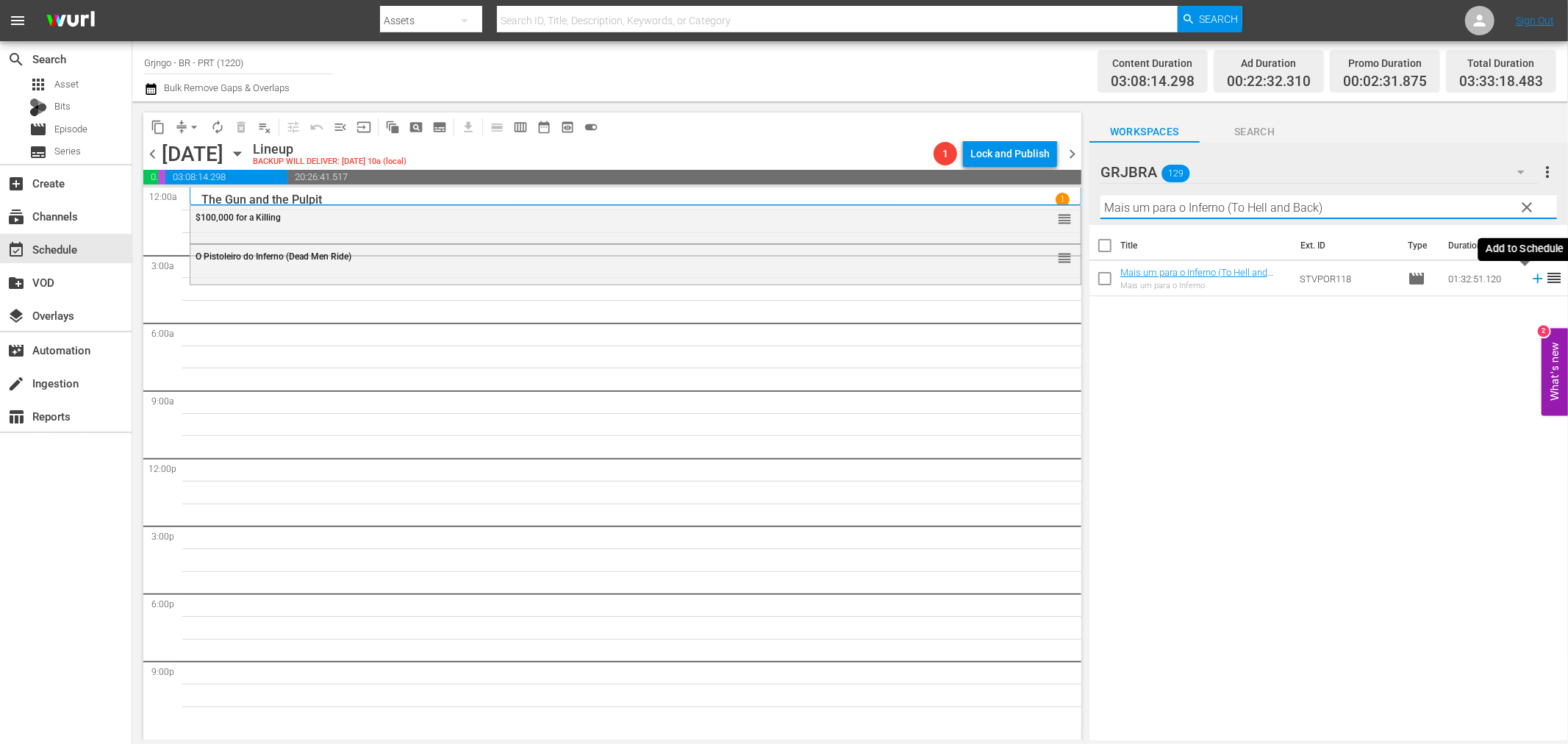
type input "Mais um para o Inferno (To Hell and Back)"
click at [1529, 277] on icon at bounding box center [1537, 278] width 16 height 16
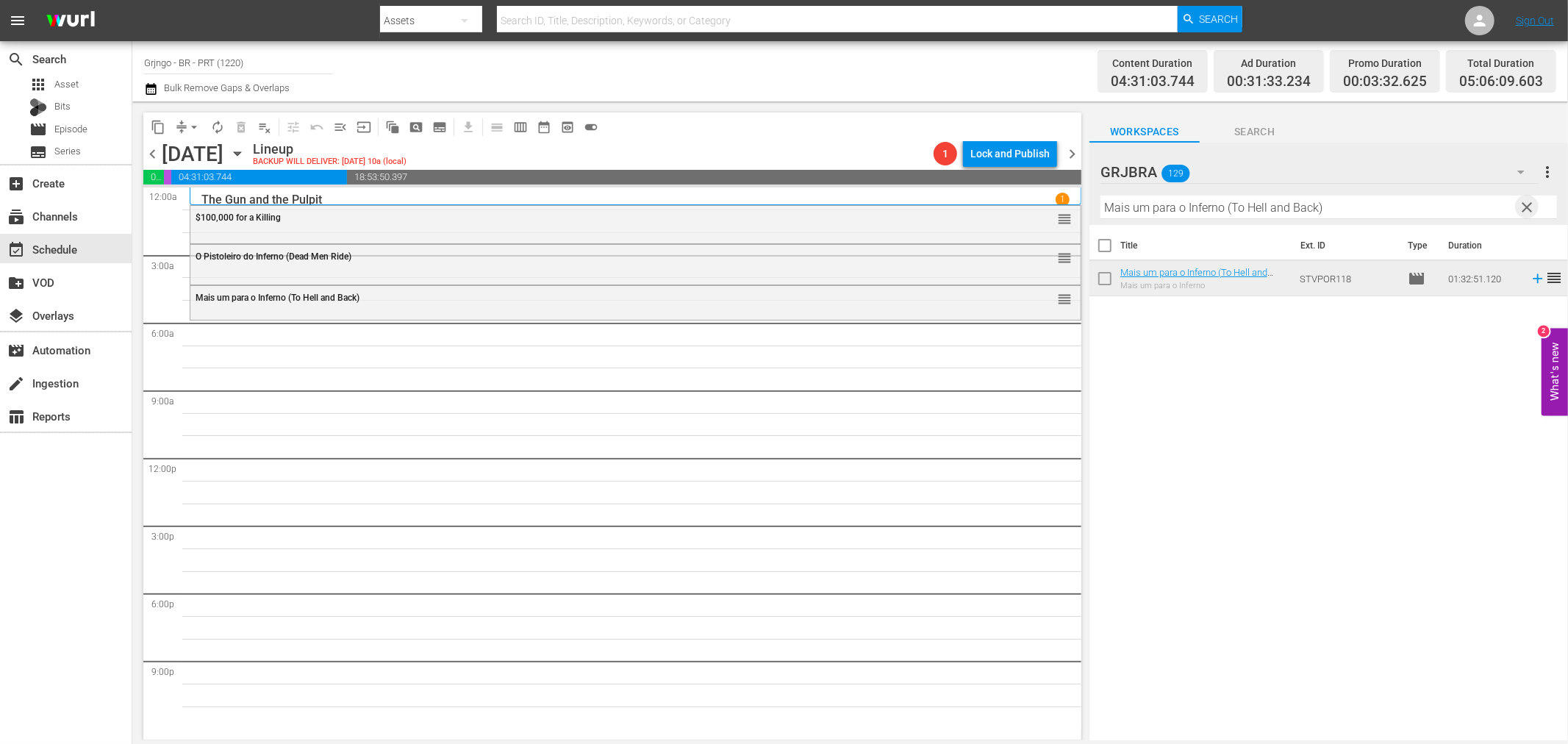
click at [1522, 202] on span "clear" at bounding box center [1528, 208] width 17 height 17
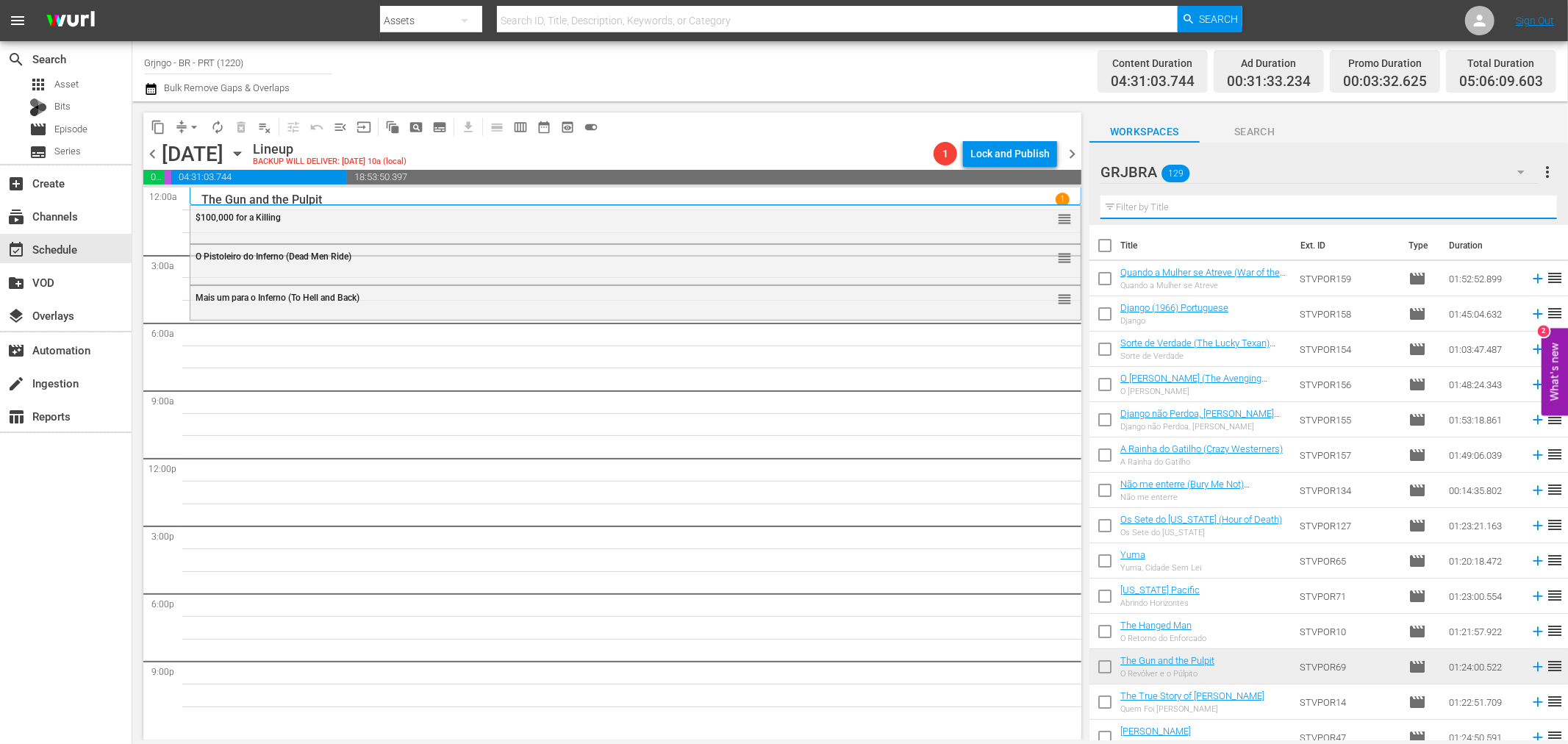
paste input "A Hora da Pistola (Hour of the Gun)"
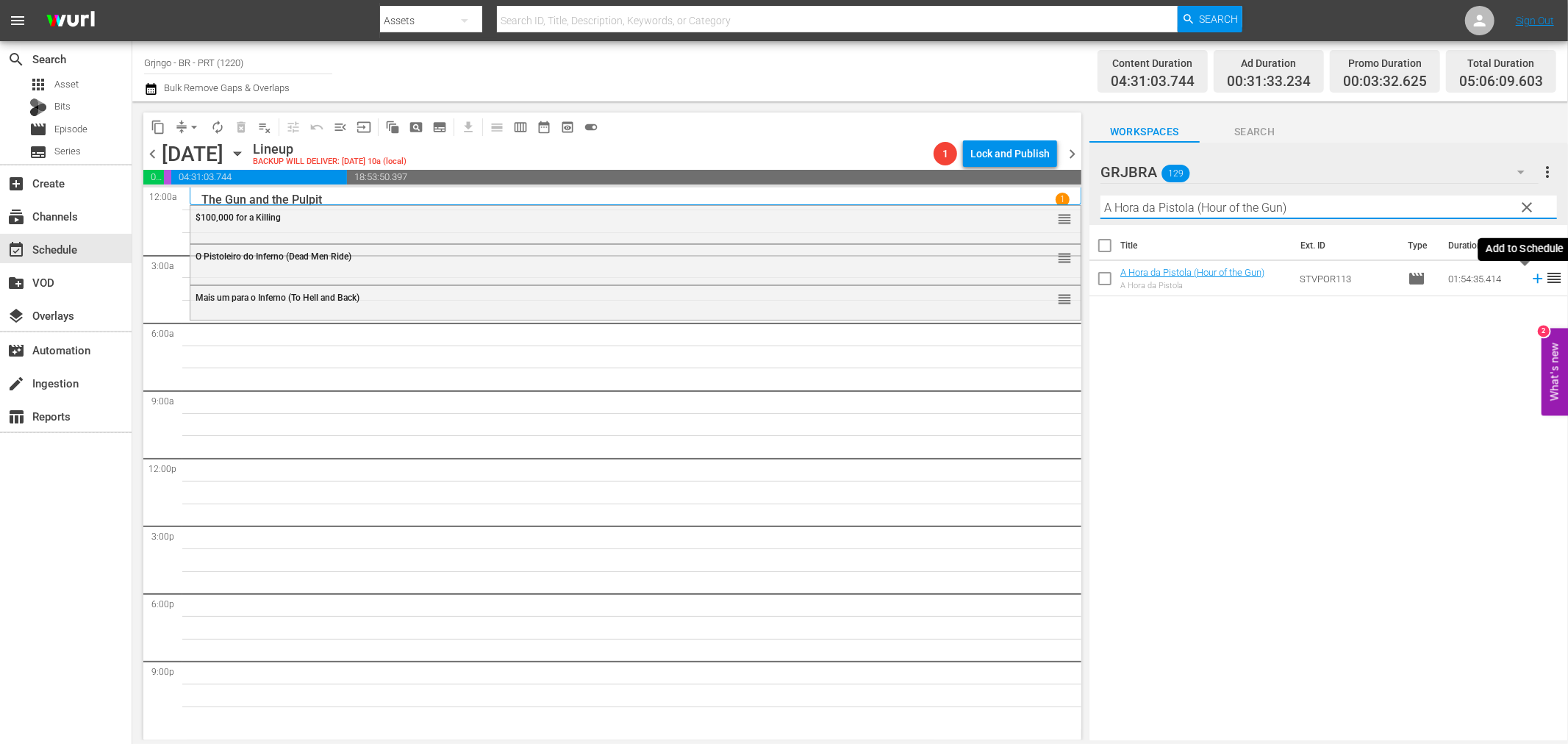
type input "A Hora da Pistola (Hour of the Gun)"
click at [1529, 276] on icon at bounding box center [1537, 278] width 16 height 16
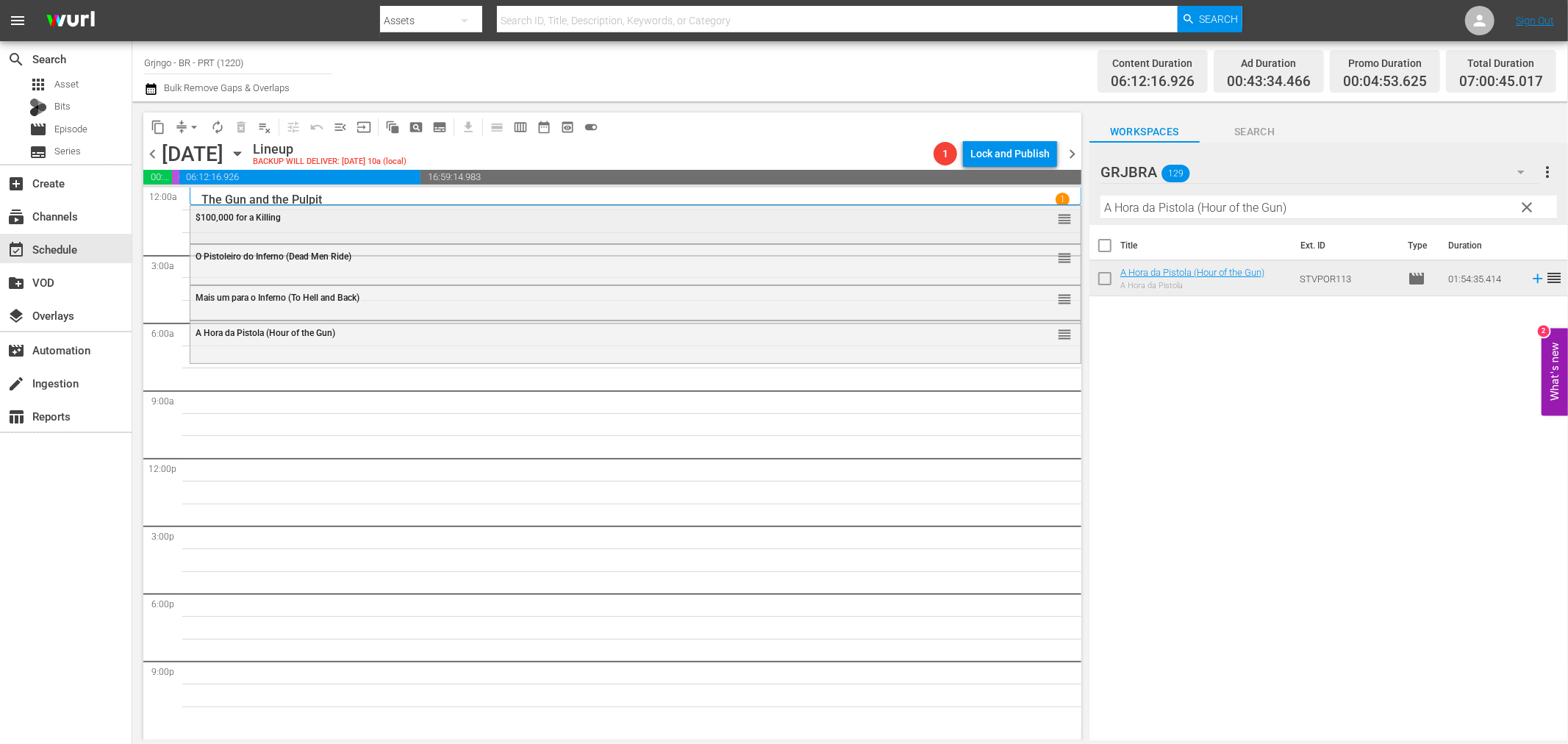
drag, startPoint x: 1530, startPoint y: 200, endPoint x: 1060, endPoint y: 214, distance: 470.2
click at [1530, 200] on span "clear" at bounding box center [1528, 208] width 17 height 17
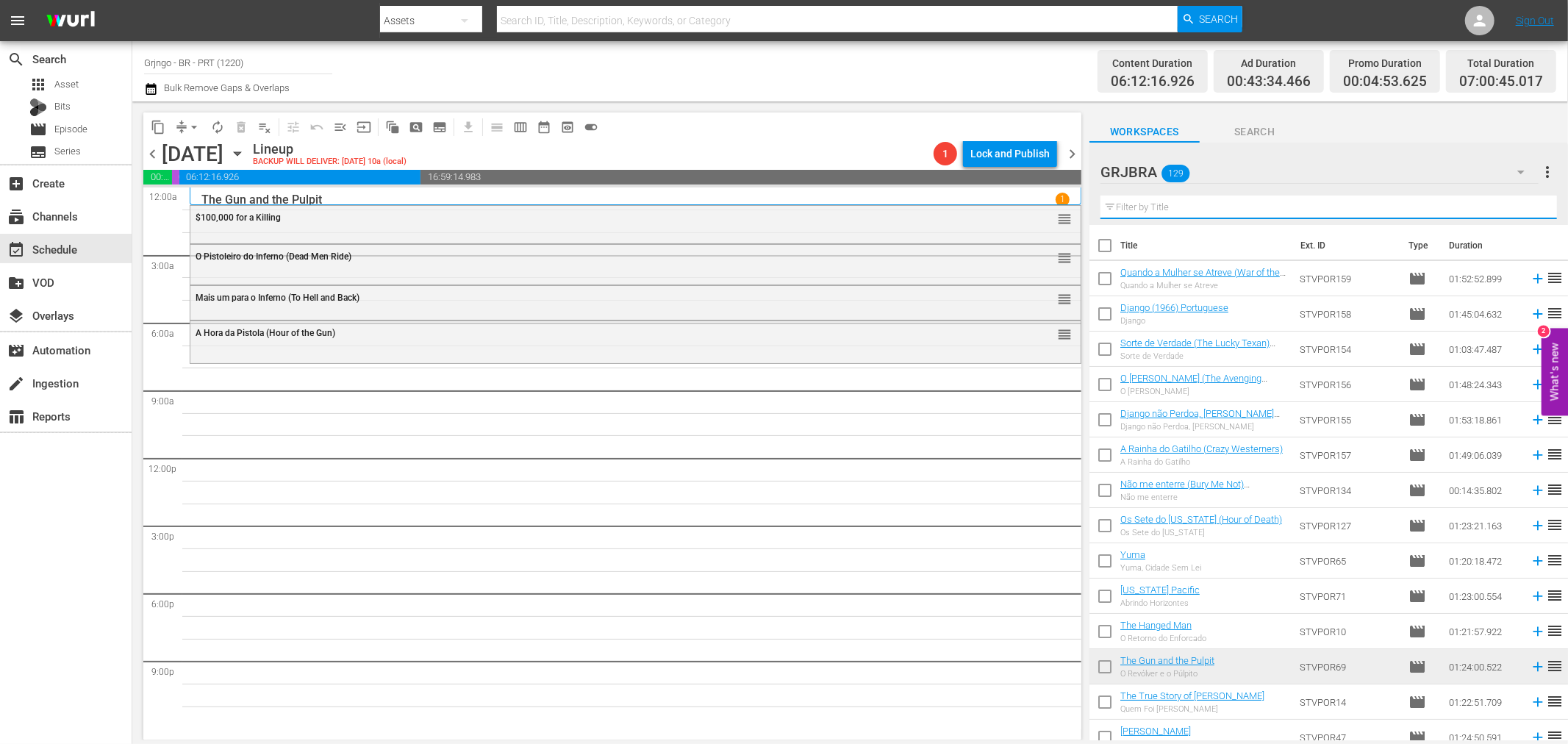
paste input "[PERSON_NAME] the Mexican"
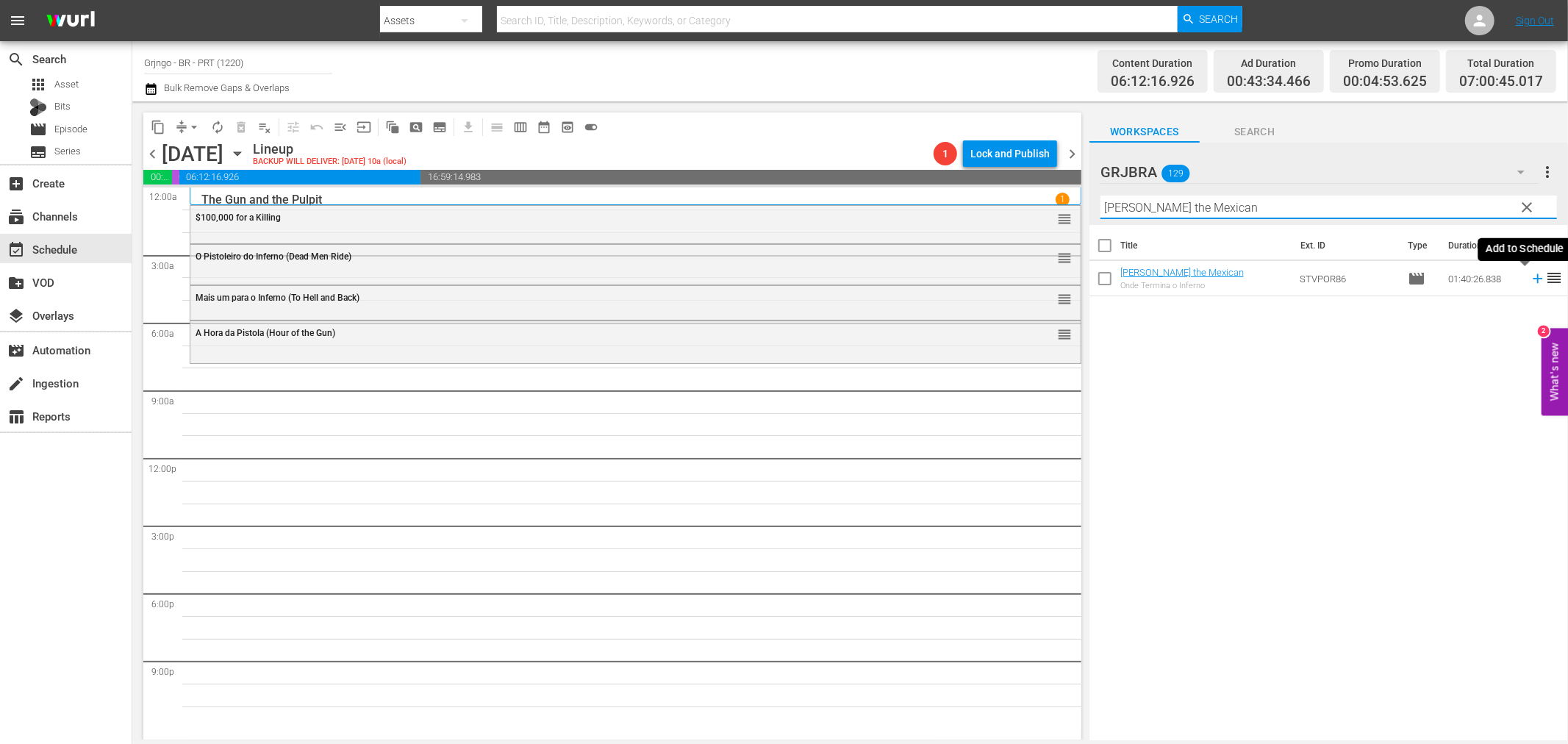
type input "[PERSON_NAME] the Mexican"
click at [1529, 277] on icon at bounding box center [1537, 278] width 16 height 16
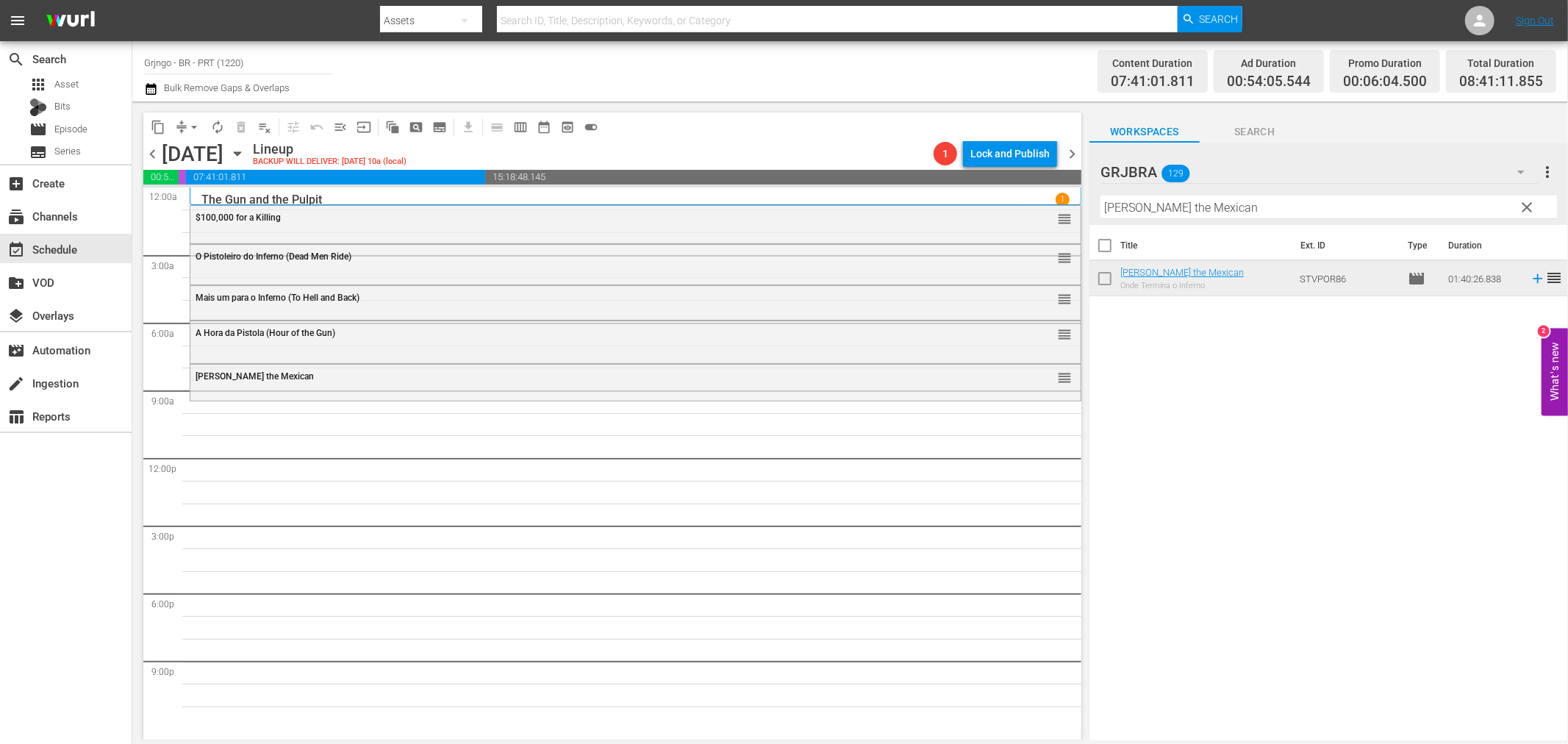
click at [1536, 206] on span "clear" at bounding box center [1528, 208] width 17 height 17
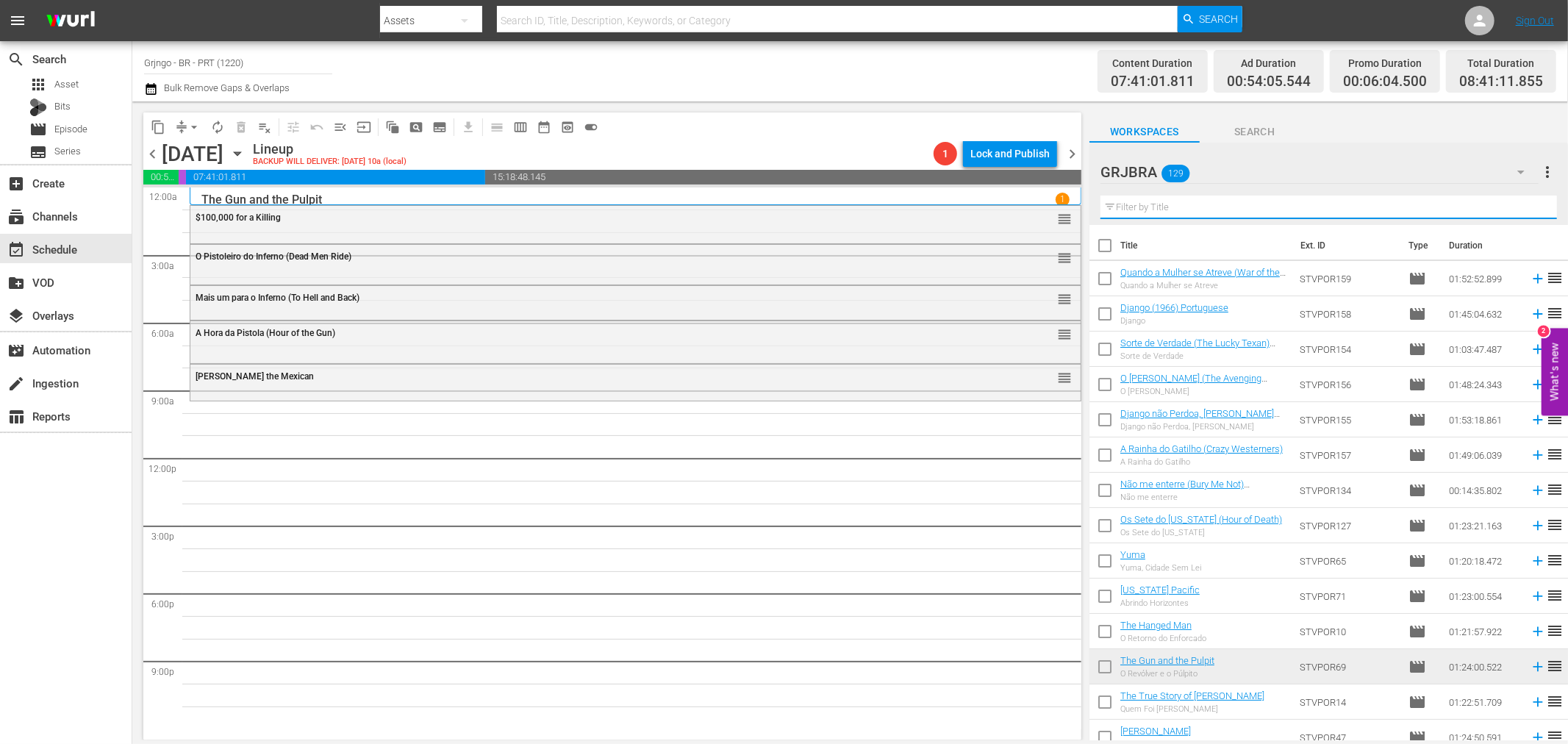
paste input "Death Rides a Horse"
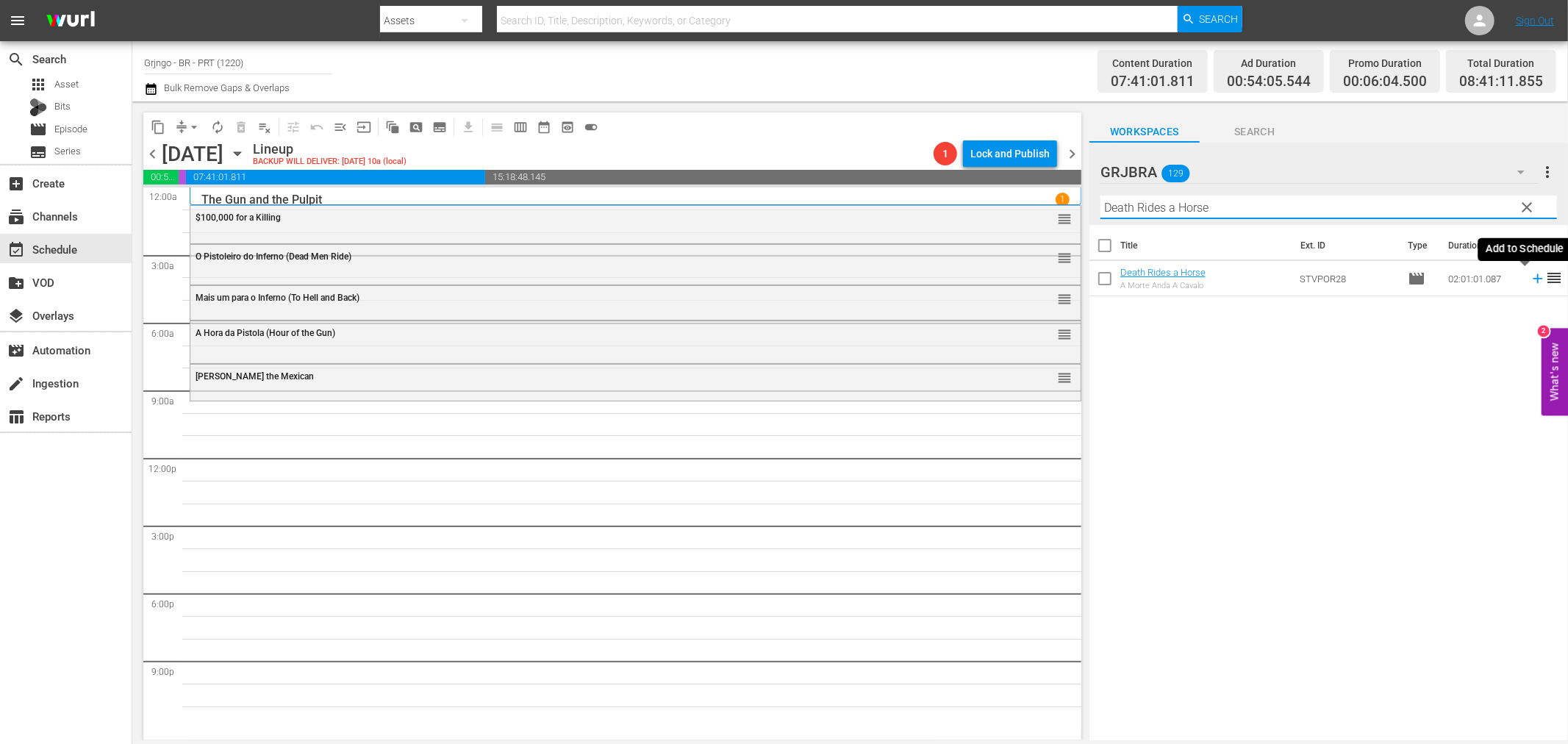
type input "Death Rides a Horse"
click at [1529, 282] on icon at bounding box center [1537, 278] width 16 height 16
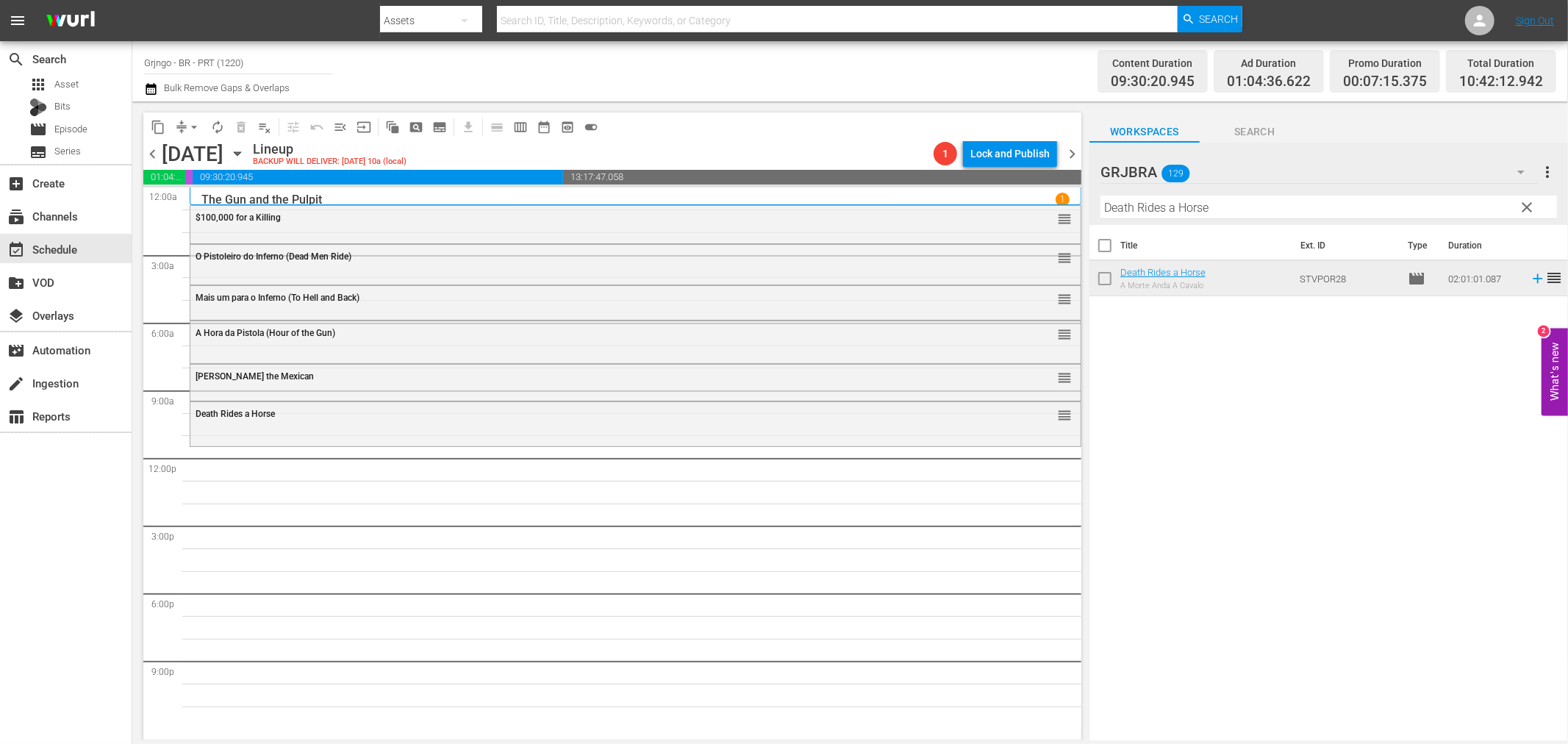
click at [1527, 209] on span "clear" at bounding box center [1528, 208] width 17 height 17
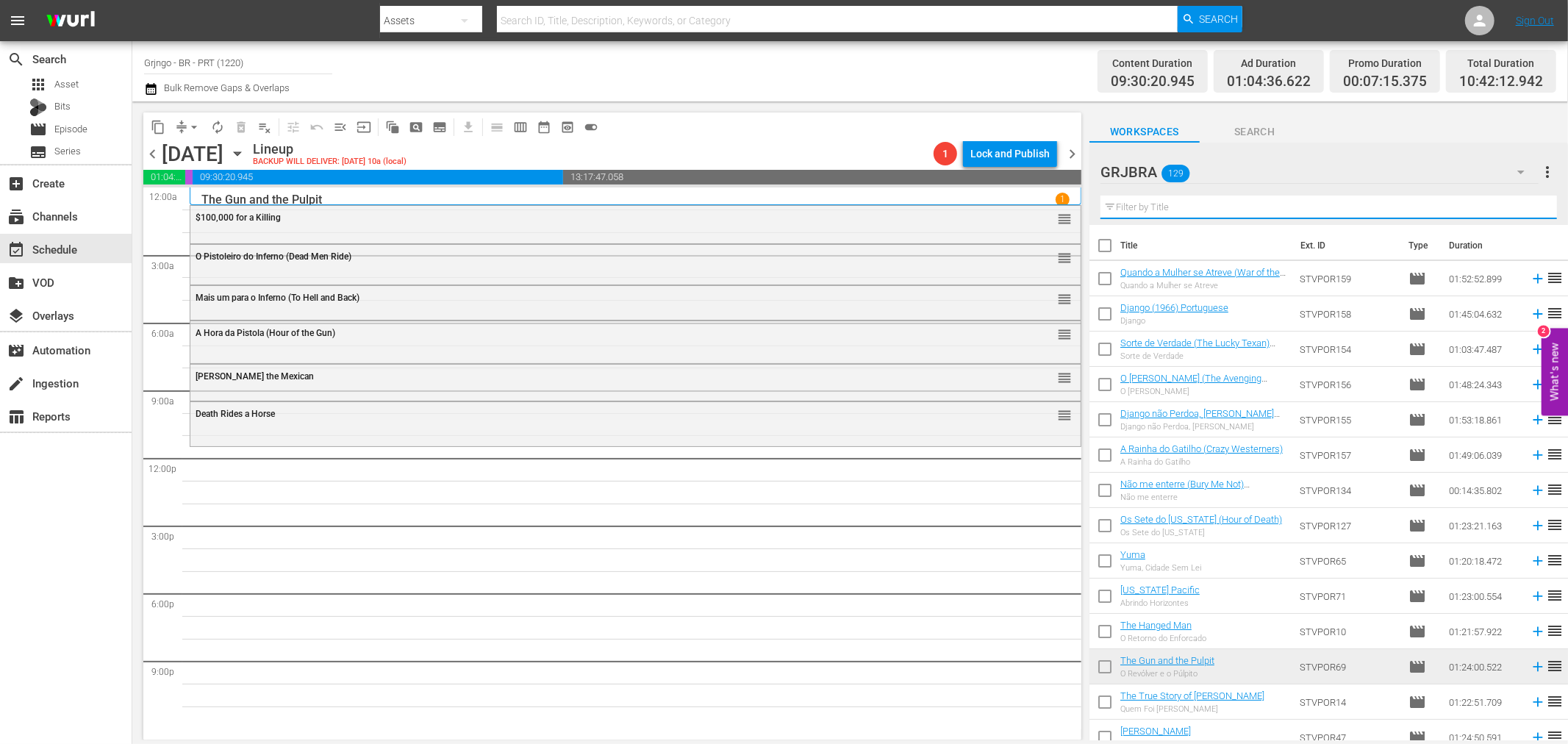
paste input "The Jackals"
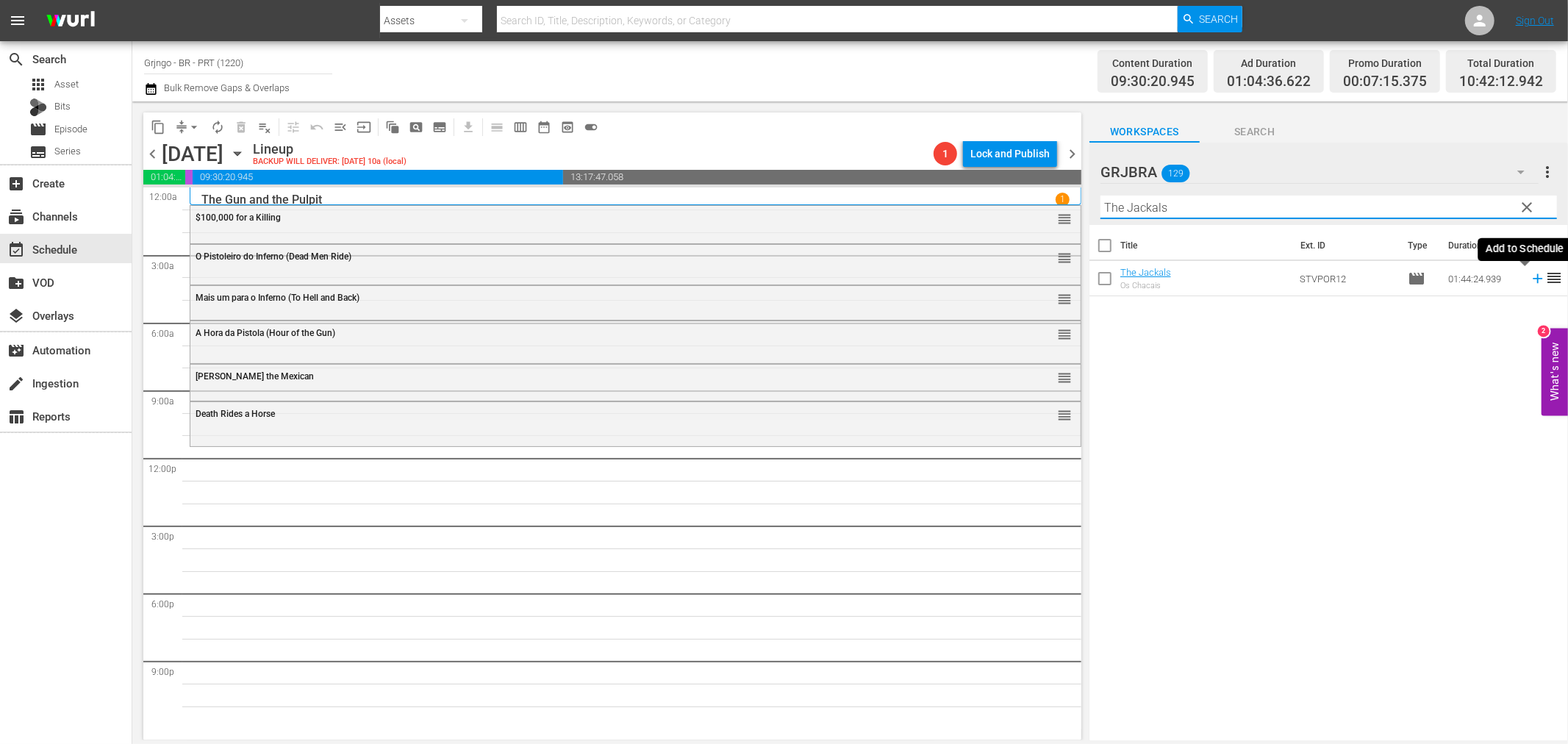
type input "The Jackals"
click at [1529, 281] on icon at bounding box center [1537, 278] width 16 height 16
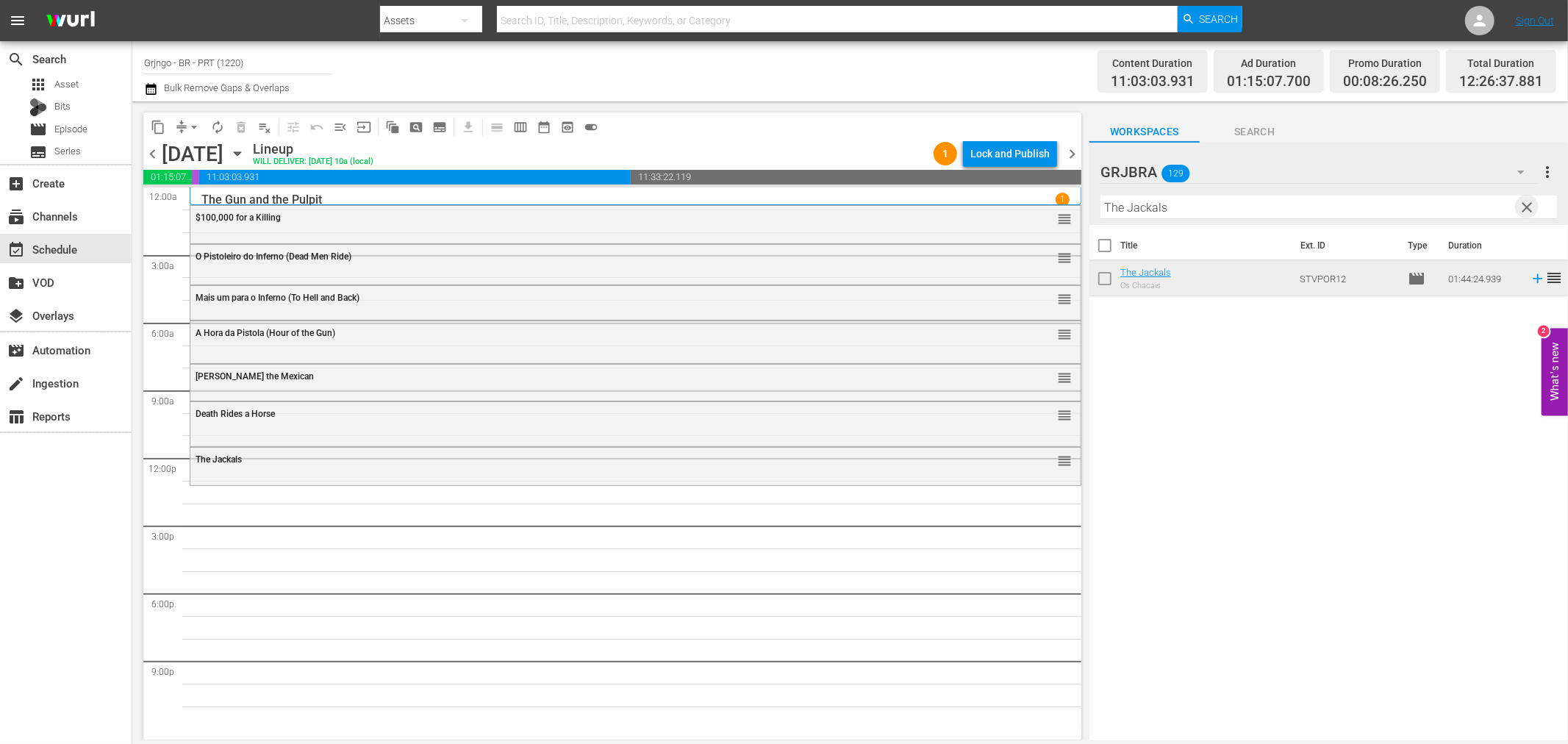
click at [1526, 207] on span "clear" at bounding box center [1528, 208] width 17 height 17
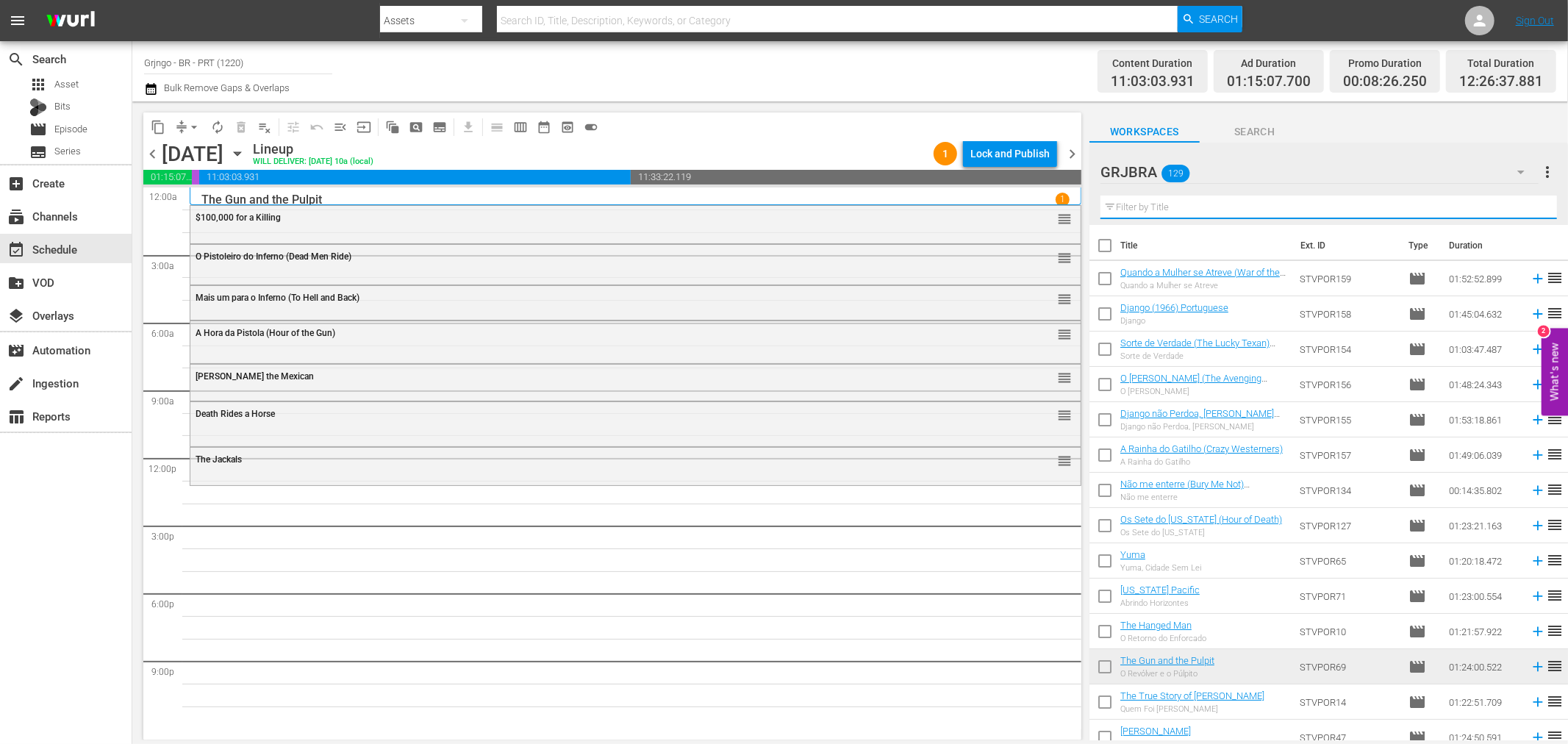
paste input "Deadly Companions"
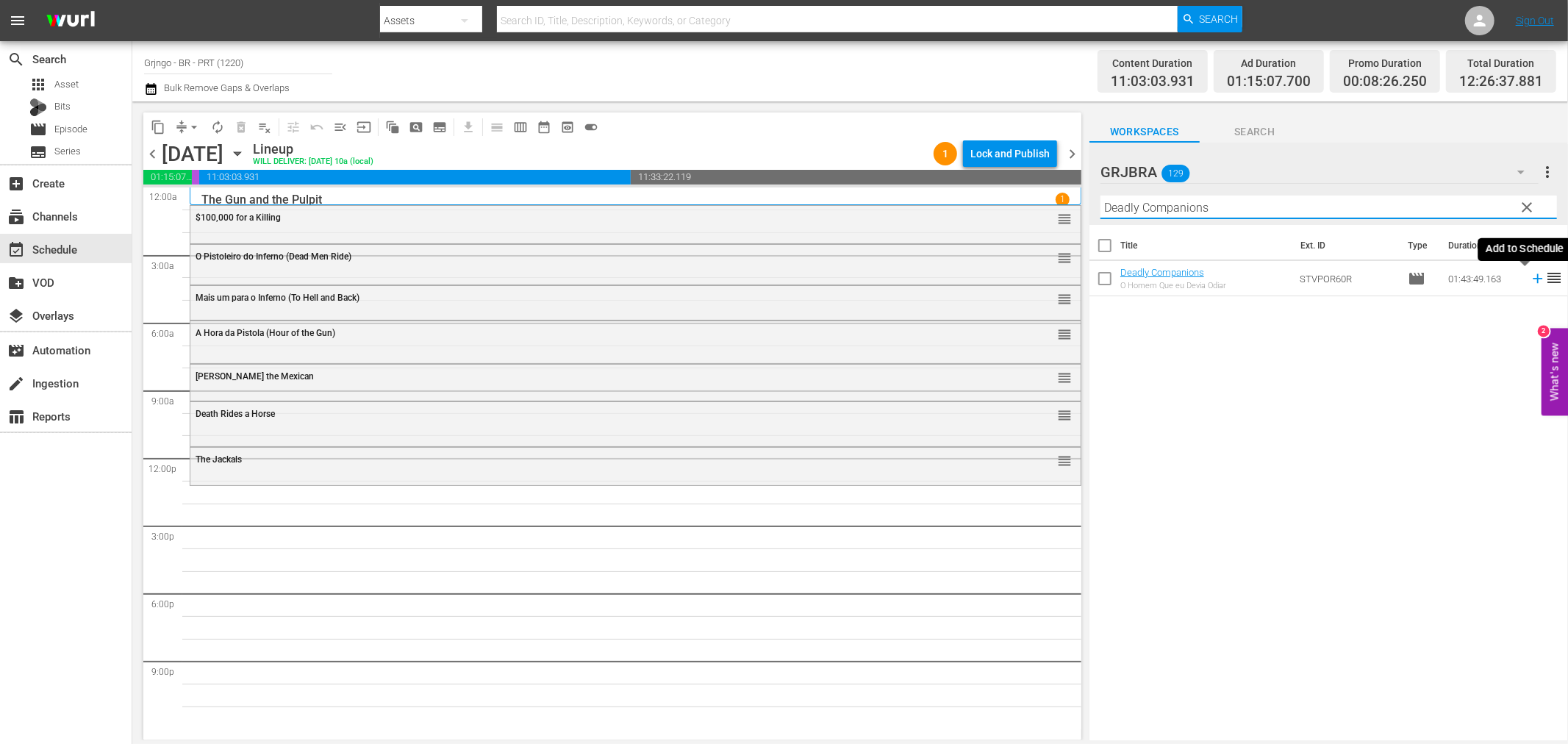
type input "Deadly Companions"
click at [1529, 273] on icon at bounding box center [1537, 278] width 16 height 16
